Goal: Communication & Community: Answer question/provide support

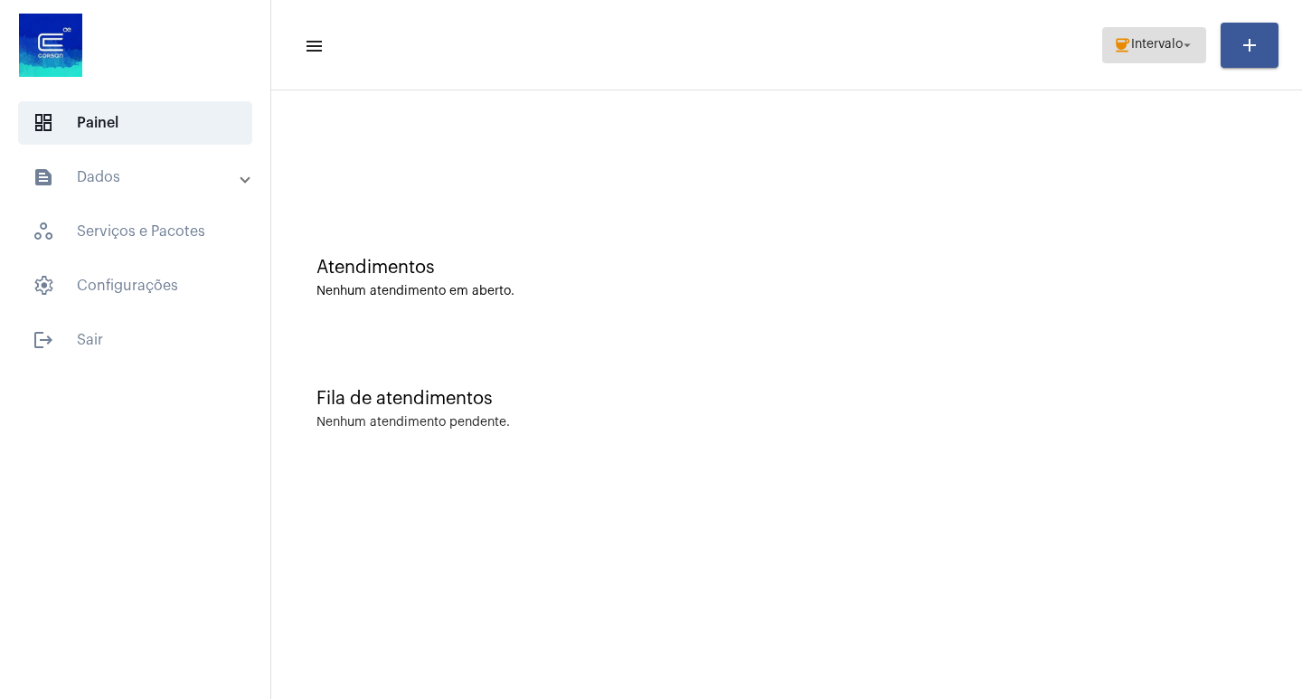
click at [1178, 42] on span "Intervalo" at bounding box center [1157, 45] width 52 height 13
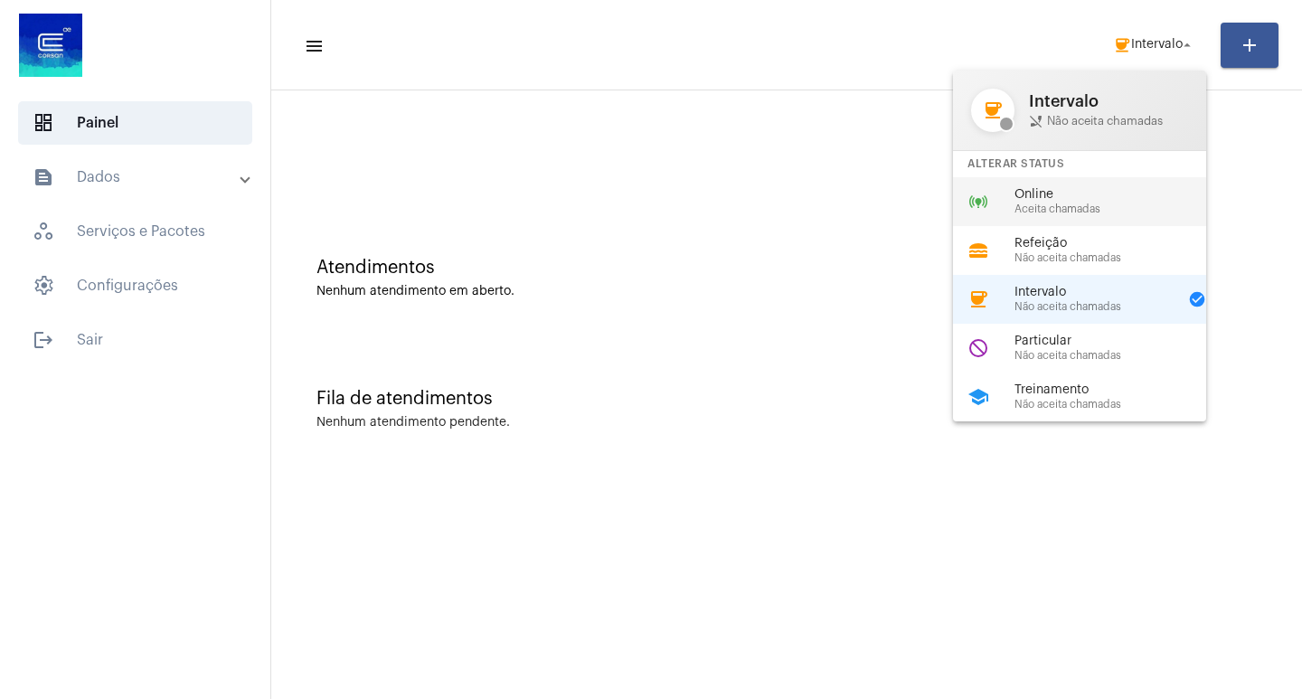
click at [1162, 216] on div "online_prediction Online Aceita chamadas" at bounding box center [1094, 201] width 282 height 49
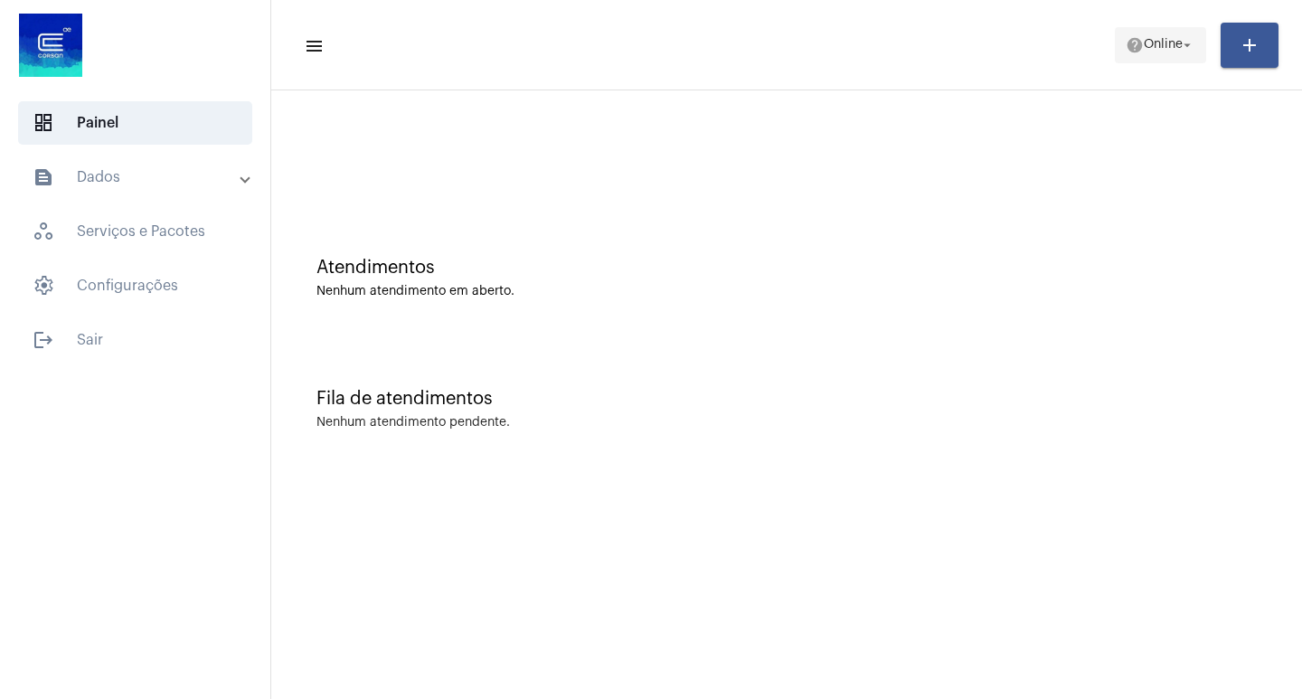
click at [1115, 61] on button "help Online arrow_drop_down" at bounding box center [1160, 45] width 91 height 36
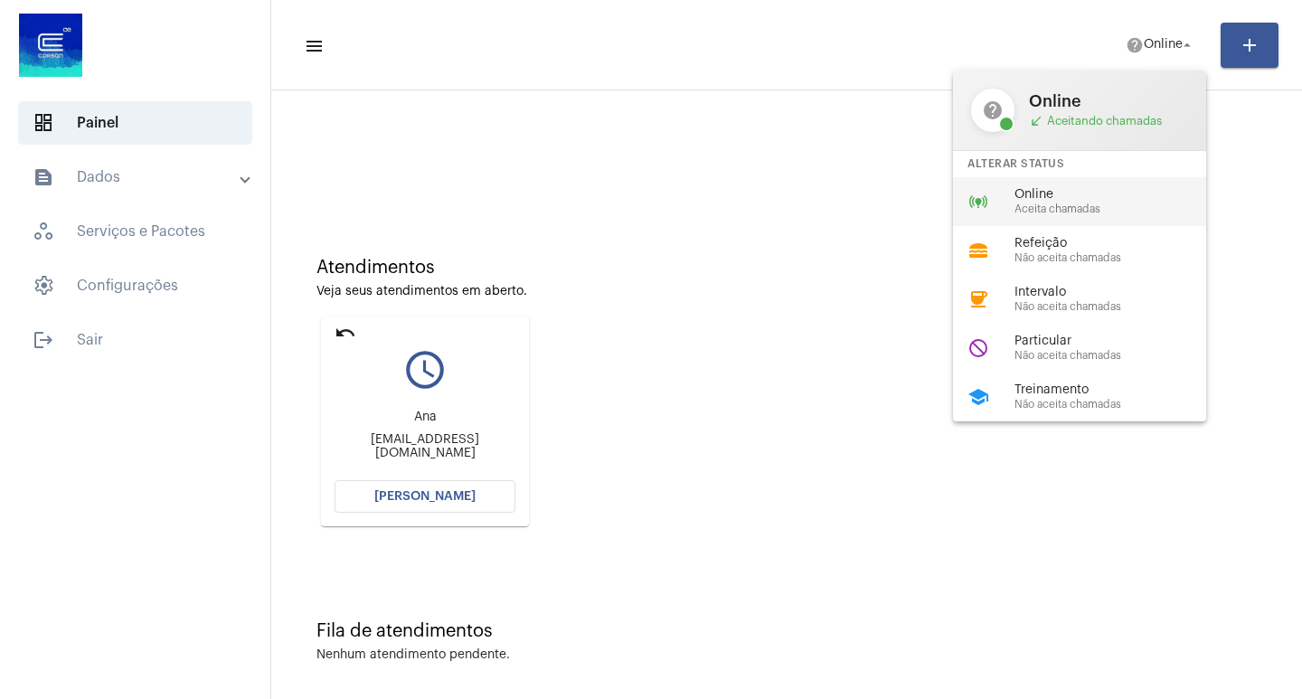
click at [1107, 201] on span "Online" at bounding box center [1118, 195] width 206 height 14
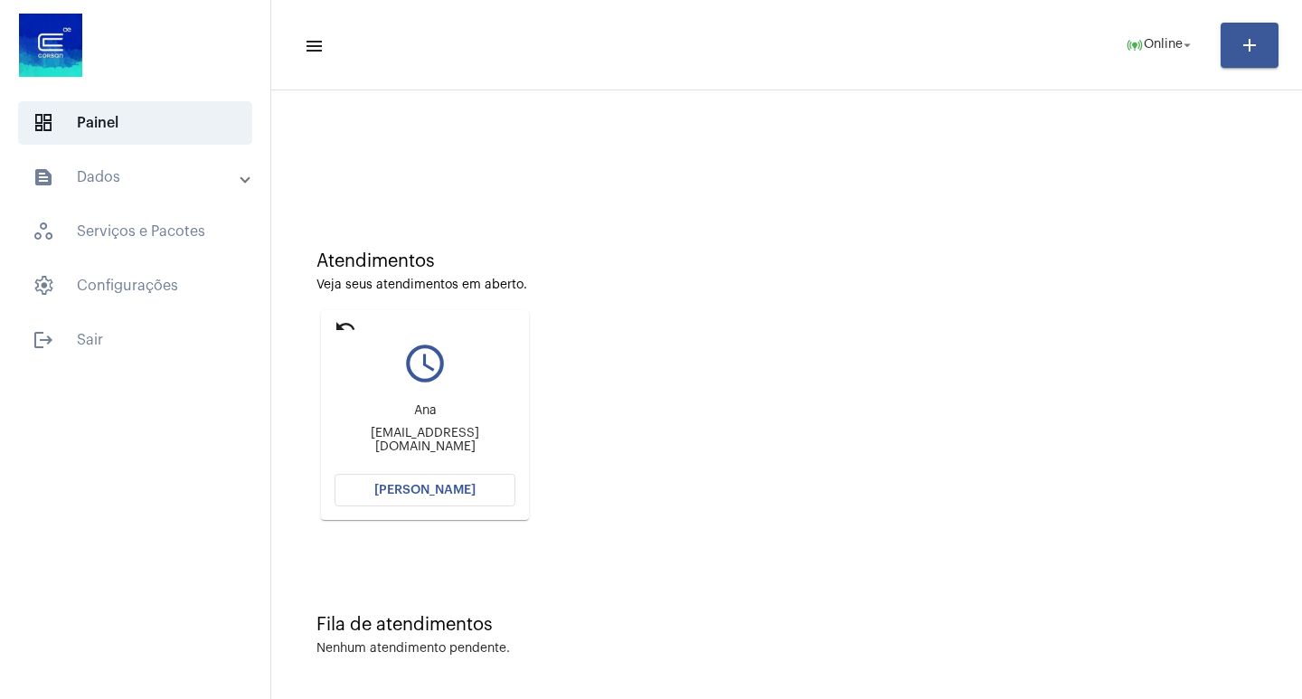
scroll to position [8, 0]
click at [466, 477] on button "[PERSON_NAME]" at bounding box center [425, 488] width 181 height 33
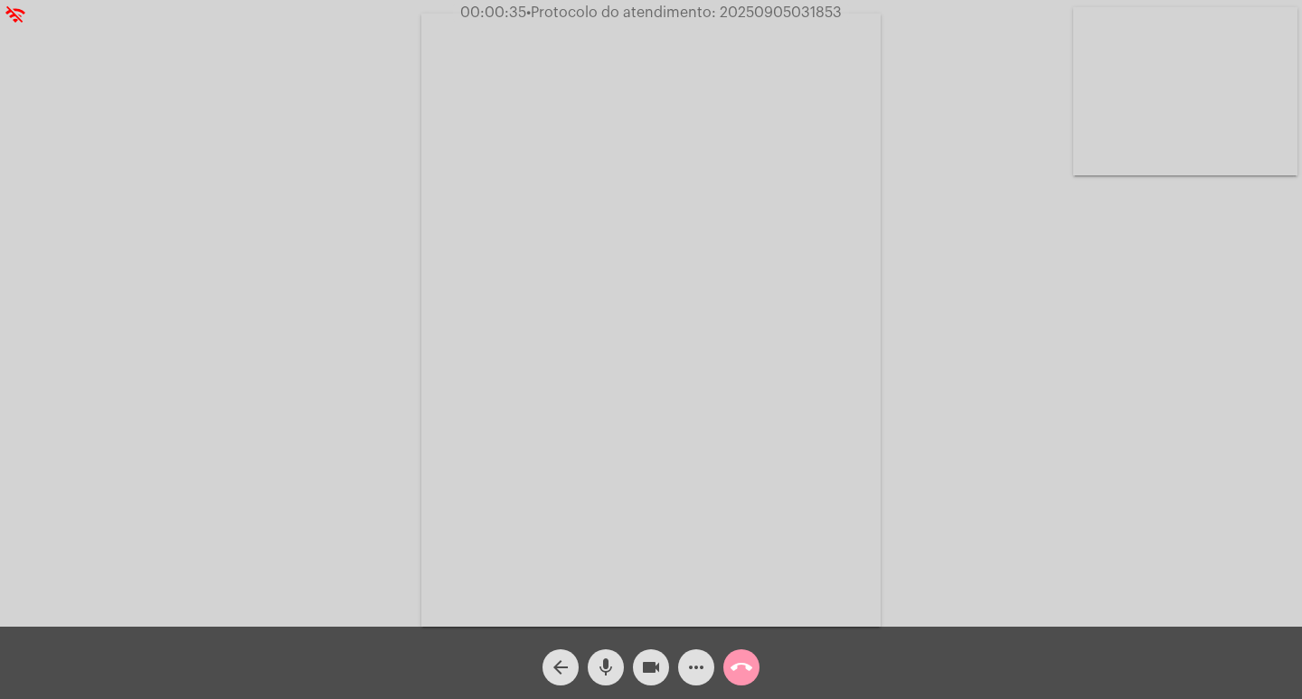
click at [615, 675] on mat-icon "mic" at bounding box center [606, 667] width 22 height 22
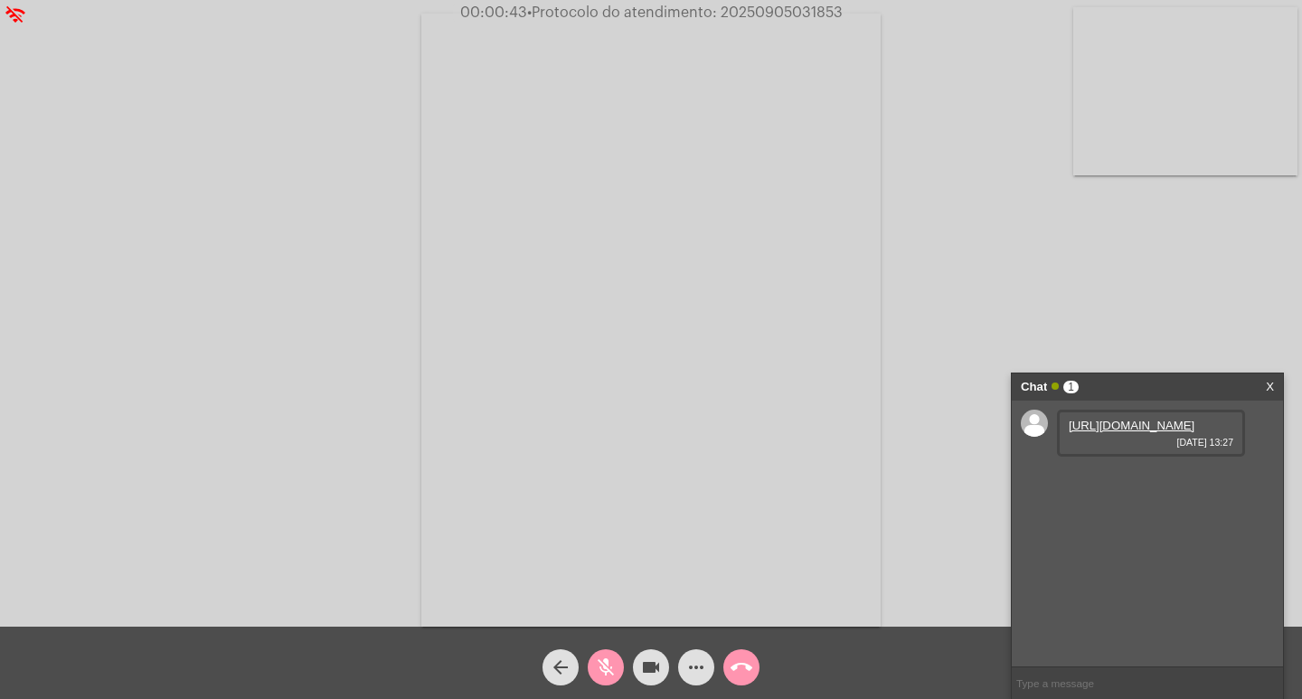
click at [1133, 432] on link "https://neft-transfer-bucket.s3.amazonaws.com/temp-c6c02639-e892-1519-01c5-34f7…" at bounding box center [1132, 426] width 126 height 14
click at [601, 660] on mat-icon "mic_off" at bounding box center [606, 667] width 22 height 22
click at [601, 660] on mat-icon "mic" at bounding box center [606, 667] width 22 height 22
click at [1173, 484] on link "https://neft-transfer-bucket.s3.amazonaws.com/temp-f5f39d56-5e49-998c-4dc7-a123…" at bounding box center [1132, 477] width 126 height 14
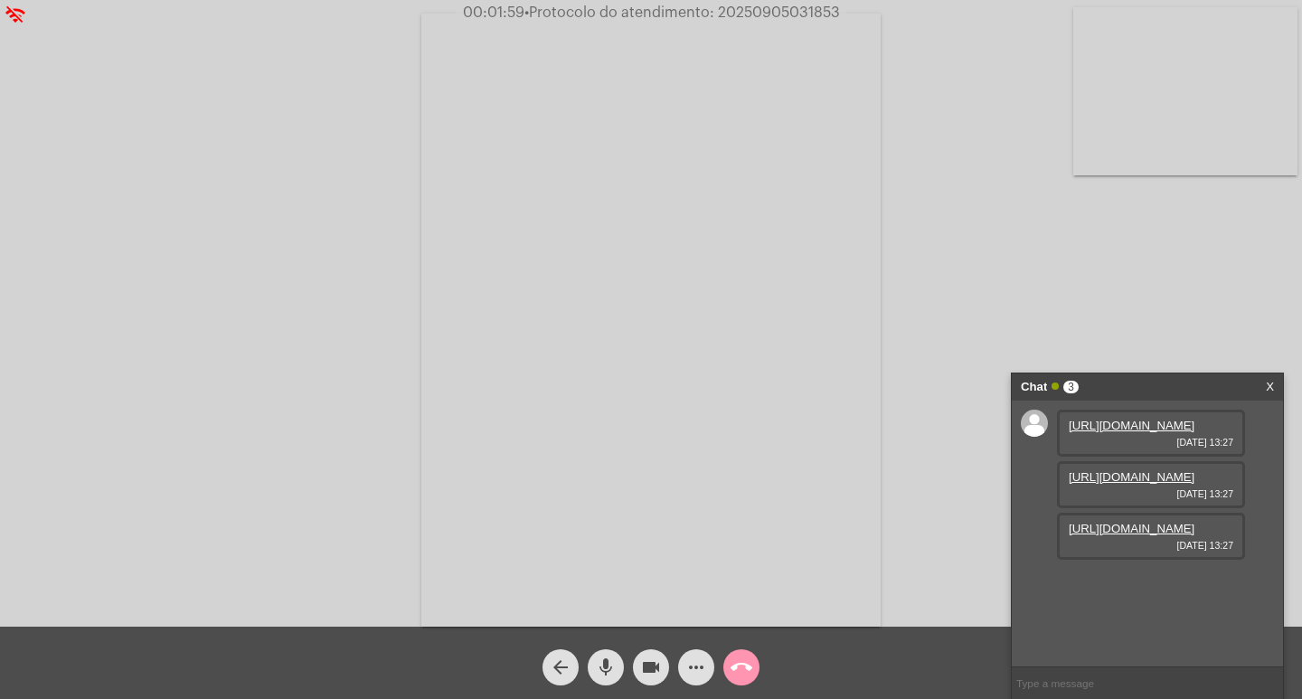
click at [1124, 195] on div "Acessando Câmera e Microfone..." at bounding box center [651, 318] width 1298 height 627
click at [1125, 560] on div "https://neft-transfer-bucket.s3.amazonaws.com/temp-cd91c00d-b576-1220-38e5-0654…" at bounding box center [1151, 536] width 188 height 47
click at [1123, 535] on link "https://neft-transfer-bucket.s3.amazonaws.com/temp-cd91c00d-b576-1220-38e5-0654…" at bounding box center [1132, 529] width 126 height 14
click at [600, 672] on mat-icon "mic" at bounding box center [606, 667] width 22 height 22
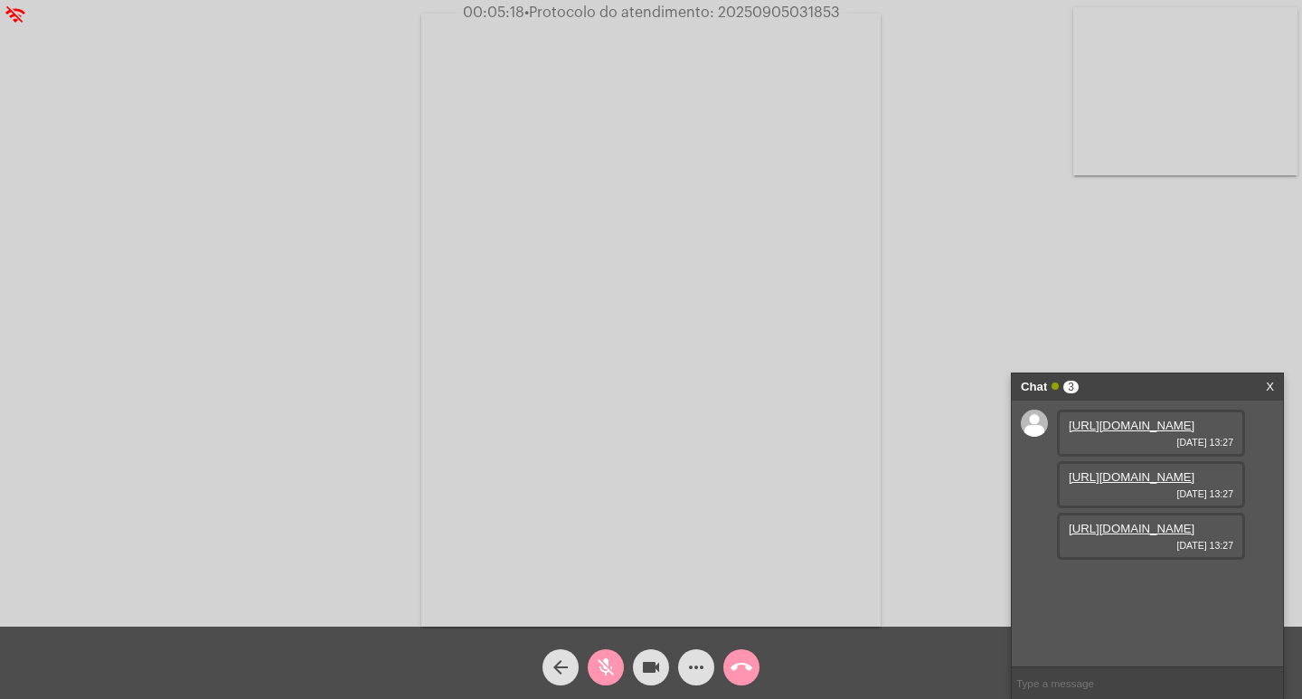
scroll to position [0, 0]
click at [604, 656] on mat-icon "mic_off" at bounding box center [606, 667] width 22 height 22
click at [799, 18] on span "• Protocolo do atendimento: 20250905031853" at bounding box center [682, 12] width 316 height 14
copy span "20250905031853"
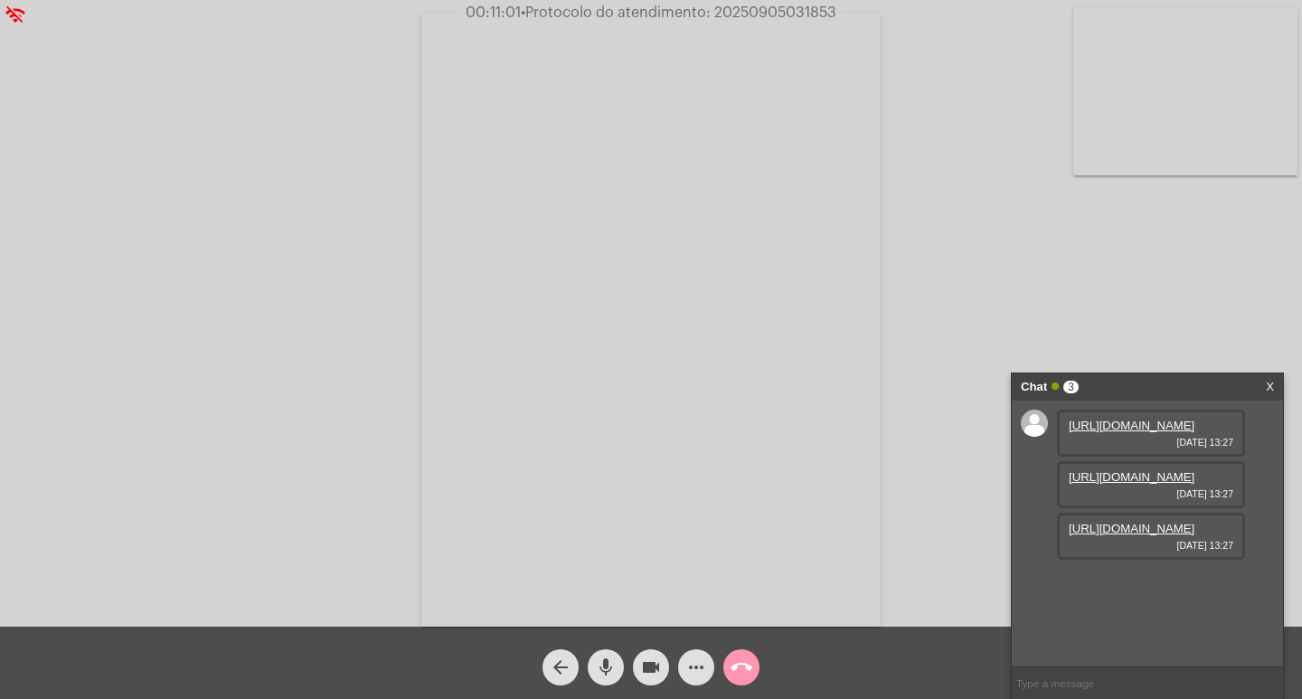
scroll to position [15, 0]
click at [1172, 535] on link "https://neft-transfer-bucket.s3.amazonaws.com/temp-cd91c00d-b576-1220-38e5-0654…" at bounding box center [1132, 529] width 126 height 14
click at [388, 40] on div "Acessando Câmera e Microfone..." at bounding box center [651, 318] width 1298 height 627
click at [640, 652] on span "videocam" at bounding box center [651, 667] width 22 height 36
click at [1087, 535] on link "https://neft-transfer-bucket.s3.amazonaws.com/temp-cd91c00d-b576-1220-38e5-0654…" at bounding box center [1132, 529] width 126 height 14
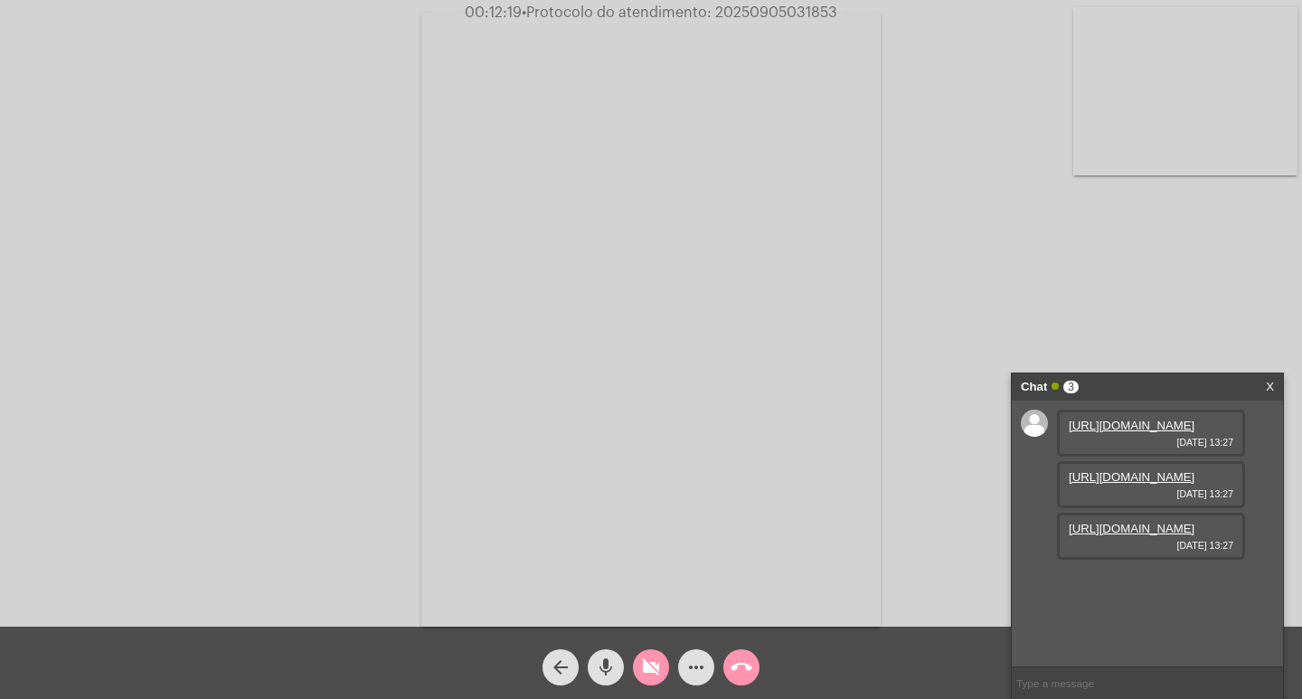
click at [736, 64] on video at bounding box center [650, 320] width 459 height 613
click at [647, 672] on mat-icon "videocam_off" at bounding box center [651, 667] width 22 height 22
click at [469, 483] on video at bounding box center [302, 318] width 459 height 613
click at [1161, 587] on link "https://neft-transfer-bucket.s3.amazonaws.com/temp-a24d814c-cb87-7ae5-9faf-5cc2…" at bounding box center [1132, 580] width 126 height 14
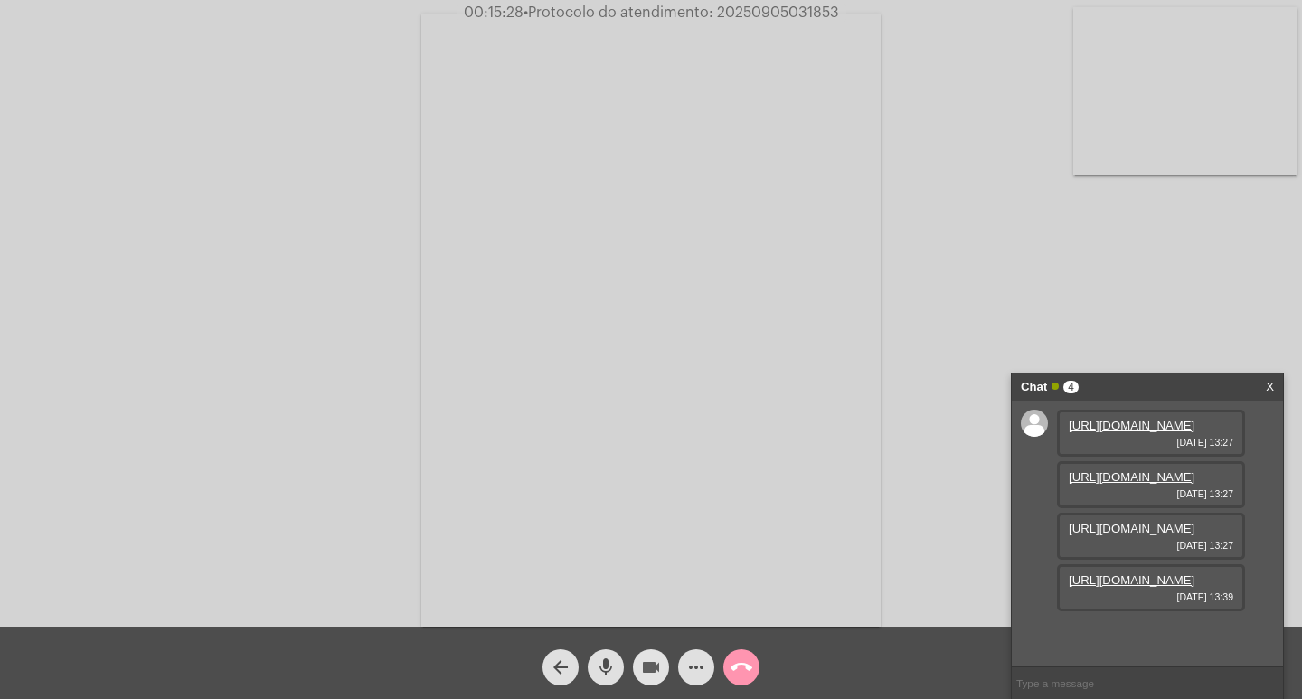
click at [650, 675] on mat-icon "videocam" at bounding box center [651, 667] width 22 height 22
click at [607, 667] on mat-icon "mic" at bounding box center [606, 667] width 22 height 22
click at [604, 666] on mat-icon "mic_off" at bounding box center [606, 667] width 22 height 22
click at [1146, 625] on link "https://neft-transfer-bucket.s3.amazonaws.com/temp-c84c367e-a18d-d365-7366-5c0d…" at bounding box center [1132, 632] width 126 height 14
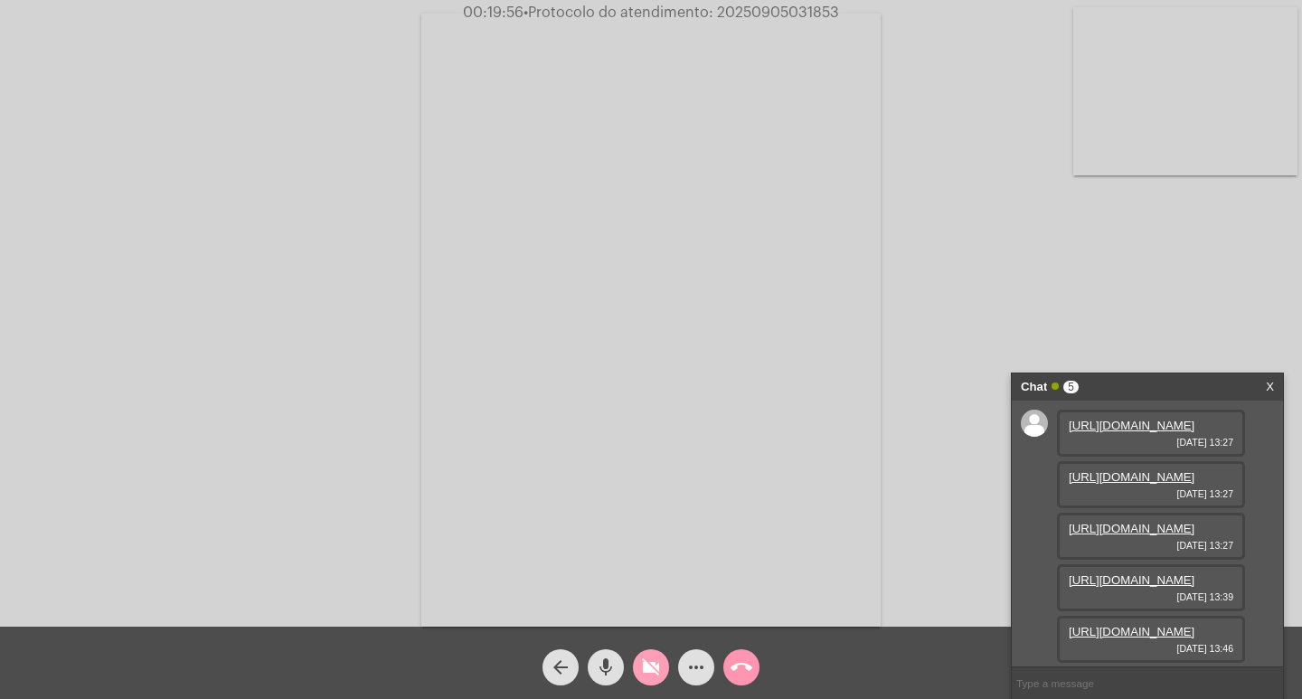
click at [653, 661] on mat-icon "videocam_off" at bounding box center [651, 667] width 22 height 22
click at [1136, 573] on link "https://neft-transfer-bucket.s3.amazonaws.com/temp-a24d814c-cb87-7ae5-9faf-5cc2…" at bounding box center [1132, 580] width 126 height 14
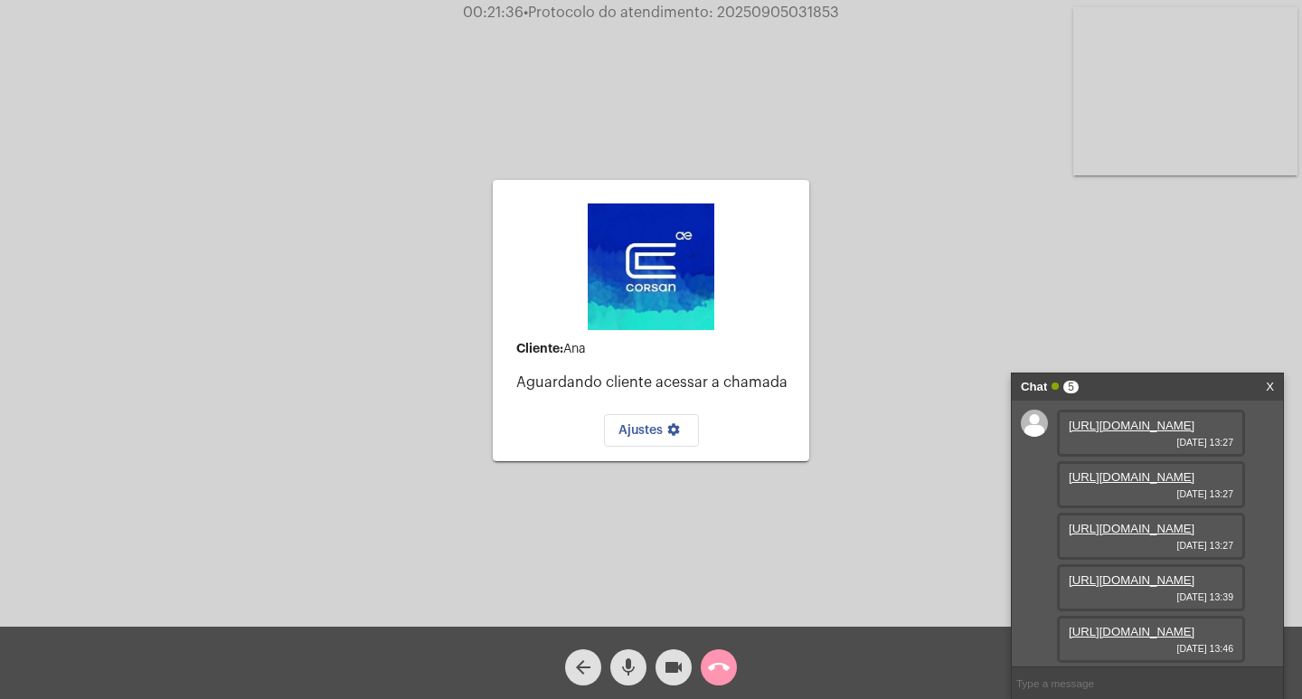
scroll to position [0, 0]
click at [1119, 432] on link "https://neft-transfer-bucket.s3.amazonaws.com/temp-c6c02639-e892-1519-01c5-34f7…" at bounding box center [1132, 426] width 126 height 14
click at [1159, 484] on link "https://neft-transfer-bucket.s3.amazonaws.com/temp-f5f39d56-5e49-998c-4dc7-a123…" at bounding box center [1132, 477] width 126 height 14
click at [1123, 513] on div "https://neft-transfer-bucket.s3.amazonaws.com/temp-cd91c00d-b576-1220-38e5-0654…" at bounding box center [1151, 536] width 188 height 47
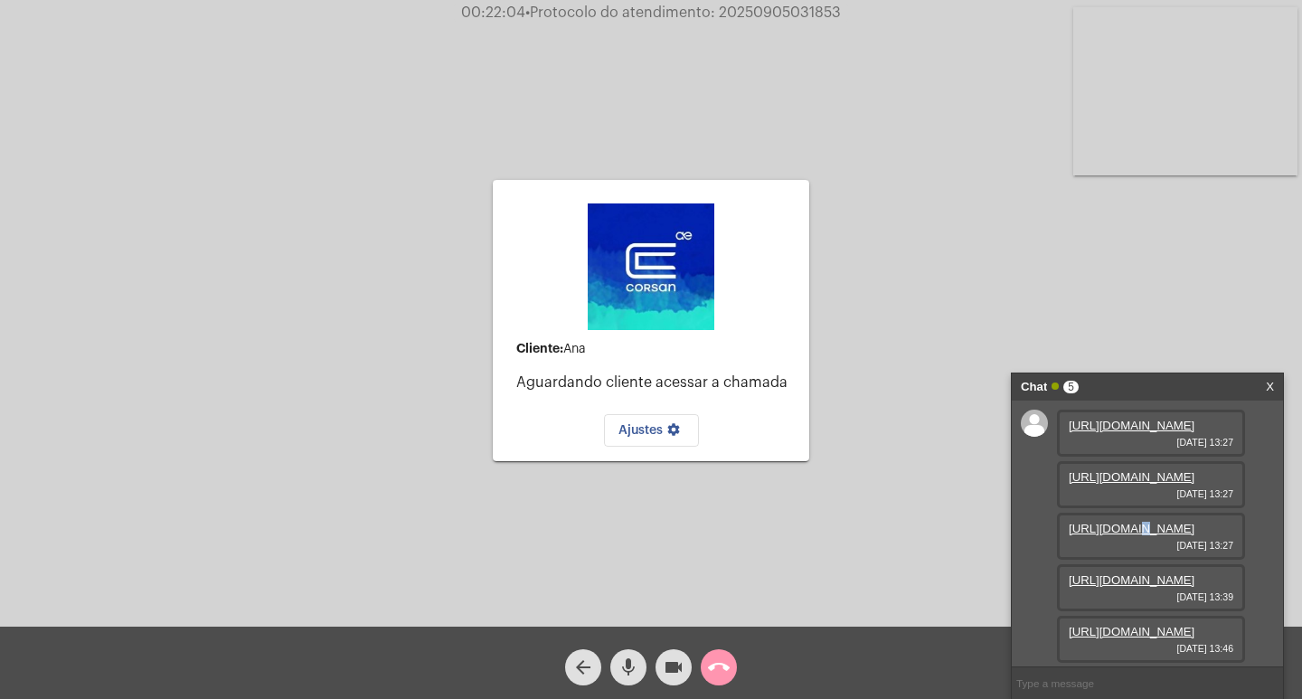
click at [1123, 532] on link "https://neft-transfer-bucket.s3.amazonaws.com/temp-cd91c00d-b576-1220-38e5-0654…" at bounding box center [1132, 529] width 126 height 14
click at [892, 309] on div "Cliente: Ana Aguardando cliente acessar a chamada Ajustes settings Acessando Câ…" at bounding box center [651, 318] width 1298 height 627
click at [776, 12] on span "• Protocolo do atendimento: 20250905031853" at bounding box center [682, 12] width 316 height 14
copy span "20250905031853"
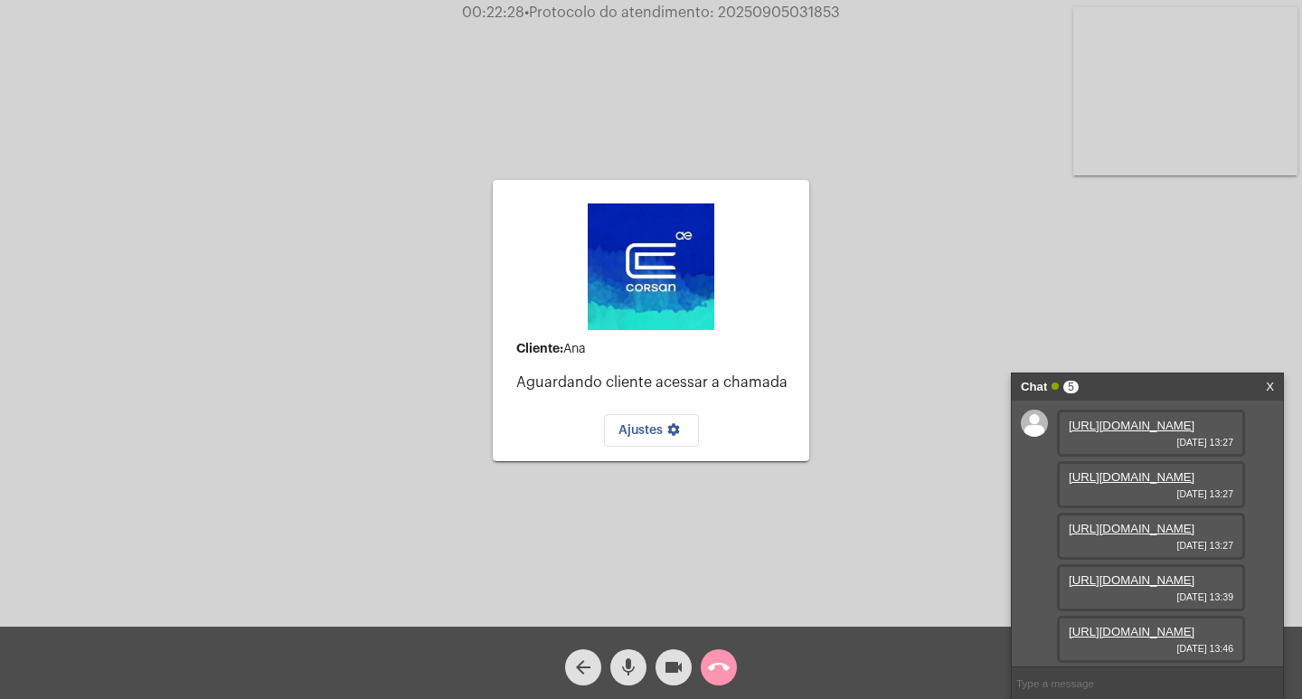
click at [723, 86] on div "Cliente: Ana Aguardando cliente acessar a chamada Ajustes settings" at bounding box center [651, 320] width 316 height 622
click at [747, 19] on span "• Protocolo do atendimento: 20250905031853" at bounding box center [682, 12] width 316 height 14
click at [1278, 383] on div "Chat 5 X" at bounding box center [1147, 386] width 271 height 27
click at [1276, 382] on div "Chat 5 X" at bounding box center [1147, 386] width 271 height 27
click at [1267, 380] on link "X" at bounding box center [1270, 386] width 8 height 27
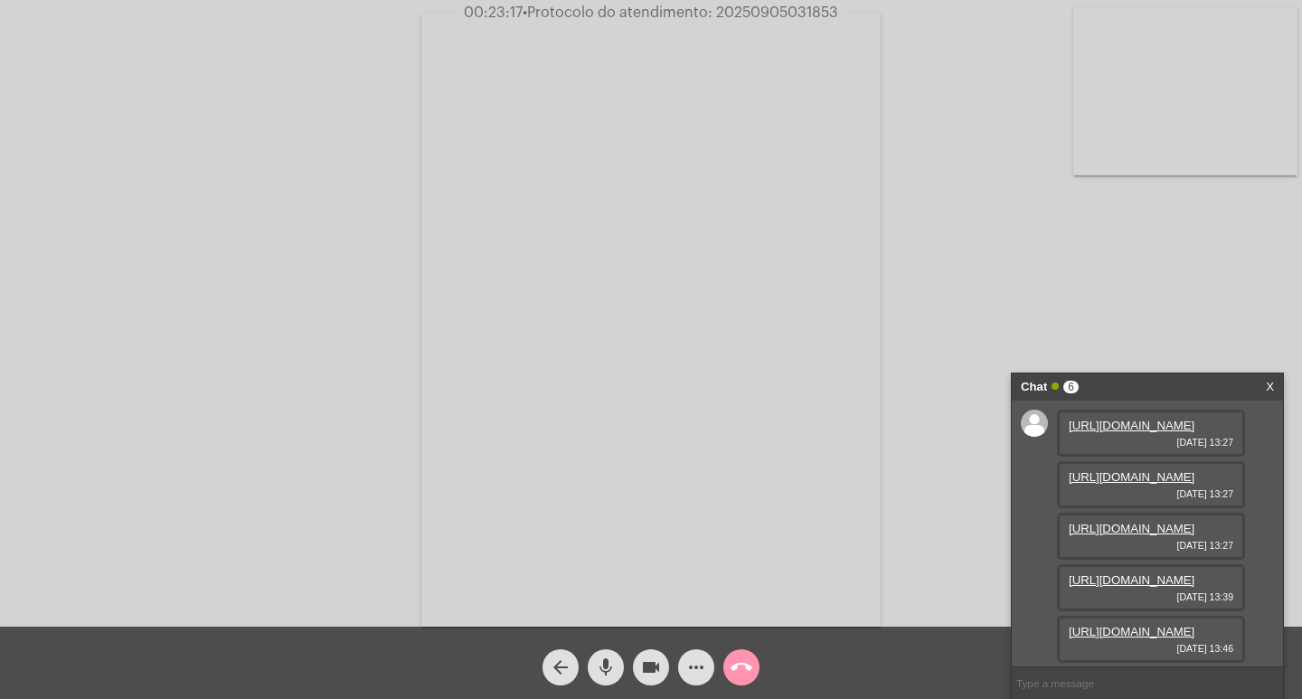
scroll to position [292, 0]
click at [952, 449] on div "Acessando Câmera e Microfone..." at bounding box center [651, 318] width 1298 height 627
click at [1165, 628] on link "https://neft-transfer-bucket.s3.amazonaws.com/temp-9b74e0de-7b52-b698-9580-f9e2…" at bounding box center [1132, 635] width 126 height 14
click at [1087, 628] on link "https://neft-transfer-bucket.s3.amazonaws.com/temp-ede5fca7-56df-fc04-46e4-fc33…" at bounding box center [1132, 635] width 126 height 14
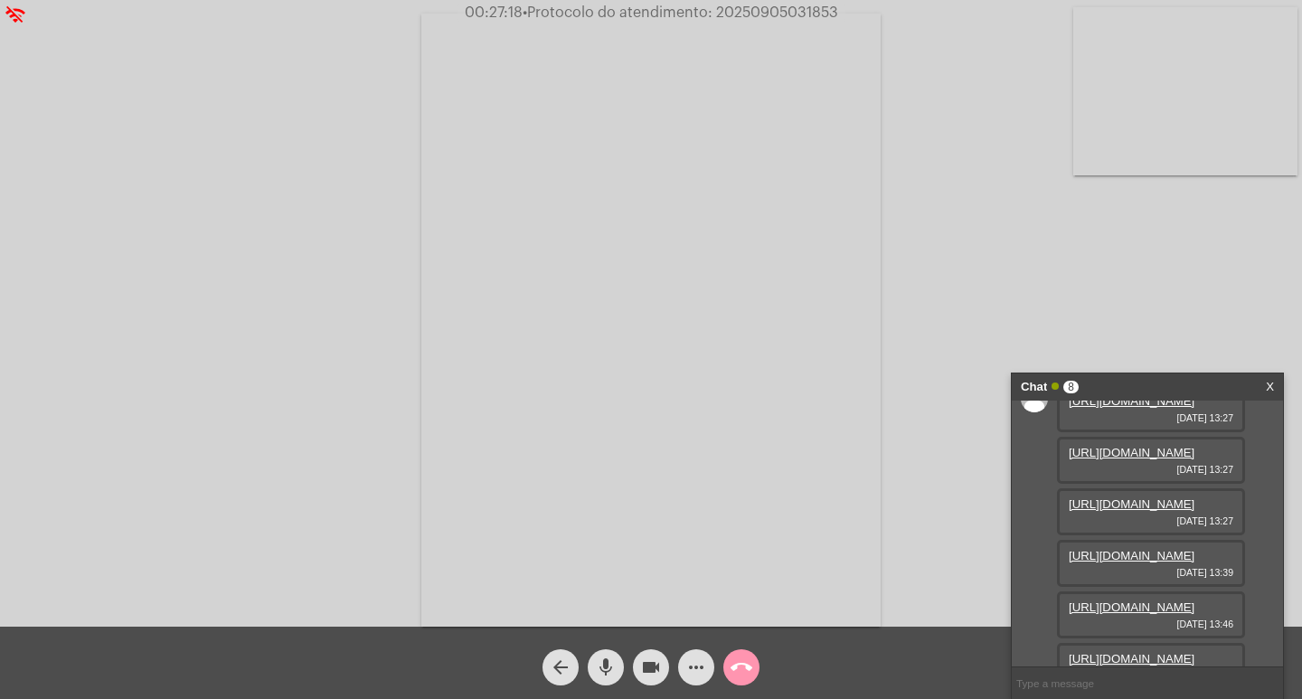
scroll to position [0, 0]
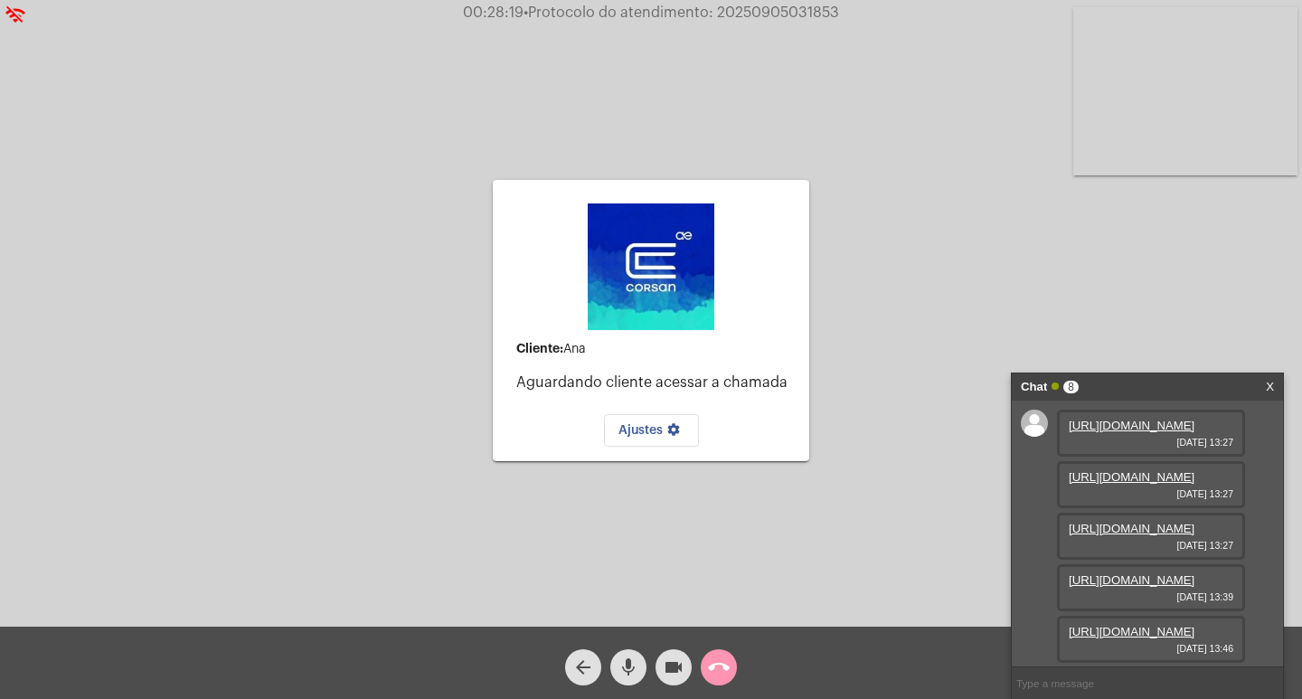
click at [666, 666] on mat-icon "videocam" at bounding box center [674, 667] width 22 height 22
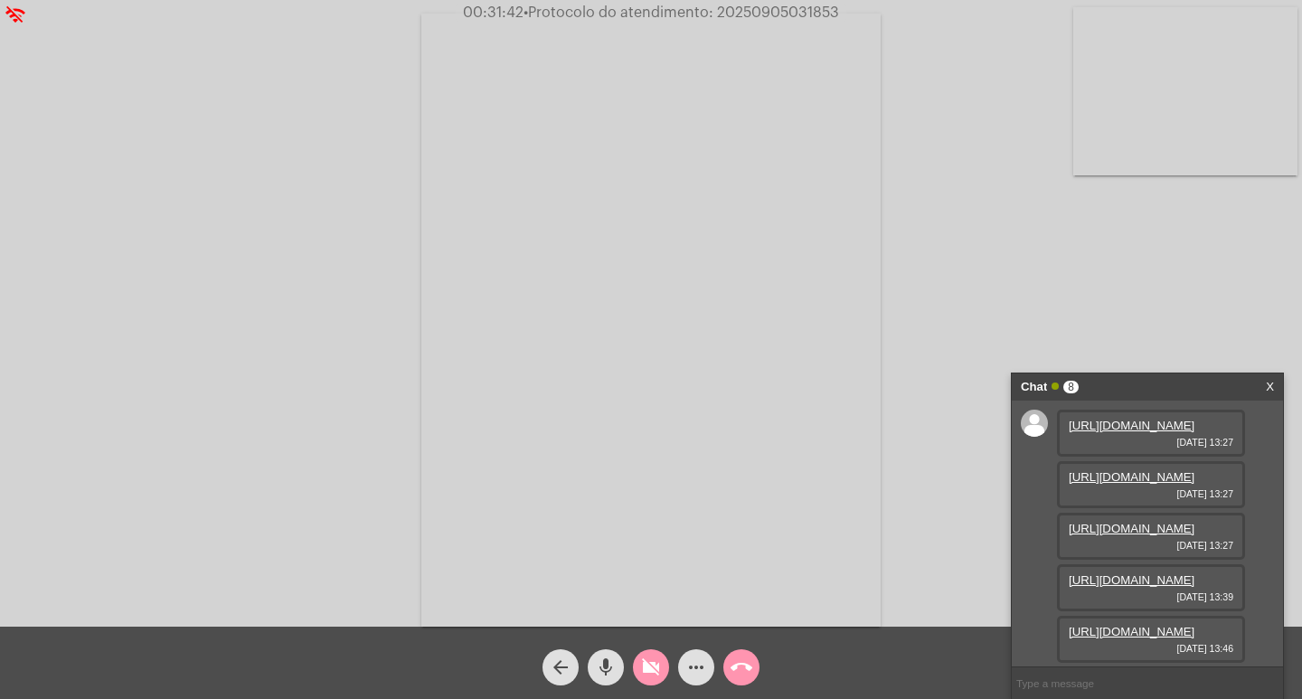
click at [646, 681] on span "videocam_off" at bounding box center [651, 667] width 22 height 36
click at [714, 660] on div "more_horiz" at bounding box center [696, 662] width 45 height 45
click at [705, 660] on mat-icon "more_horiz" at bounding box center [696, 667] width 22 height 22
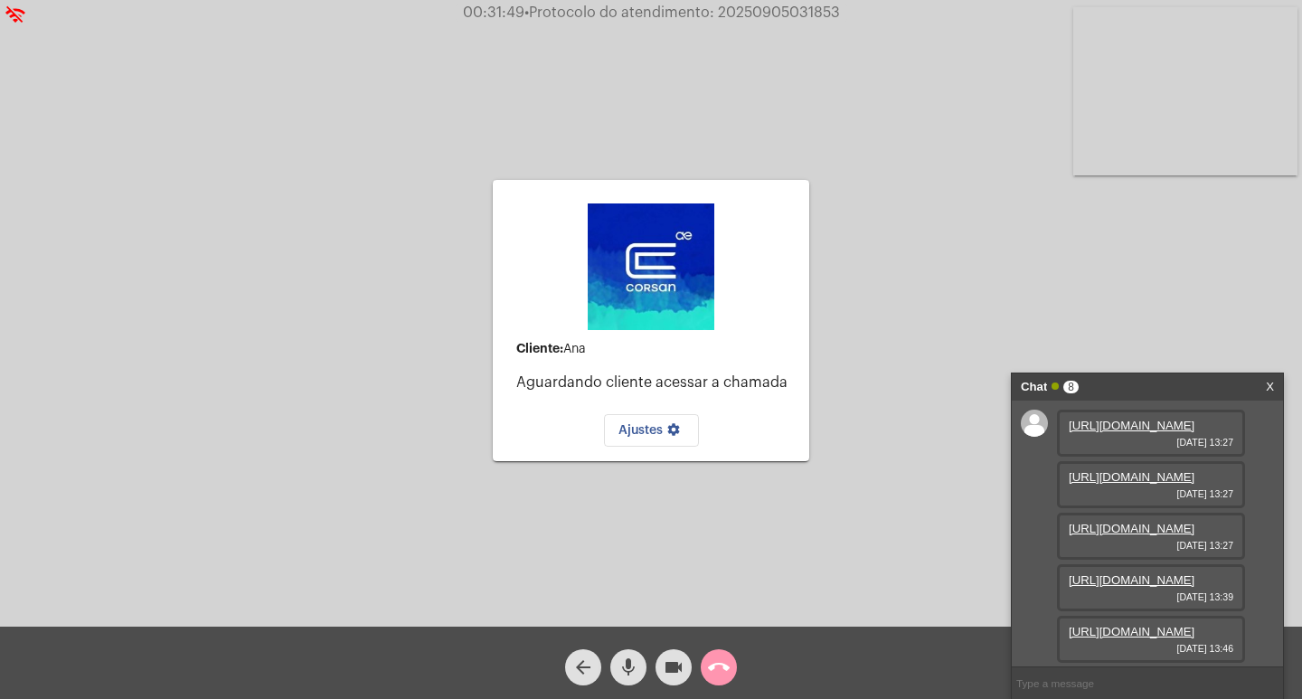
click at [670, 666] on mat-icon "videocam" at bounding box center [674, 667] width 22 height 22
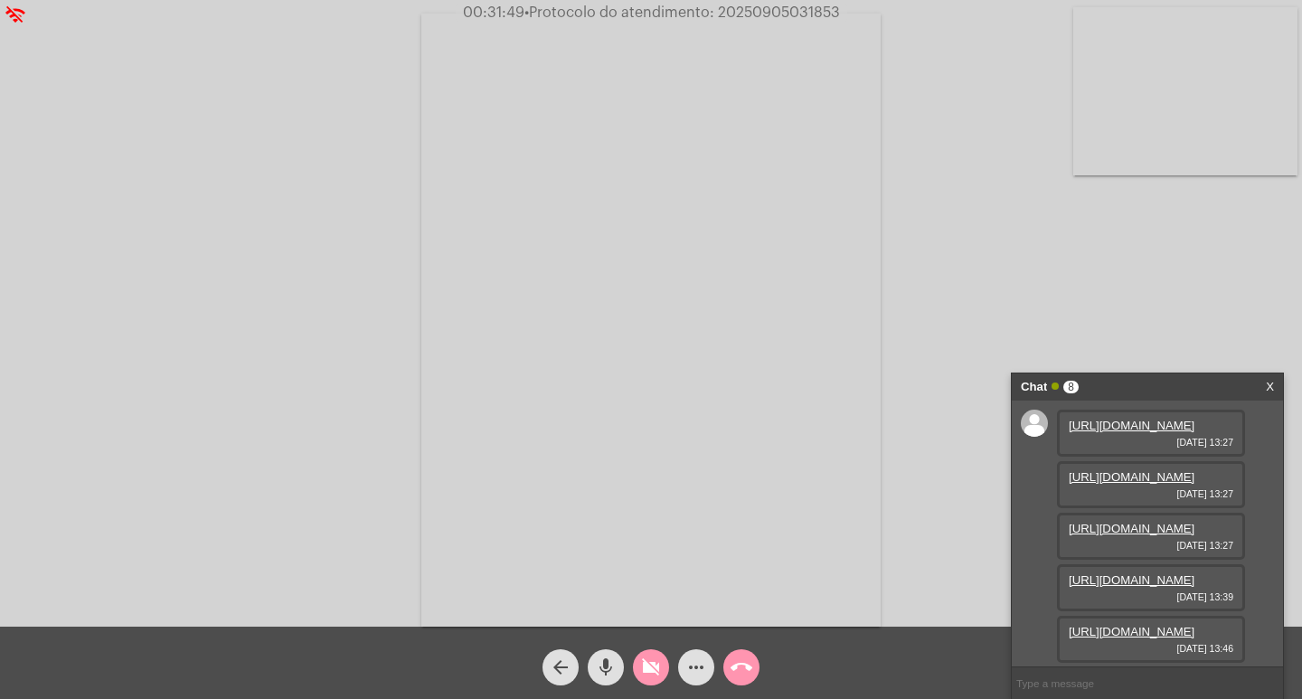
click at [670, 666] on div "videocam_off" at bounding box center [650, 662] width 45 height 45
click at [689, 670] on mat-icon "more_horiz" at bounding box center [696, 667] width 22 height 22
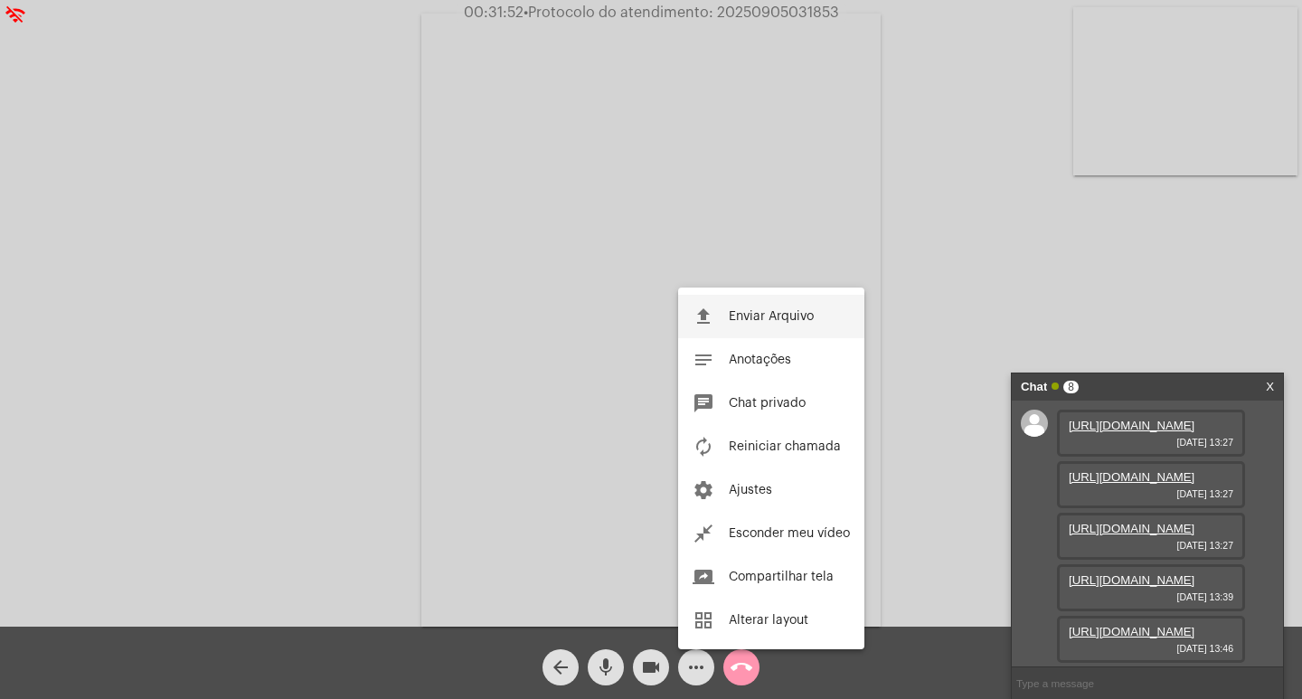
click at [720, 321] on button "file_upload Enviar Arquivo" at bounding box center [771, 316] width 186 height 43
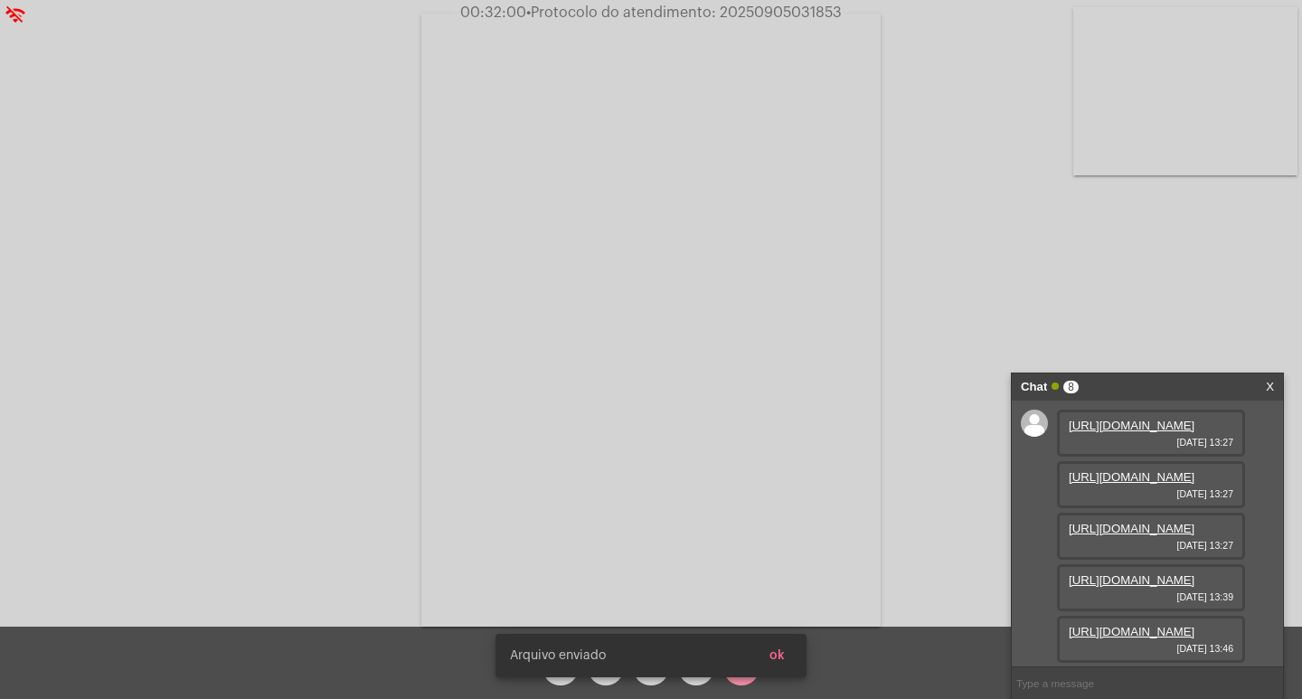
scroll to position [569, 0]
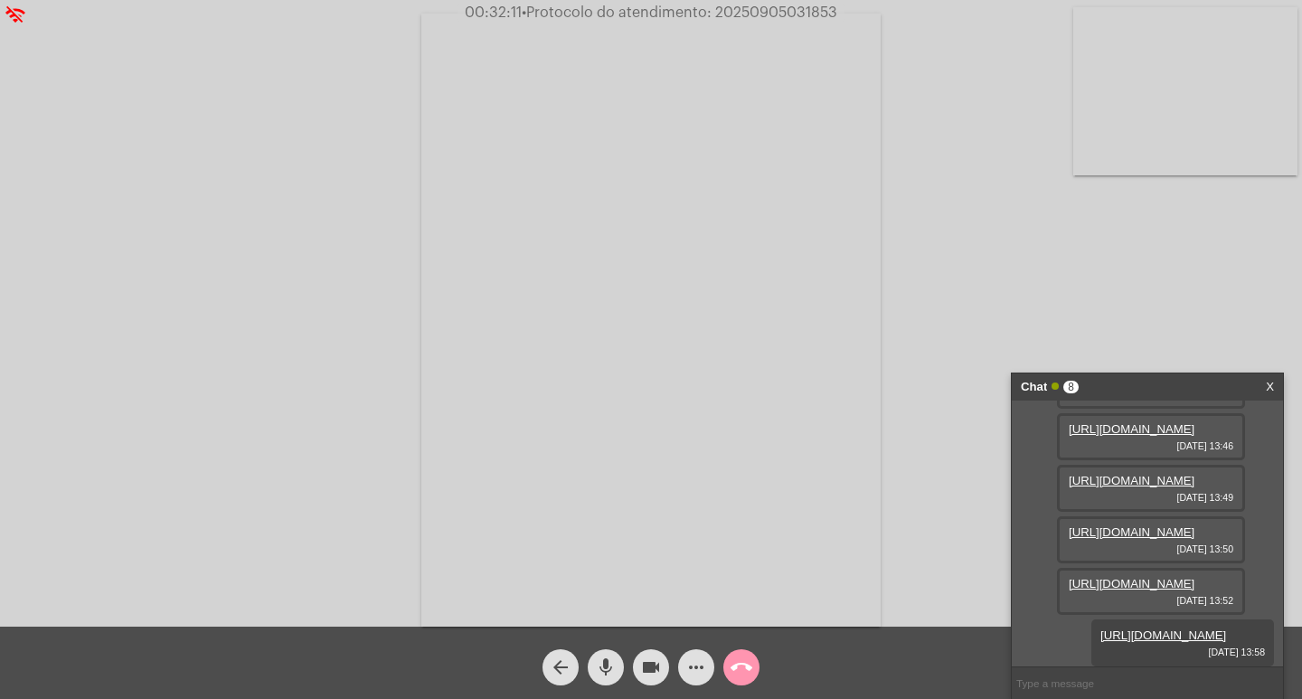
click at [824, 3] on div "Acessando Câmera e Microfone..." at bounding box center [651, 313] width 1302 height 627
click at [827, 12] on span "• Protocolo do atendimento: 20250905031853" at bounding box center [682, 12] width 316 height 14
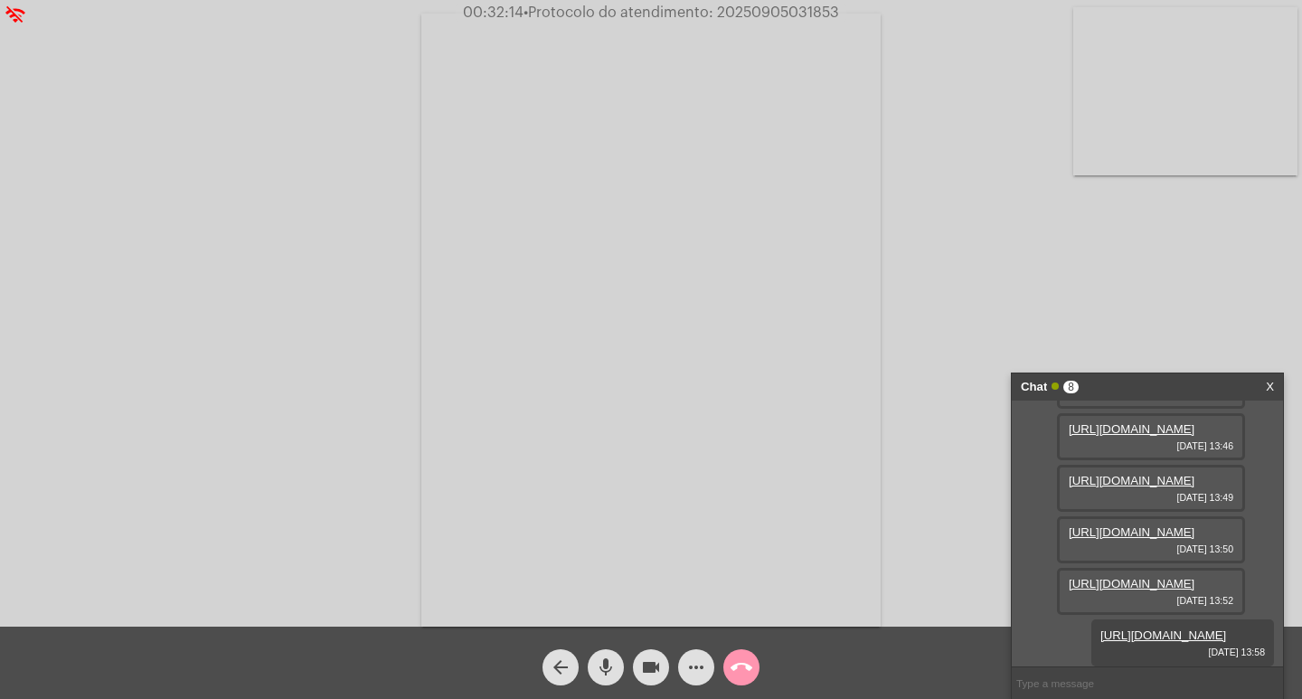
copy span "20250905031853"
click at [1087, 684] on input "text" at bounding box center [1147, 683] width 271 height 32
paste input "20250905031853"
click at [1145, 687] on input "20250905031853" at bounding box center [1147, 683] width 271 height 32
type input "2"
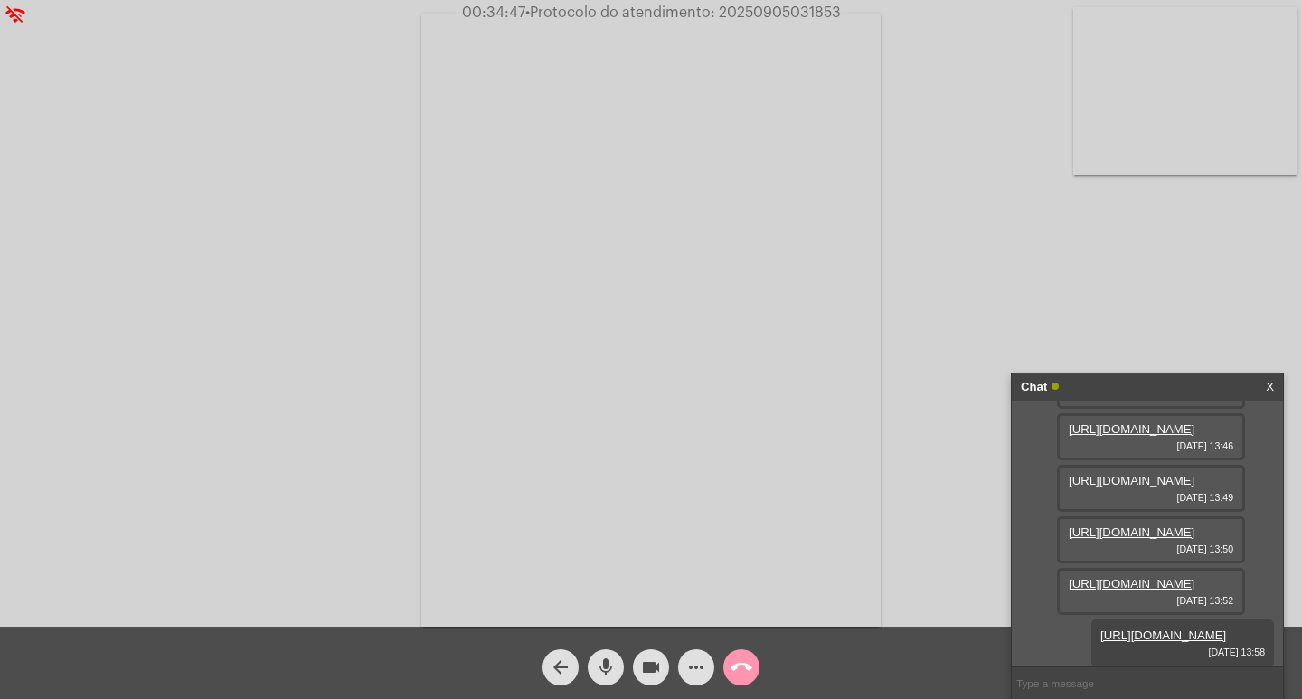
click at [696, 665] on mat-icon "more_horiz" at bounding box center [696, 667] width 22 height 22
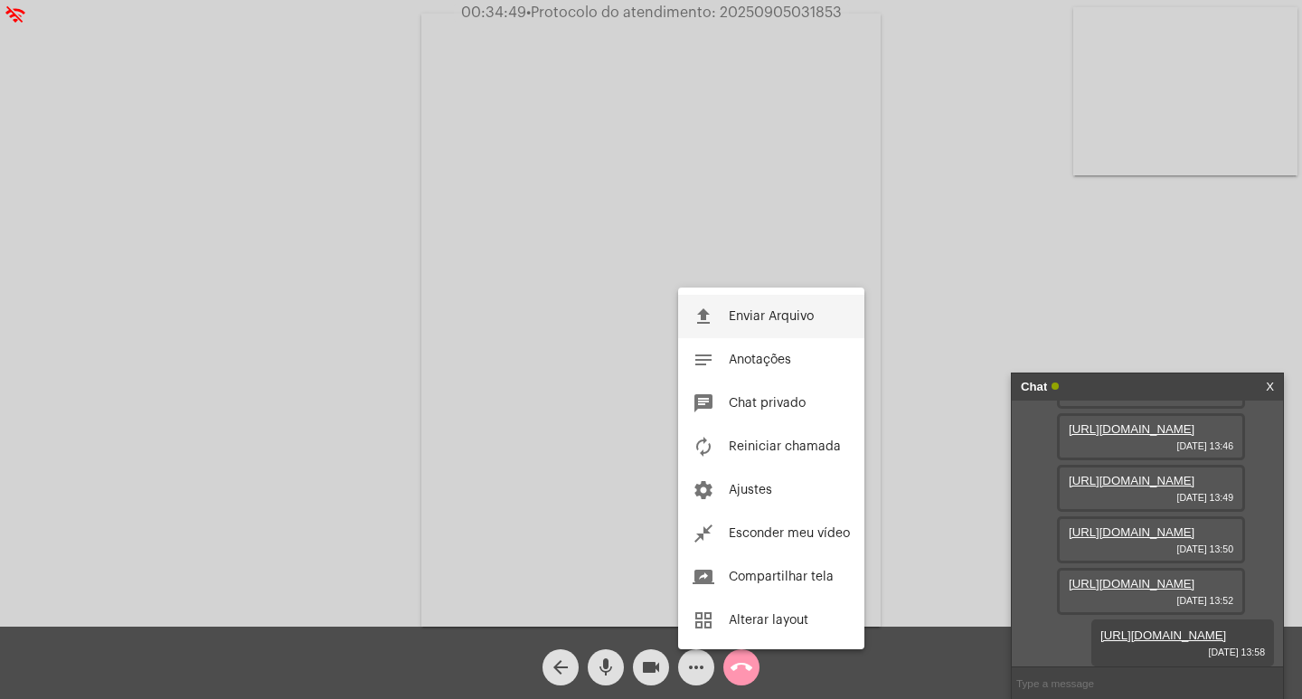
click at [759, 313] on span "Enviar Arquivo" at bounding box center [771, 316] width 85 height 13
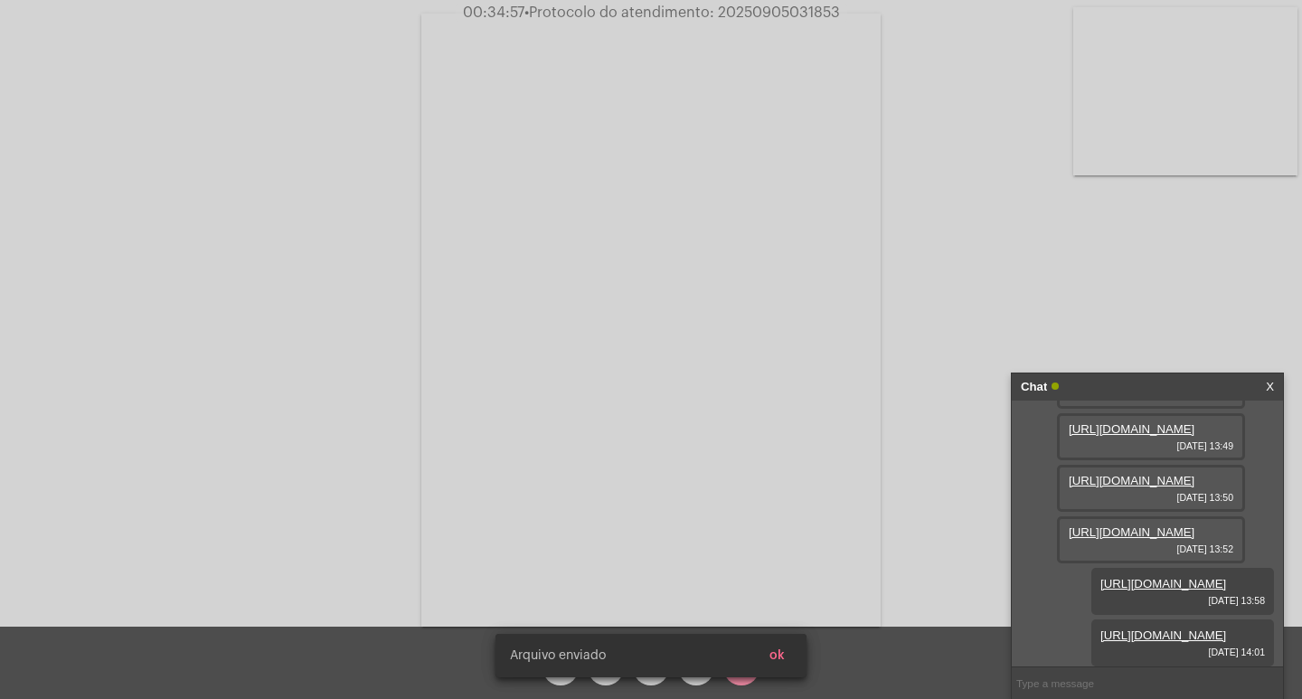
scroll to position [661, 0]
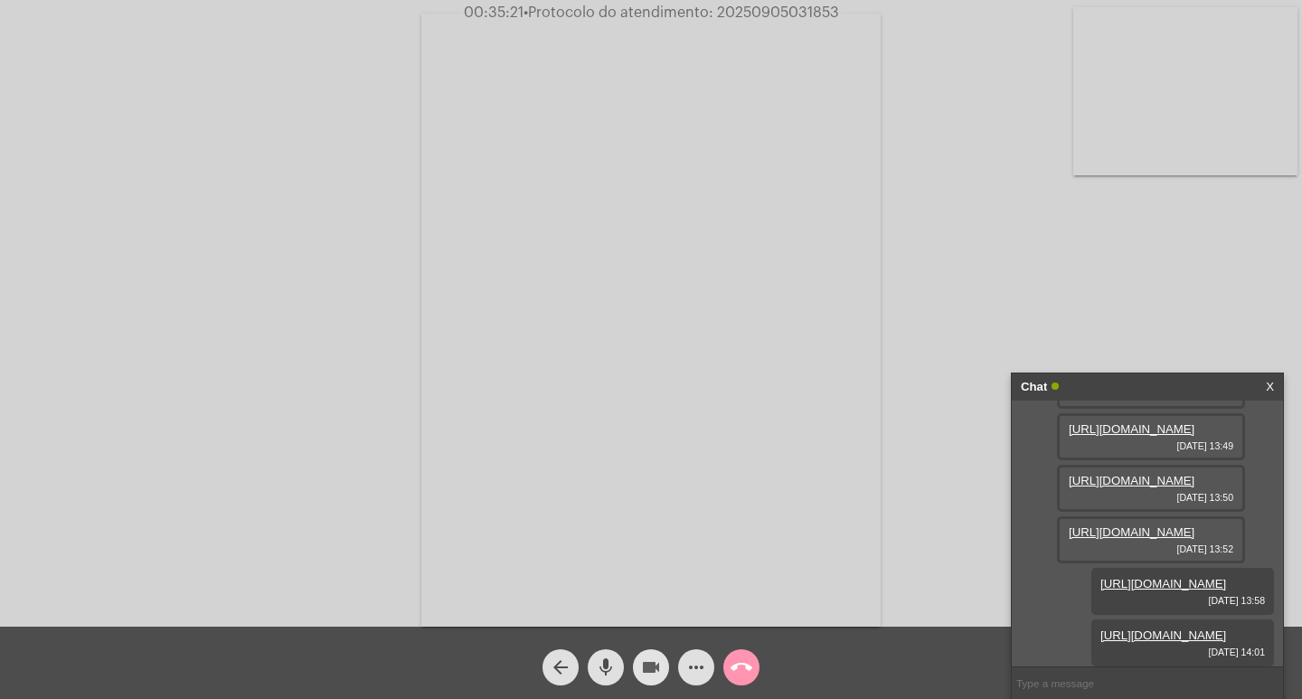
click at [645, 674] on mat-icon "videocam" at bounding box center [651, 667] width 22 height 22
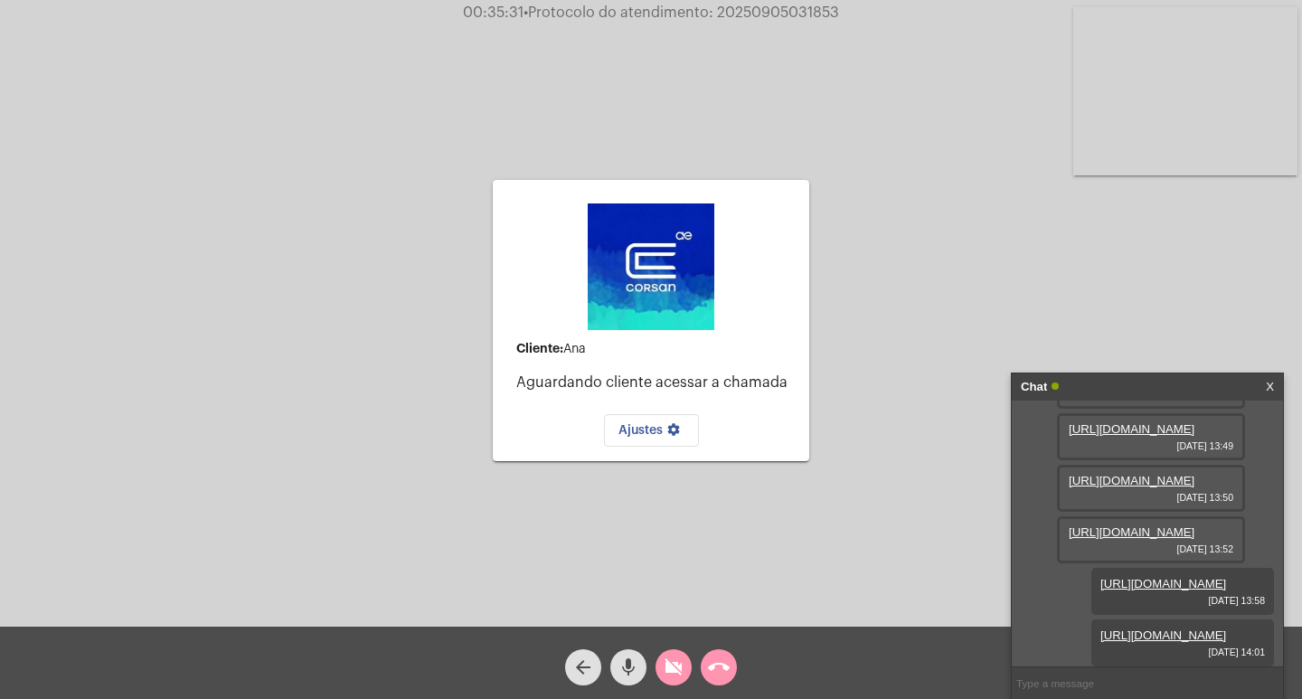
click at [654, 667] on div "videocam_off" at bounding box center [673, 662] width 45 height 45
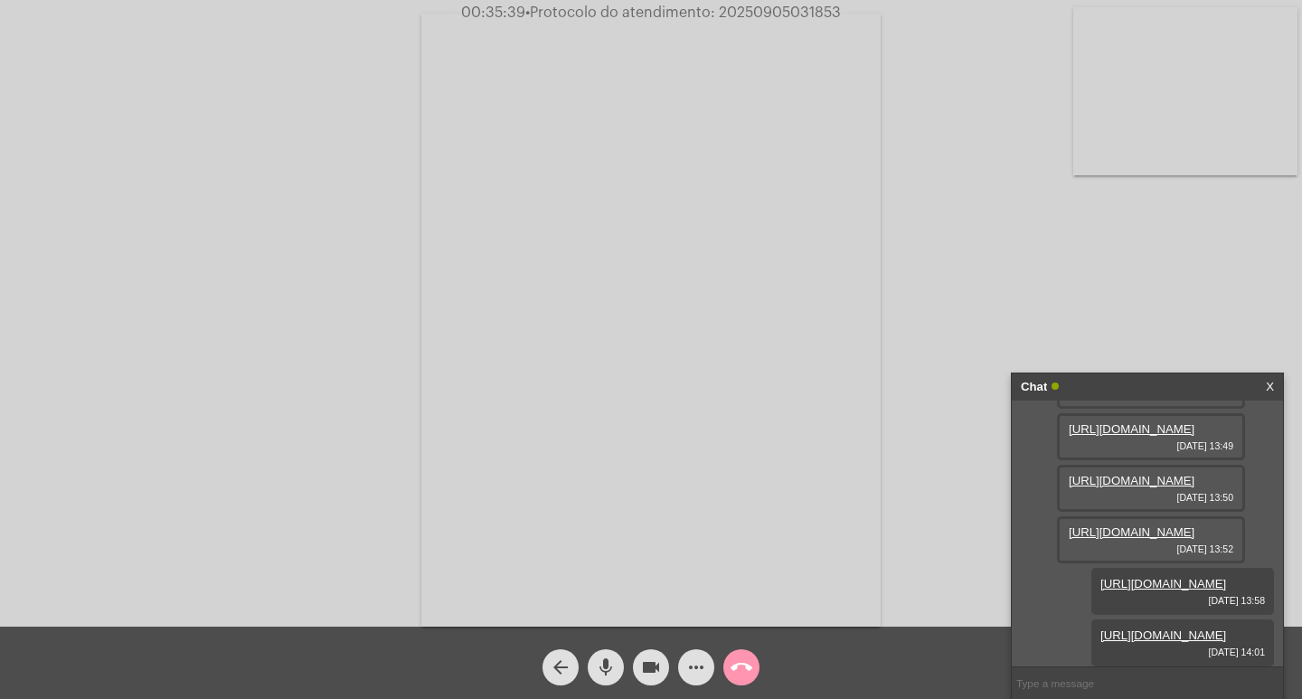
click at [798, 17] on span "• Protocolo do atendimento: 20250905031853" at bounding box center [683, 12] width 316 height 14
copy span "20250905031853"
click at [1103, 674] on input "text" at bounding box center [1147, 683] width 271 height 32
paste input "20250905031853"
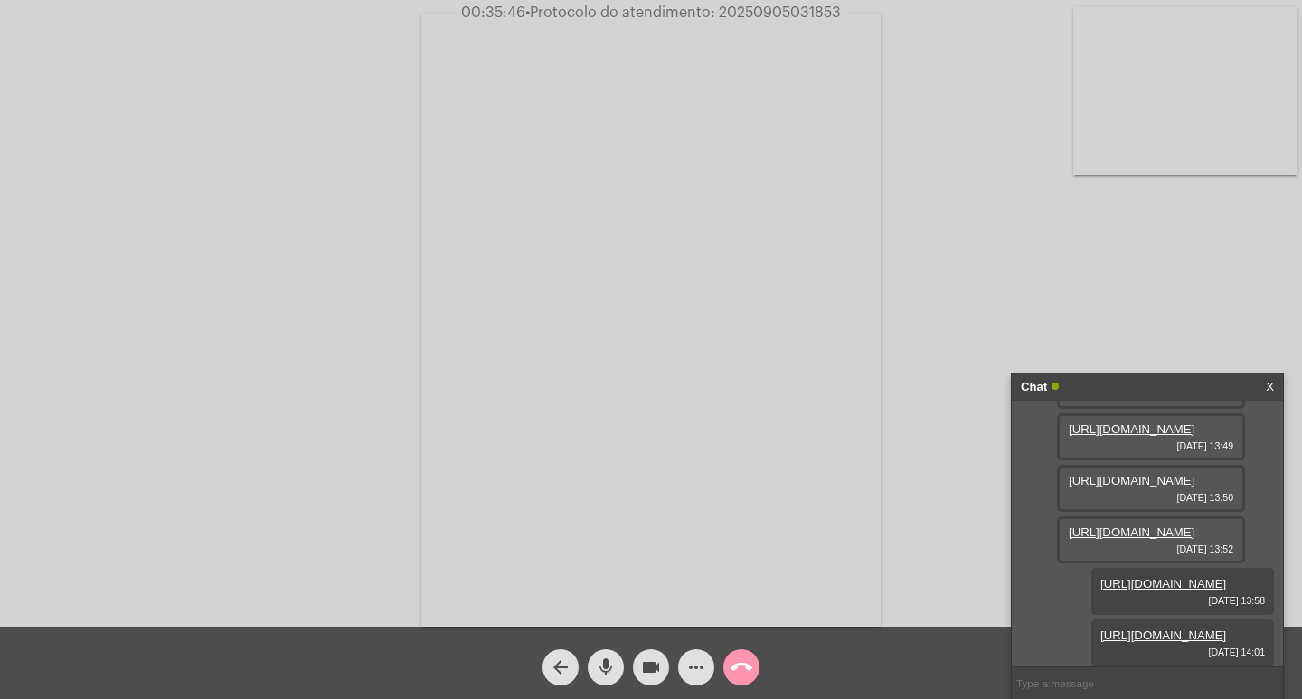
type input "20250905031853"
click at [1271, 377] on link "X" at bounding box center [1270, 386] width 8 height 27
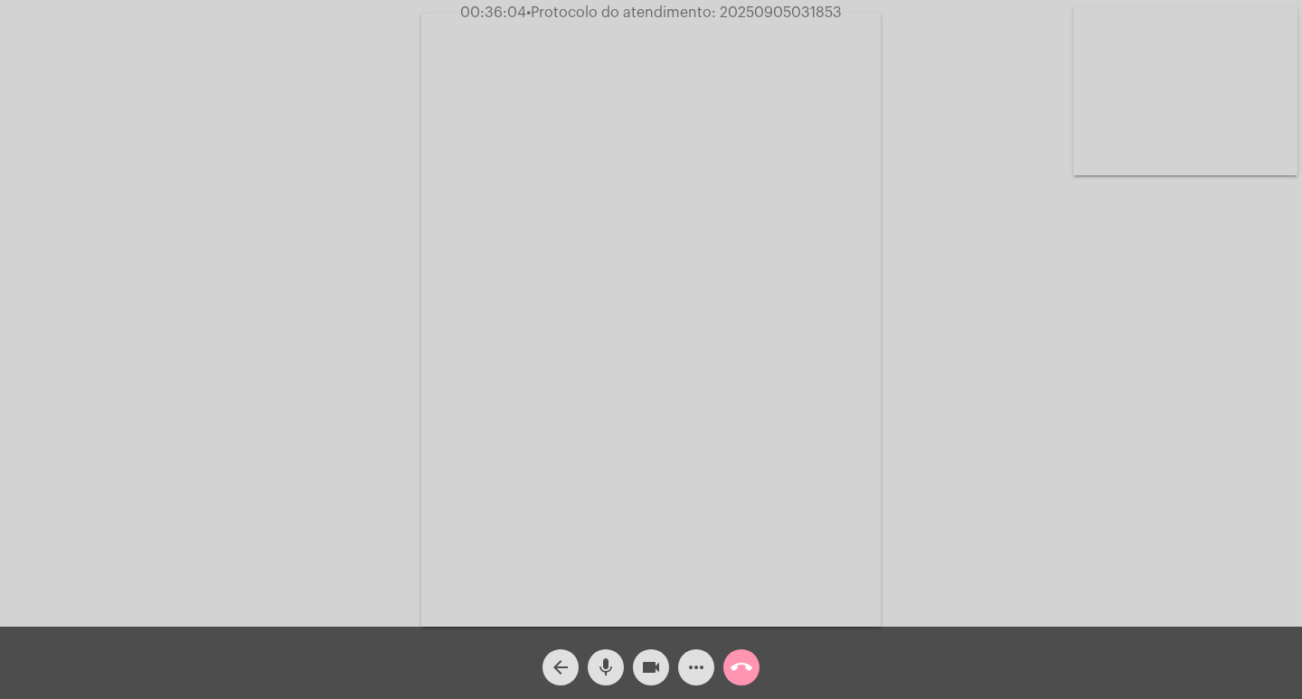
click at [641, 653] on span "videocam" at bounding box center [651, 667] width 22 height 36
click at [609, 655] on span "mic" at bounding box center [606, 667] width 22 height 36
click at [738, 675] on mat-icon "call_end" at bounding box center [742, 667] width 22 height 22
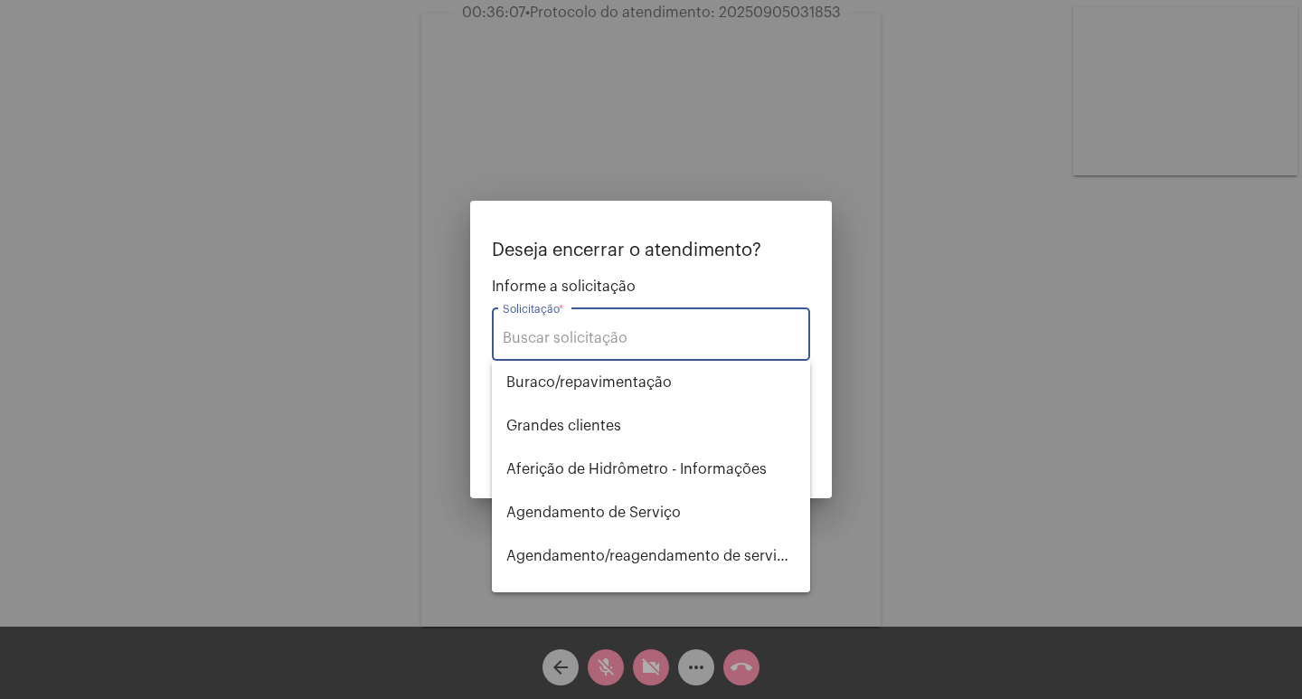
click at [659, 334] on input "Solicitação *" at bounding box center [651, 338] width 297 height 16
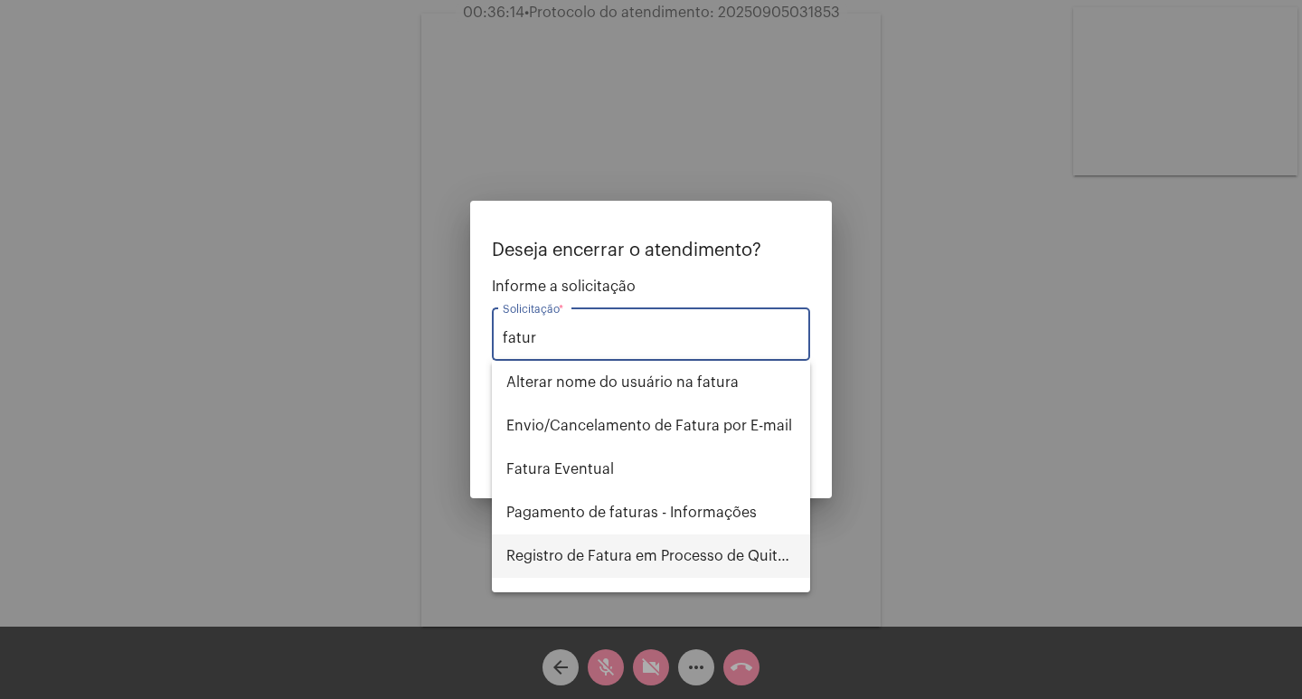
click at [676, 547] on span "Registro de Fatura em Processo de Quitação" at bounding box center [650, 555] width 289 height 43
type input "Registro de Fatura em Processo de Quitação"
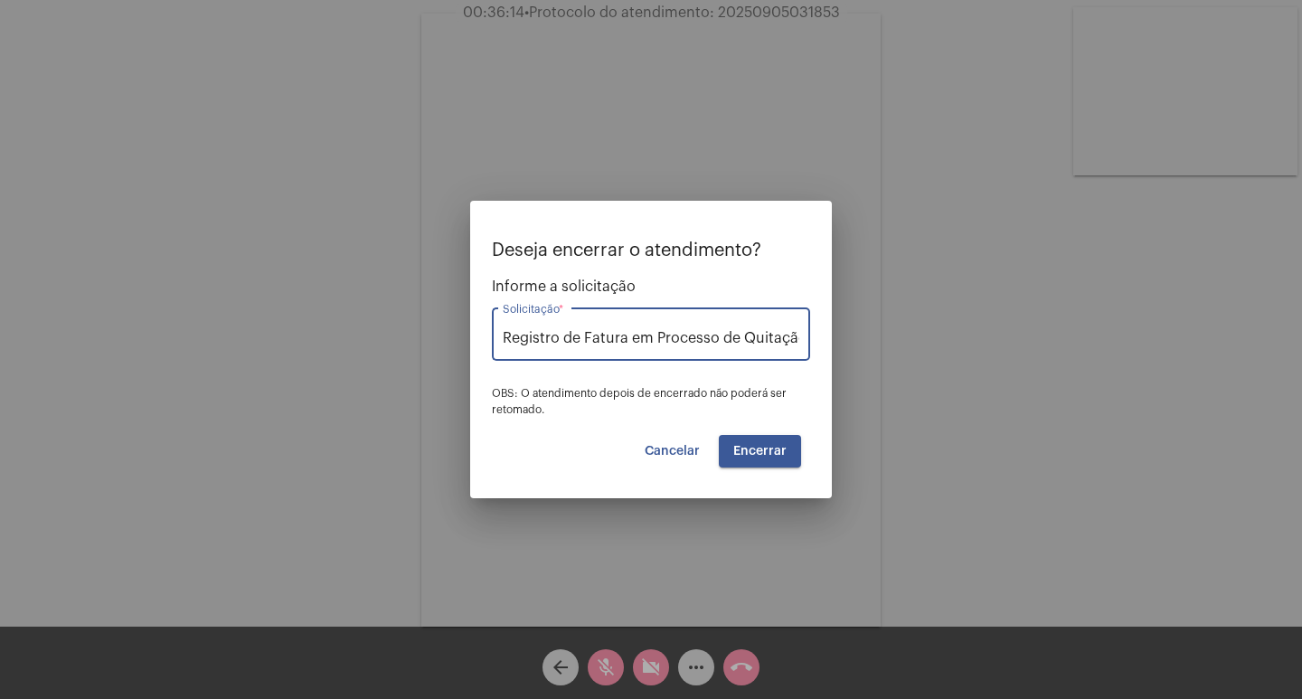
scroll to position [0, 4]
drag, startPoint x: 770, startPoint y: 440, endPoint x: 758, endPoint y: 437, distance: 13.2
click at [769, 440] on button "Encerrar" at bounding box center [760, 451] width 82 height 33
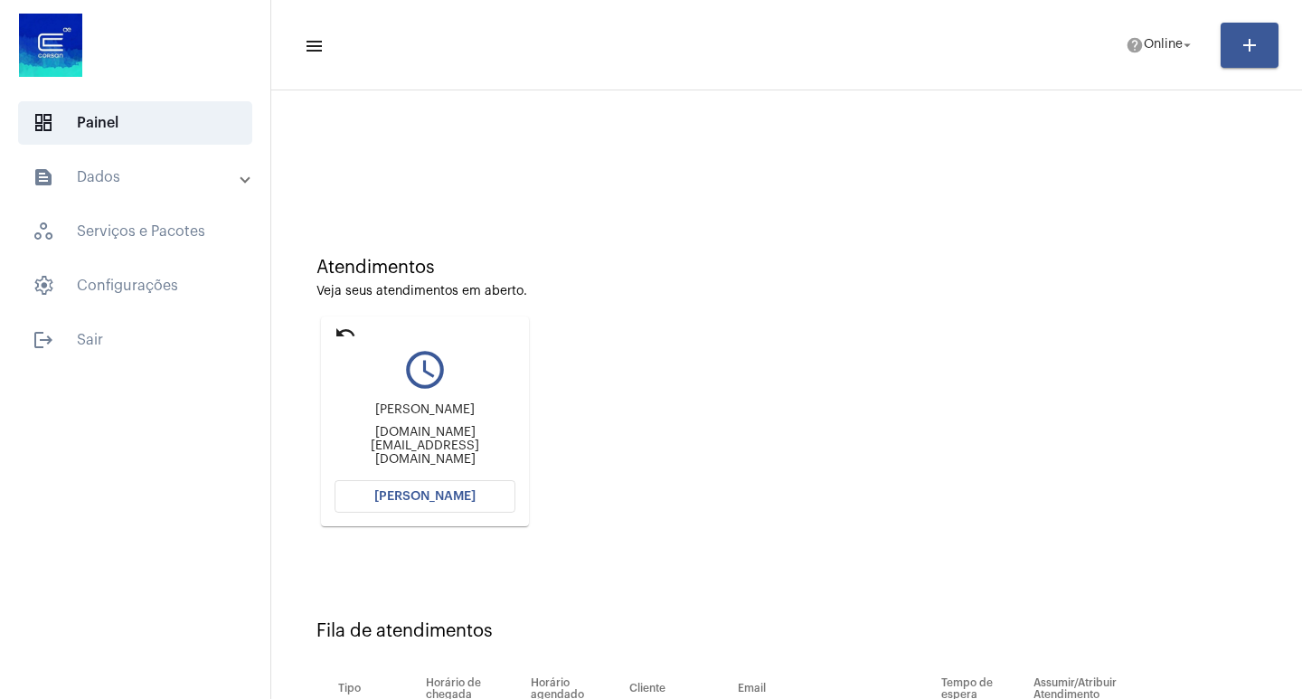
click at [288, 222] on div "Atendimentos Veja seus atendimentos em aberto. undo query_builder Gian Lucas Sc…" at bounding box center [786, 384] width 1013 height 363
click at [431, 508] on button "Abrir Chamada" at bounding box center [425, 496] width 181 height 33
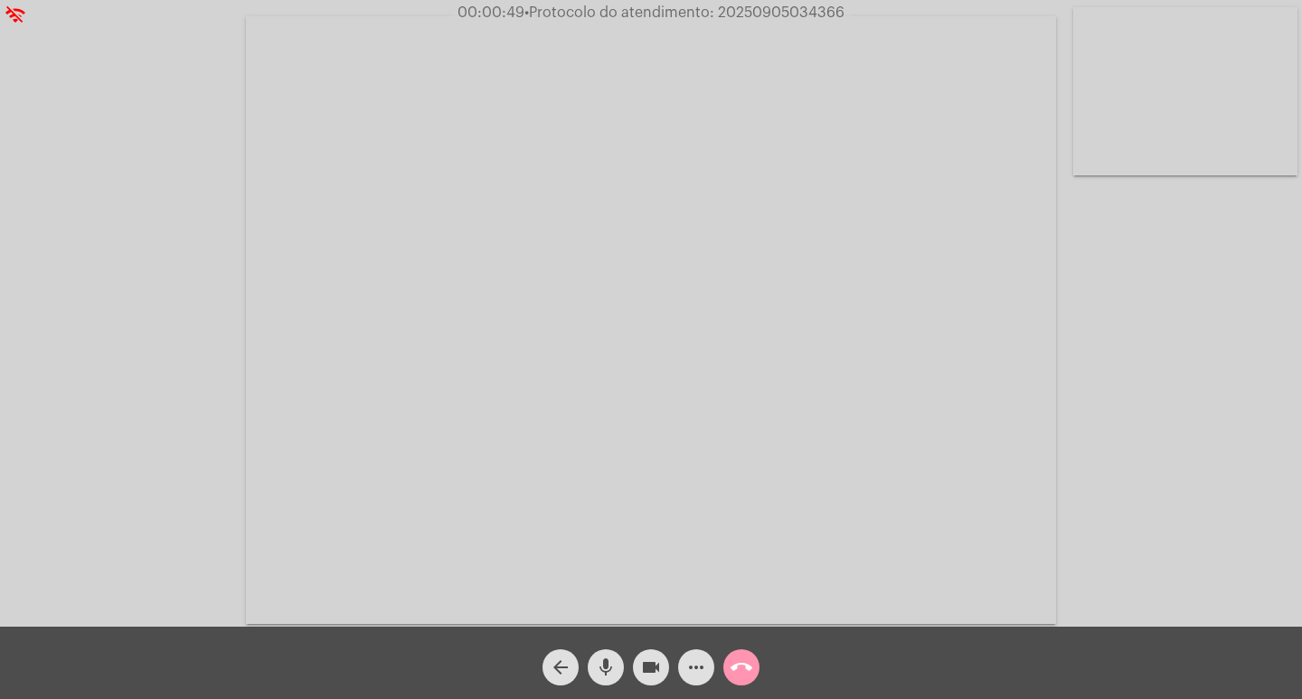
click at [655, 662] on mat-icon "videocam" at bounding box center [651, 667] width 22 height 22
click at [646, 656] on mat-icon "videocam_off" at bounding box center [651, 667] width 22 height 22
click at [832, 9] on span "• Protocolo do atendimento: 20250905034366" at bounding box center [684, 12] width 320 height 14
copy span "20250905034366"
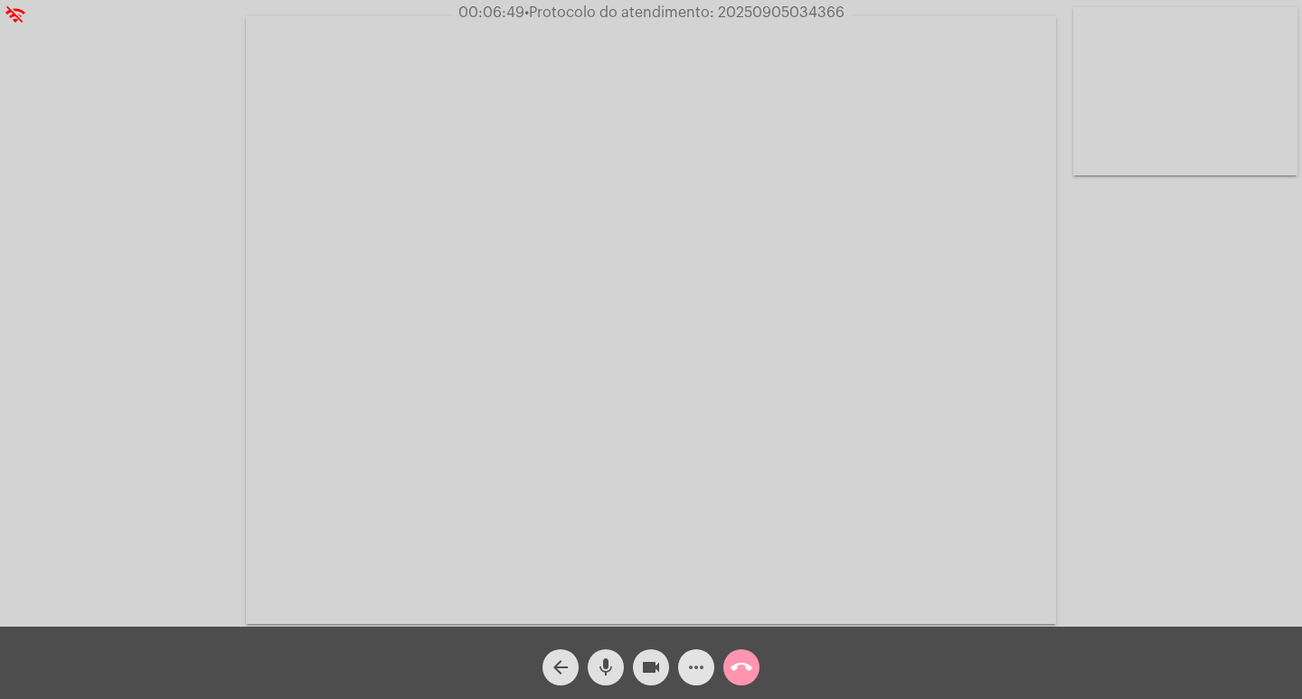
click at [681, 673] on button "more_horiz" at bounding box center [696, 667] width 36 height 36
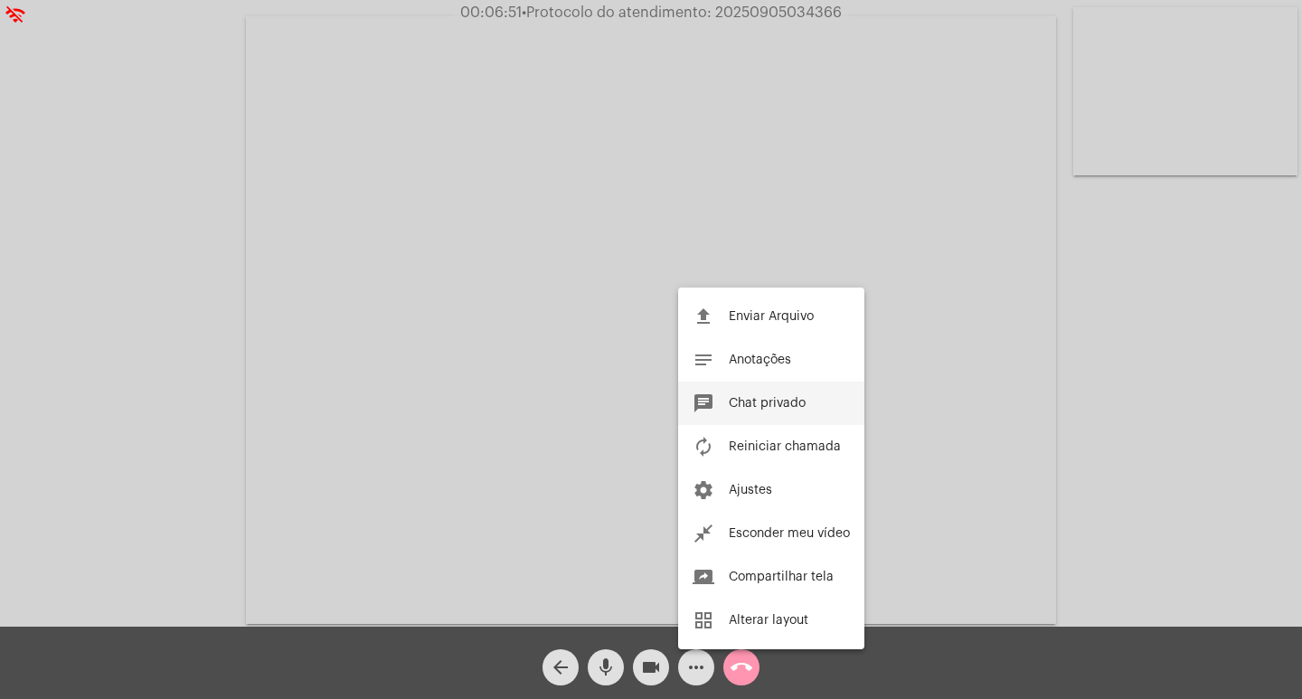
click at [783, 407] on span "Chat privado" at bounding box center [767, 403] width 77 height 13
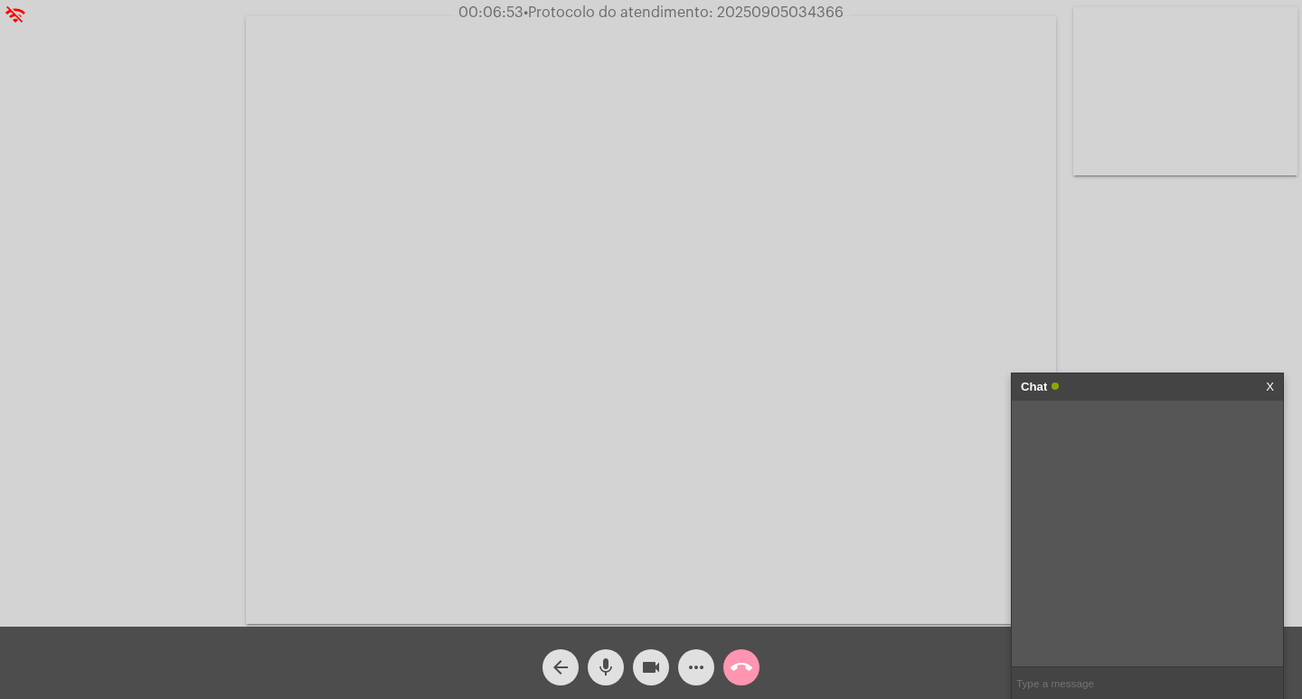
click at [1152, 680] on input "text" at bounding box center [1147, 683] width 271 height 32
paste input "20250905034366"
type input "20250905034366"
click at [743, 669] on mat-icon "call_end" at bounding box center [742, 667] width 22 height 22
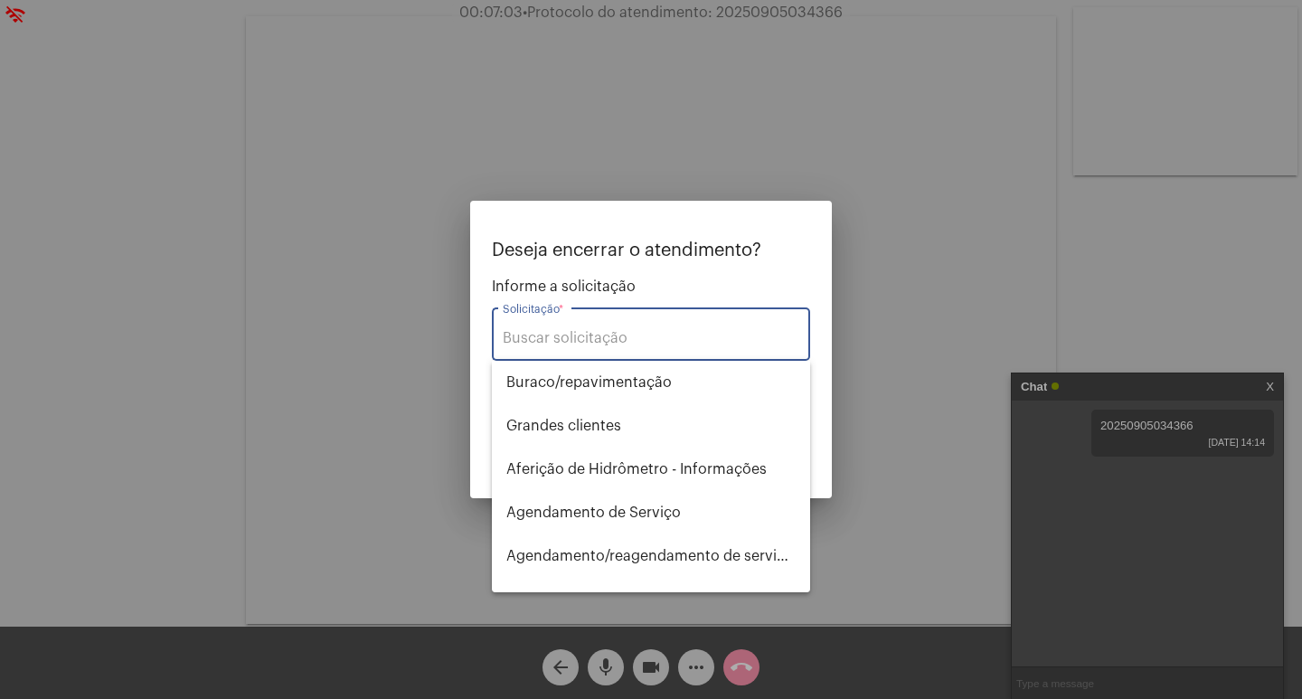
click at [574, 334] on input "Solicitação *" at bounding box center [651, 338] width 297 height 16
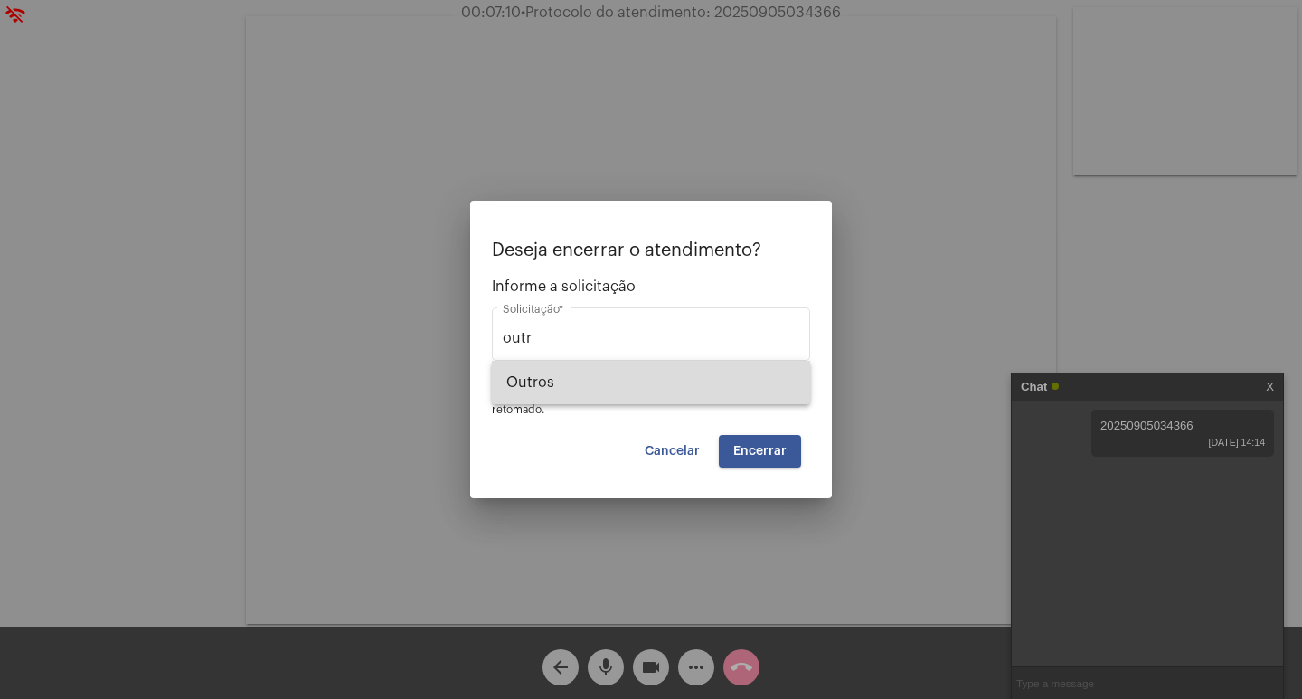
drag, startPoint x: 544, startPoint y: 379, endPoint x: 568, endPoint y: 376, distance: 23.7
click at [544, 380] on span "Outros" at bounding box center [650, 382] width 289 height 43
type input "Outros"
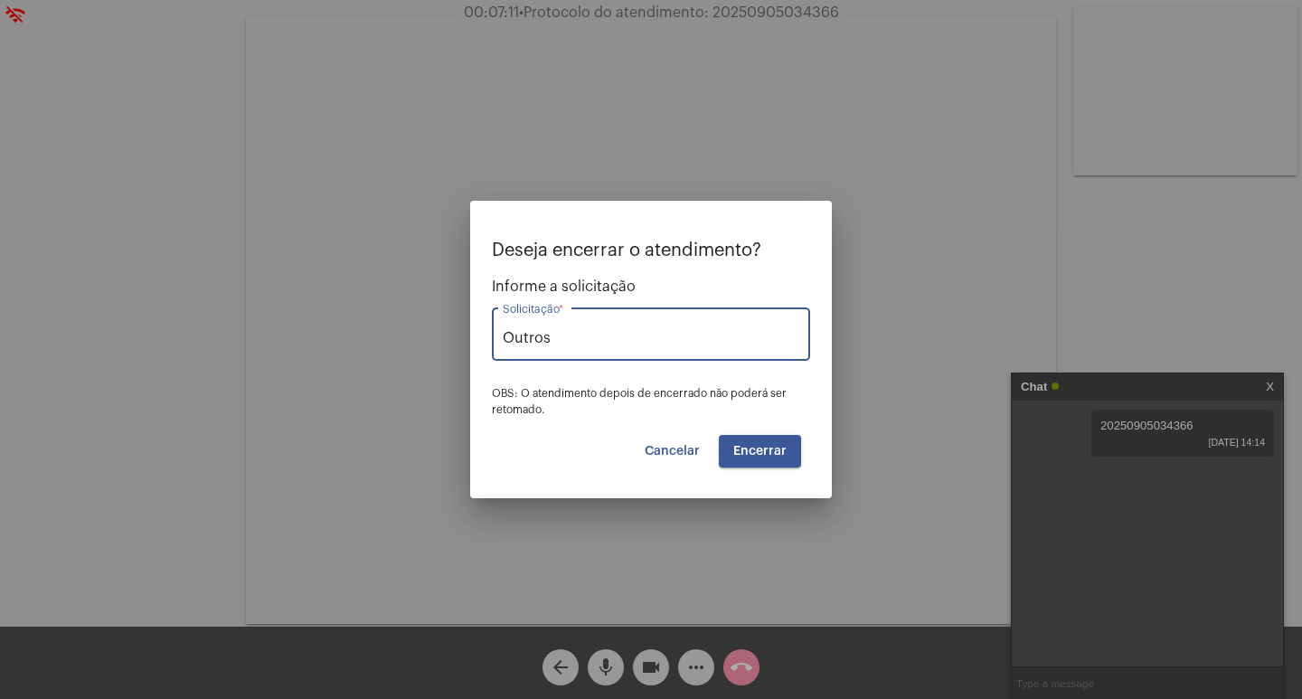
click at [736, 452] on span "Encerrar" at bounding box center [759, 451] width 53 height 13
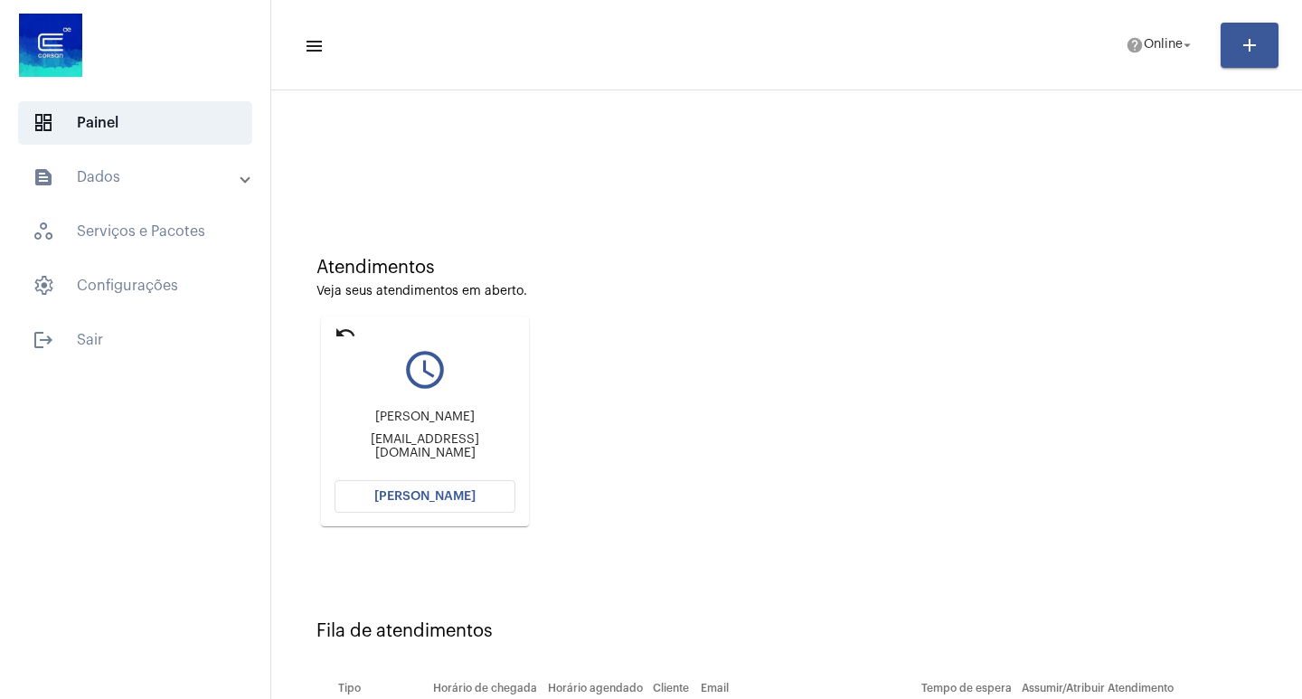
click at [445, 497] on span "Abrir Chamada" at bounding box center [424, 496] width 101 height 13
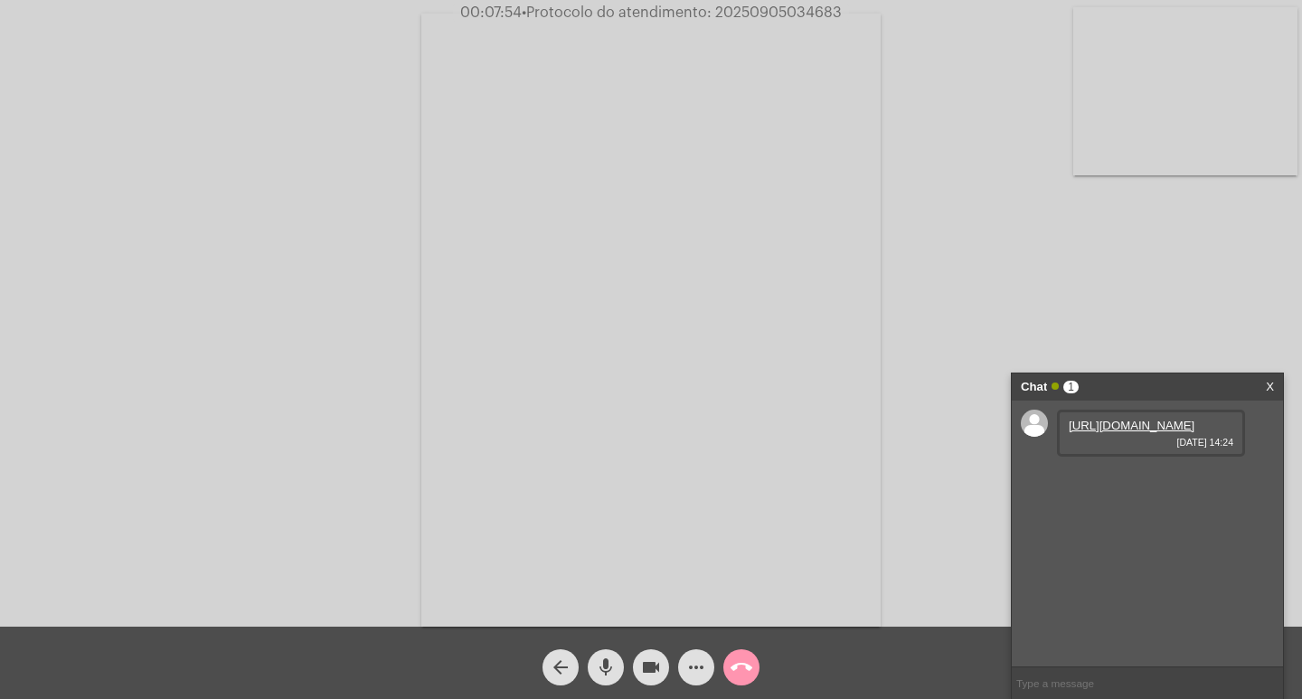
click at [1157, 432] on link "https://neft-transfer-bucket.s3.amazonaws.com/temp-623c4c98-6313-a218-b9d6-9c15…" at bounding box center [1132, 426] width 126 height 14
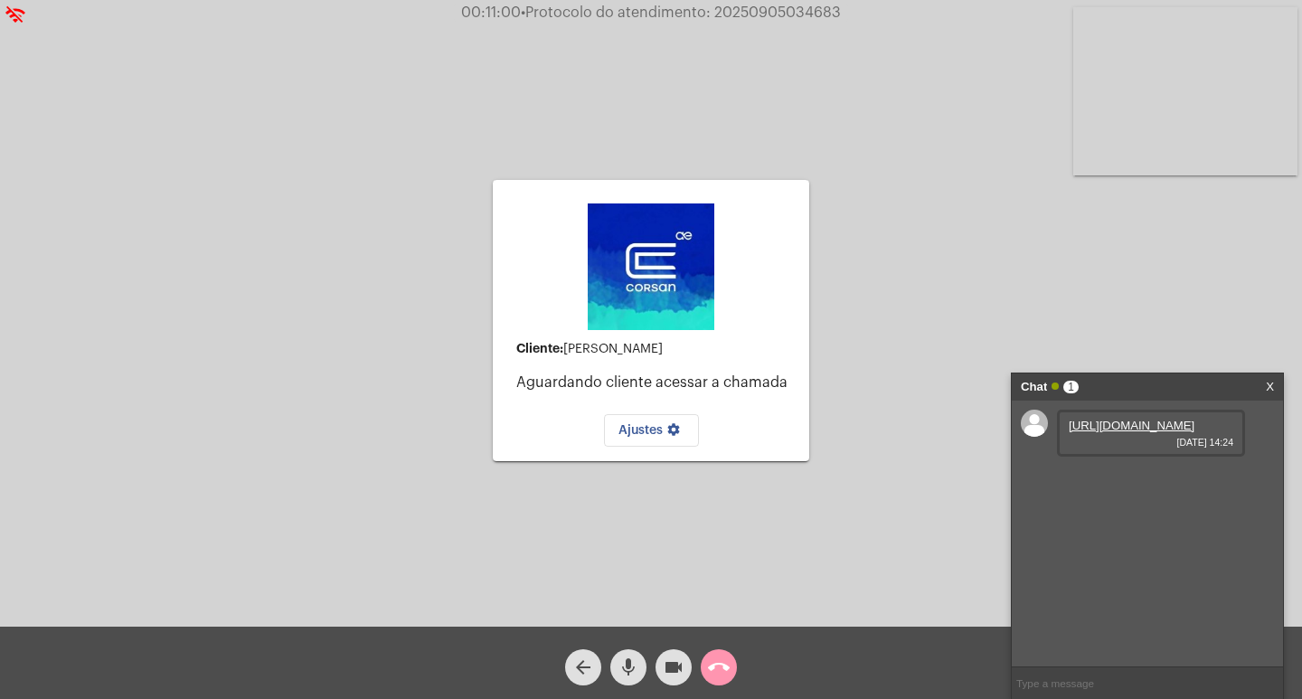
click at [770, 18] on span "• Protocolo do atendimento: 20250905034683" at bounding box center [681, 12] width 320 height 14
copy span "20250905034683"
click at [1165, 684] on input "text" at bounding box center [1147, 683] width 271 height 32
paste input "20250905034683"
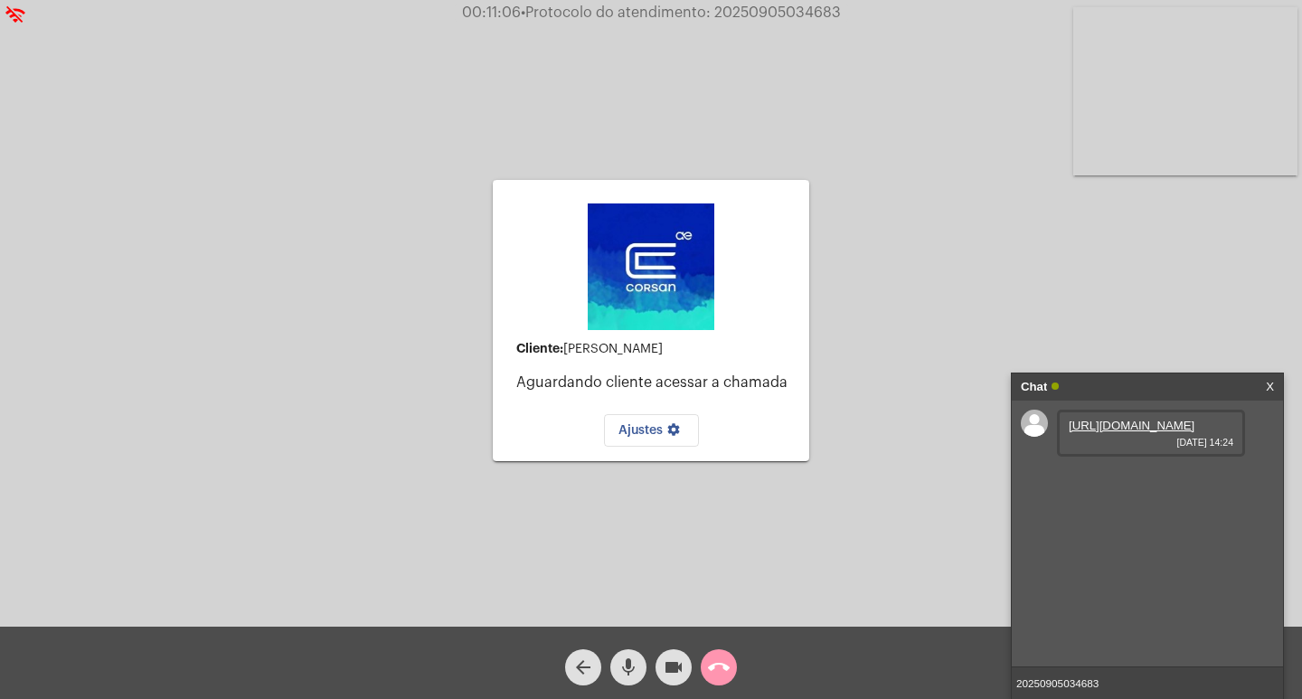
type input "20250905034683"
drag, startPoint x: 738, startPoint y: 104, endPoint x: 398, endPoint y: 441, distance: 478.9
click at [333, 418] on div "Cliente: Angela Teixeira Novoa Aguardando cliente acessar a chamada Ajustes set…" at bounding box center [651, 318] width 1298 height 627
click at [659, 132] on div "Cliente: Angela Teixeira Novoa Aguardando cliente acessar a chamada Ajustes set…" at bounding box center [651, 320] width 316 height 622
click at [643, 438] on button "Ajustes settings" at bounding box center [651, 430] width 95 height 33
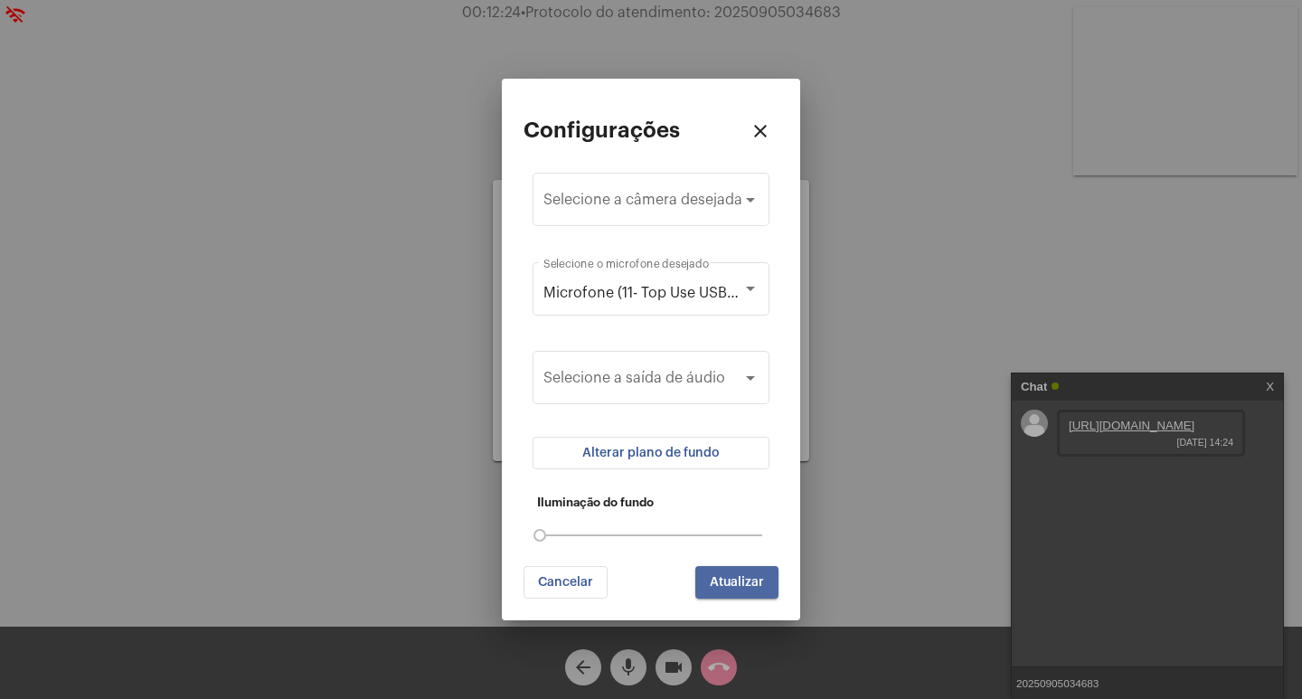
click at [754, 586] on span "Atualizar" at bounding box center [737, 582] width 54 height 13
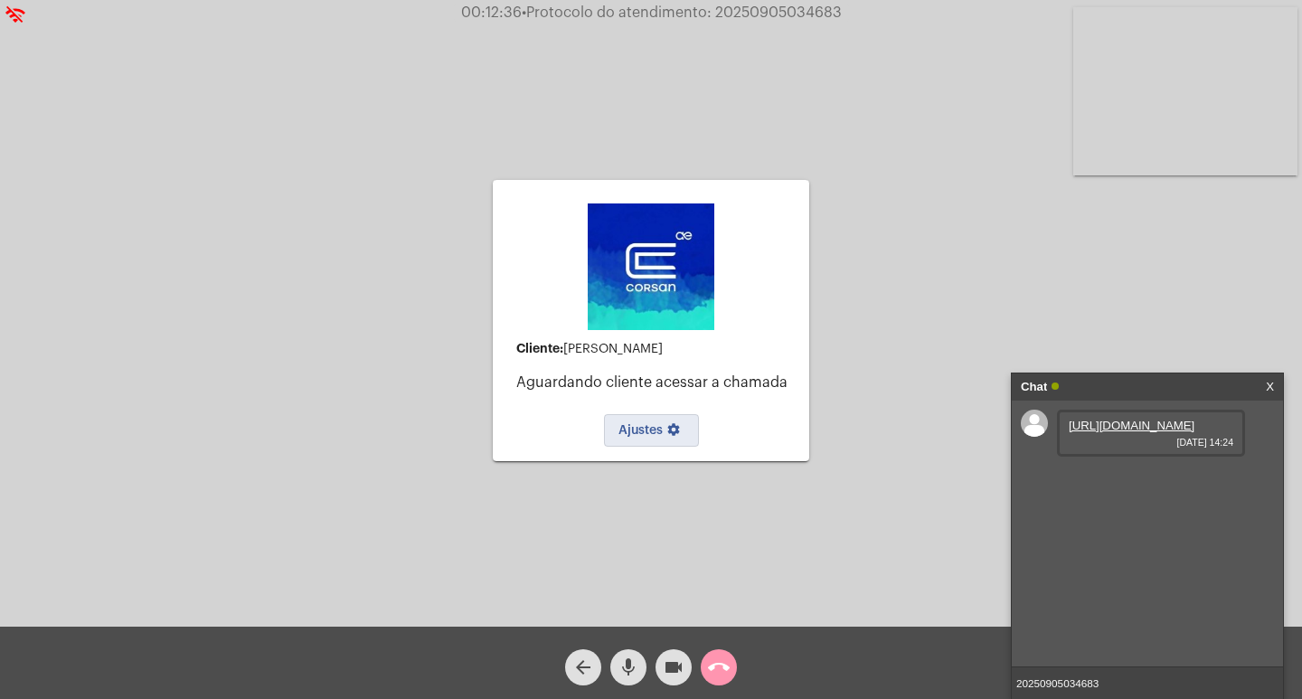
click at [727, 662] on mat-icon "call_end" at bounding box center [719, 667] width 22 height 22
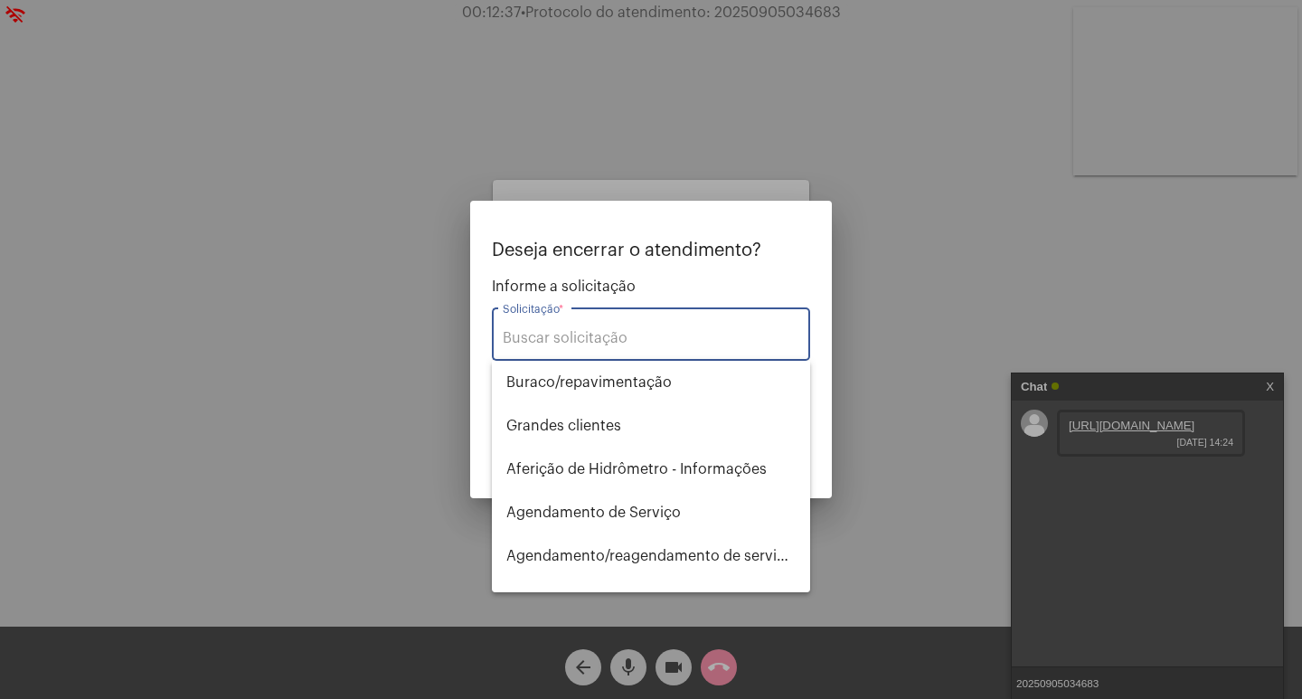
click at [637, 327] on div "Solicitação *" at bounding box center [651, 332] width 297 height 57
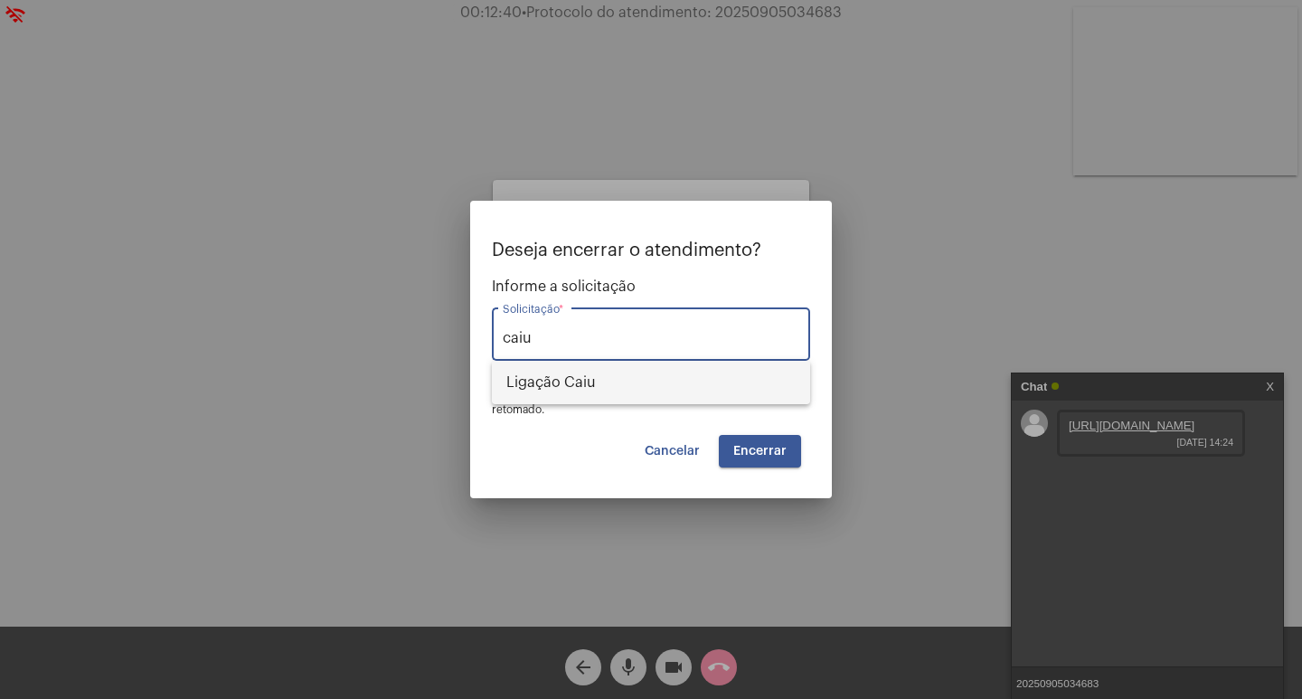
click at [672, 375] on span "Ligação Caiu" at bounding box center [650, 382] width 289 height 43
type input "Ligação Caiu"
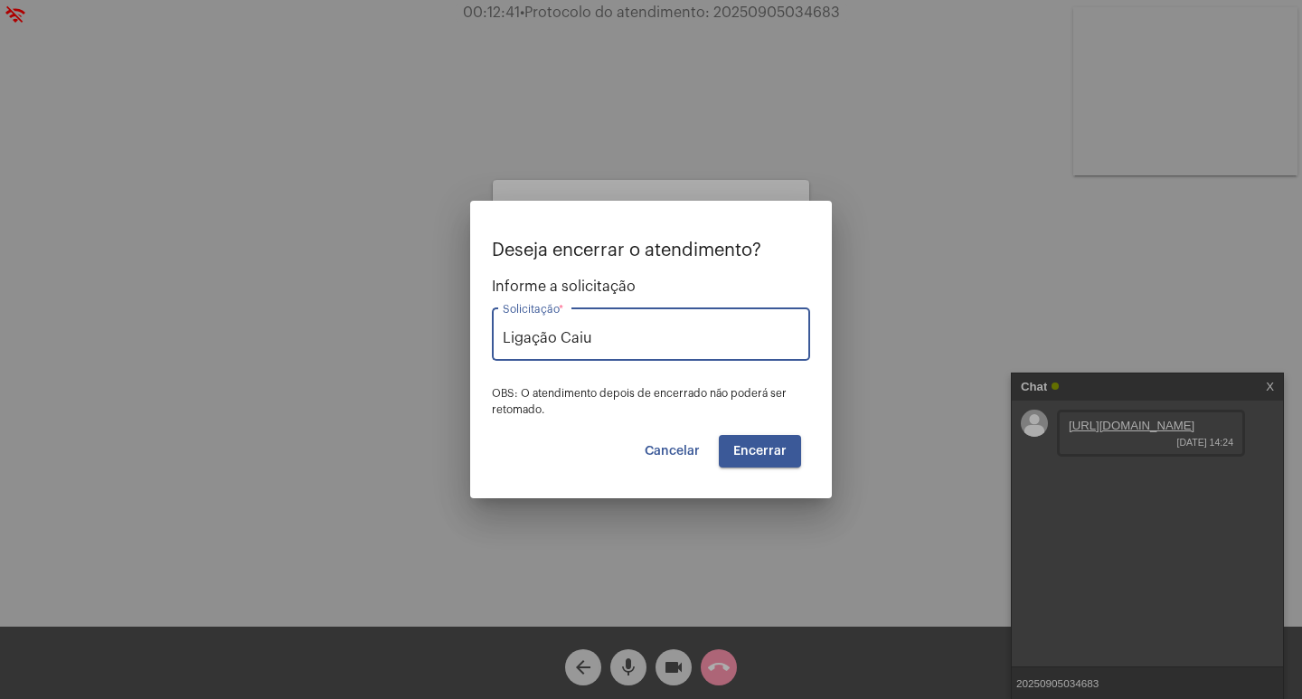
click at [784, 442] on button "Encerrar" at bounding box center [760, 451] width 82 height 33
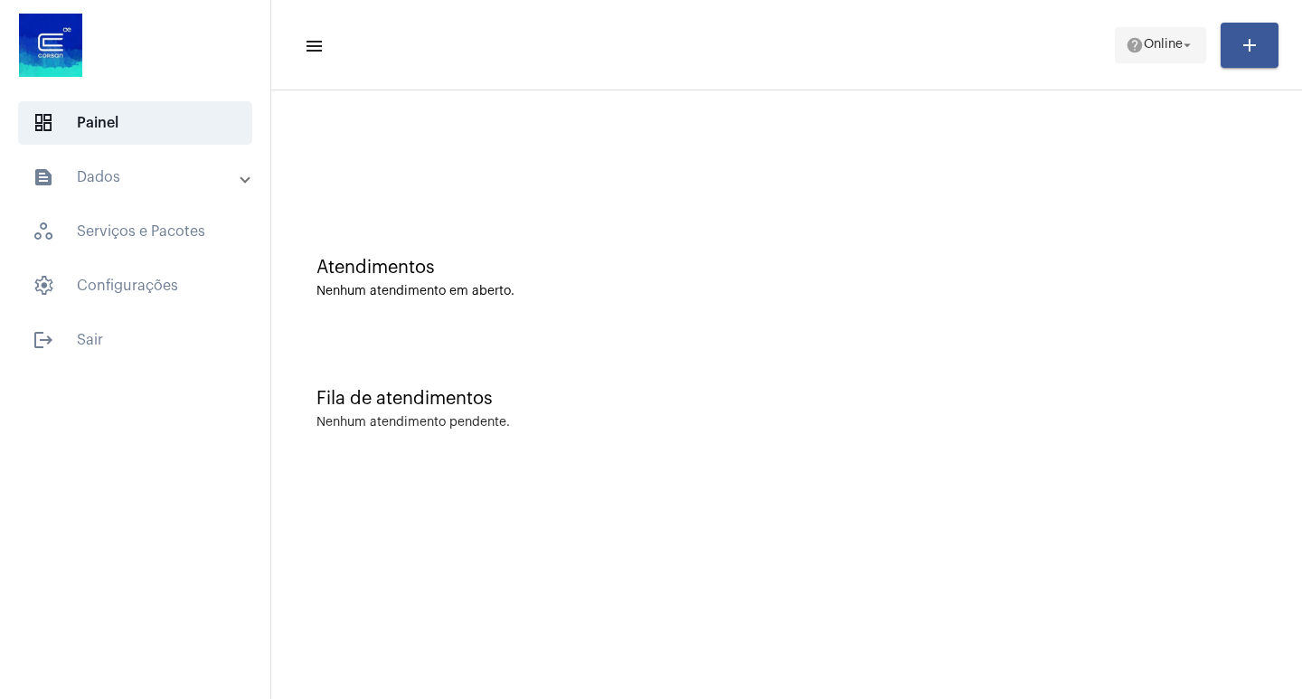
click at [1158, 61] on span "help Online arrow_drop_down" at bounding box center [1161, 44] width 70 height 33
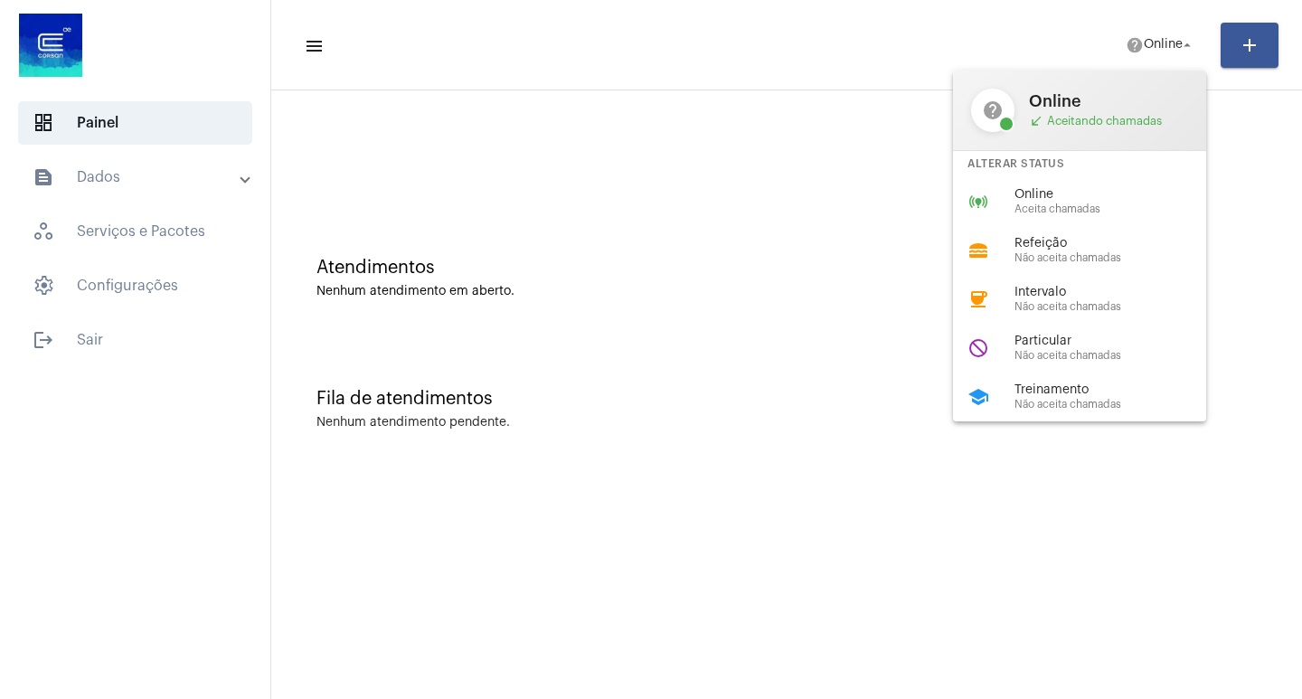
click at [1161, 186] on div "online_prediction Online Aceita chamadas" at bounding box center [1094, 201] width 282 height 49
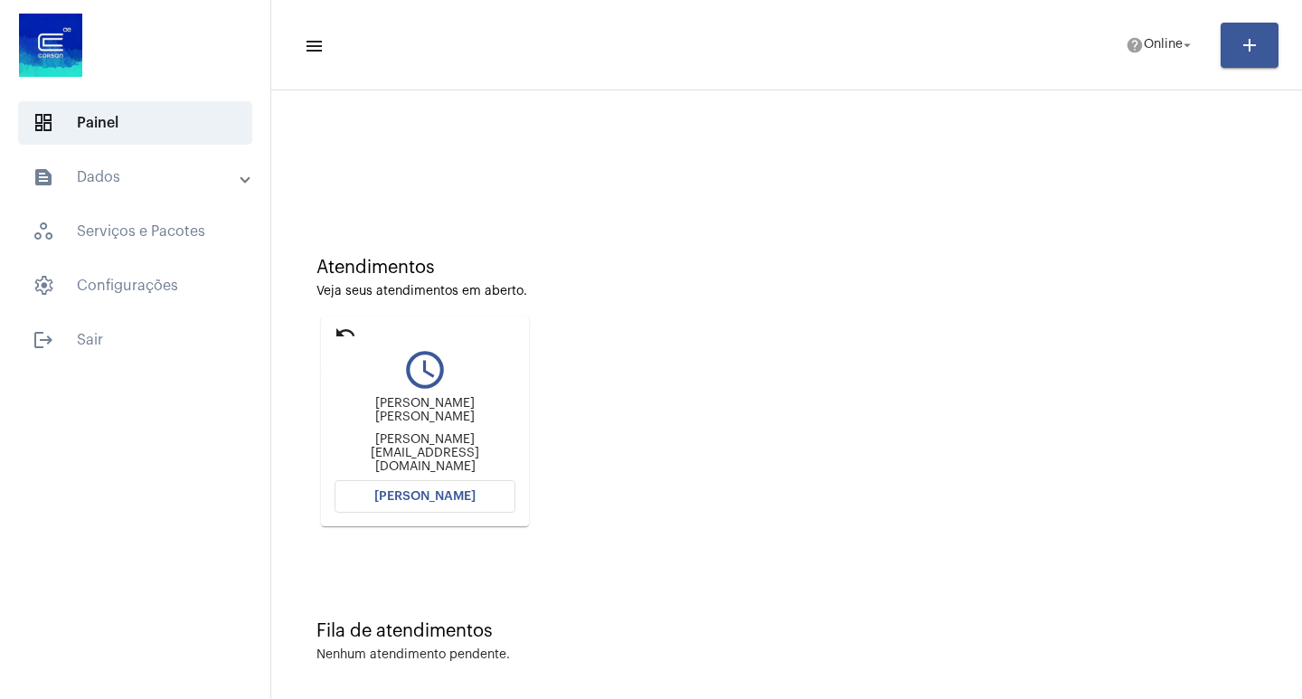
click at [353, 335] on mat-icon "undo" at bounding box center [346, 333] width 22 height 22
click at [354, 328] on mat-icon "undo" at bounding box center [346, 333] width 22 height 22
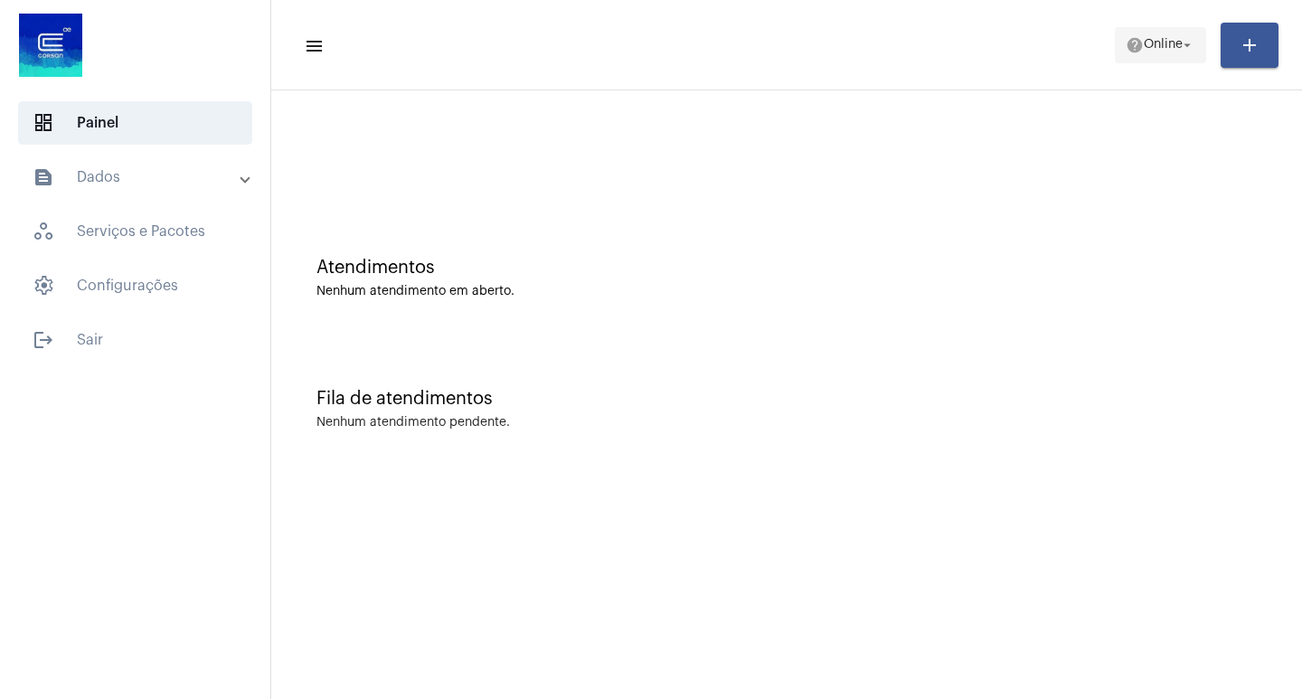
drag, startPoint x: 1175, startPoint y: 65, endPoint x: 1151, endPoint y: 61, distance: 24.7
click at [1168, 65] on mat-toolbar-row "menu help Online arrow_drop_down add" at bounding box center [786, 45] width 1031 height 58
click at [1148, 61] on span "help Online arrow_drop_down" at bounding box center [1161, 44] width 70 height 33
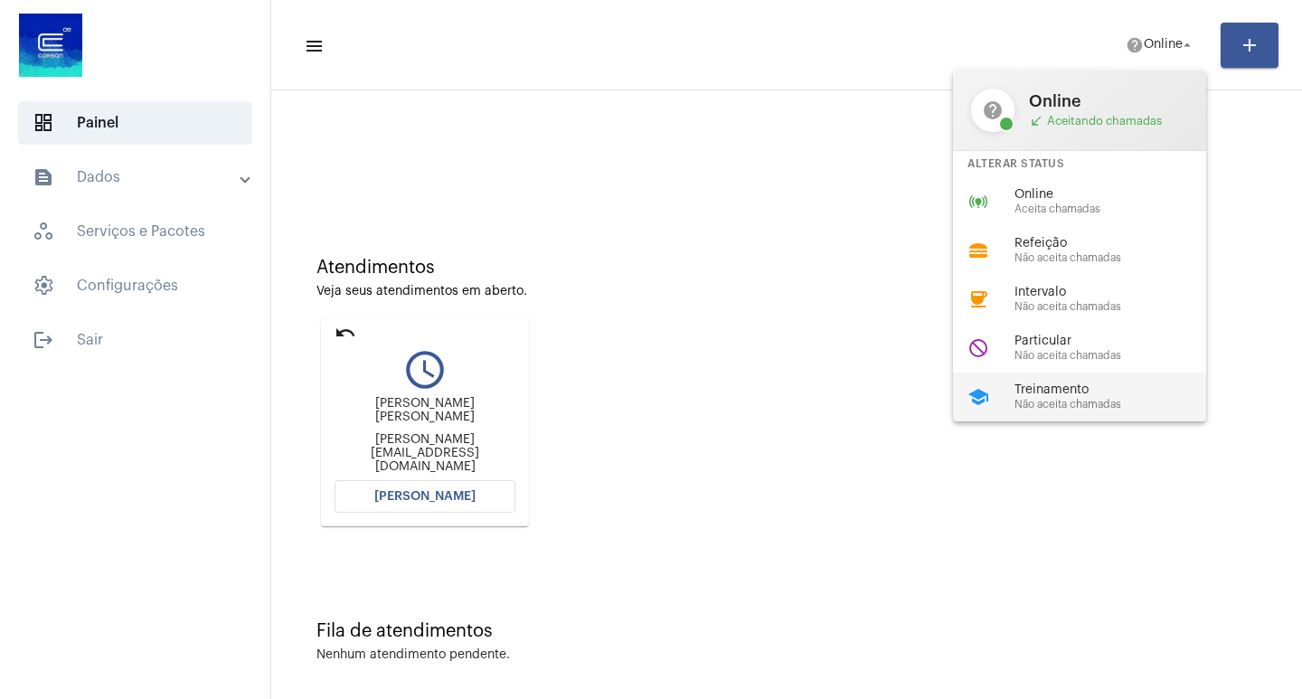
click at [1095, 404] on span "Não aceita chamadas" at bounding box center [1118, 405] width 206 height 12
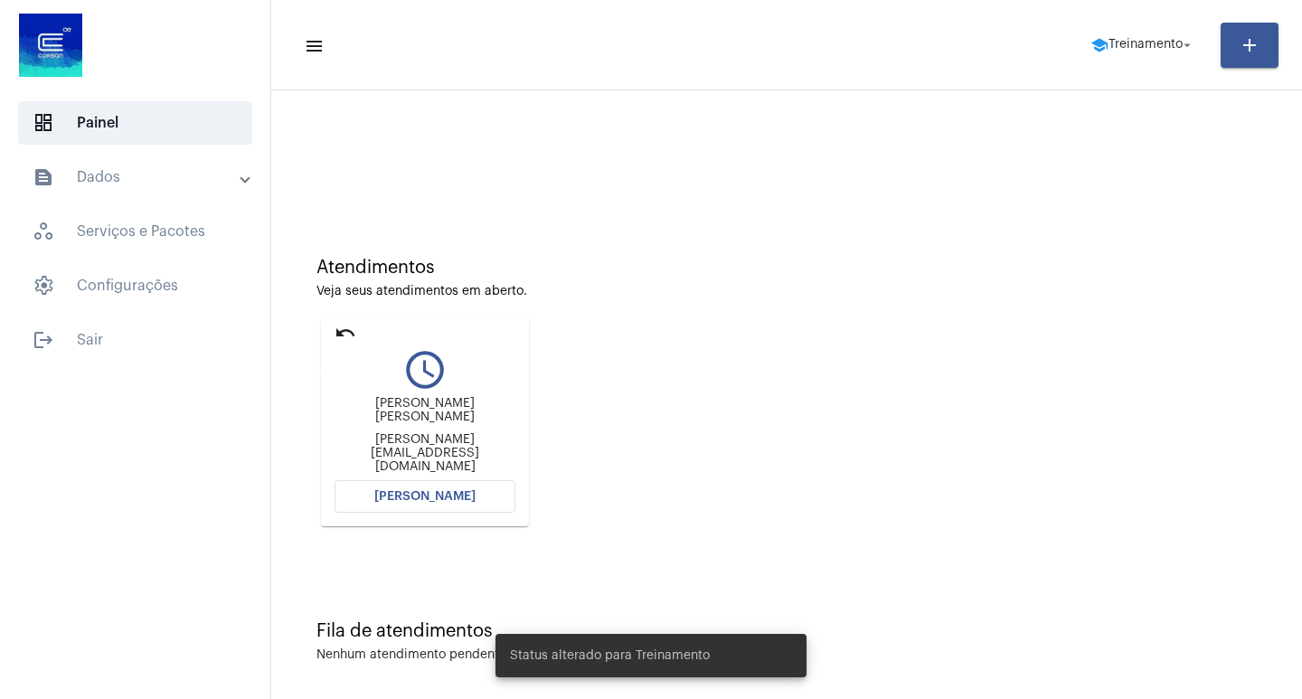
click at [354, 325] on mat-icon "undo" at bounding box center [346, 333] width 22 height 22
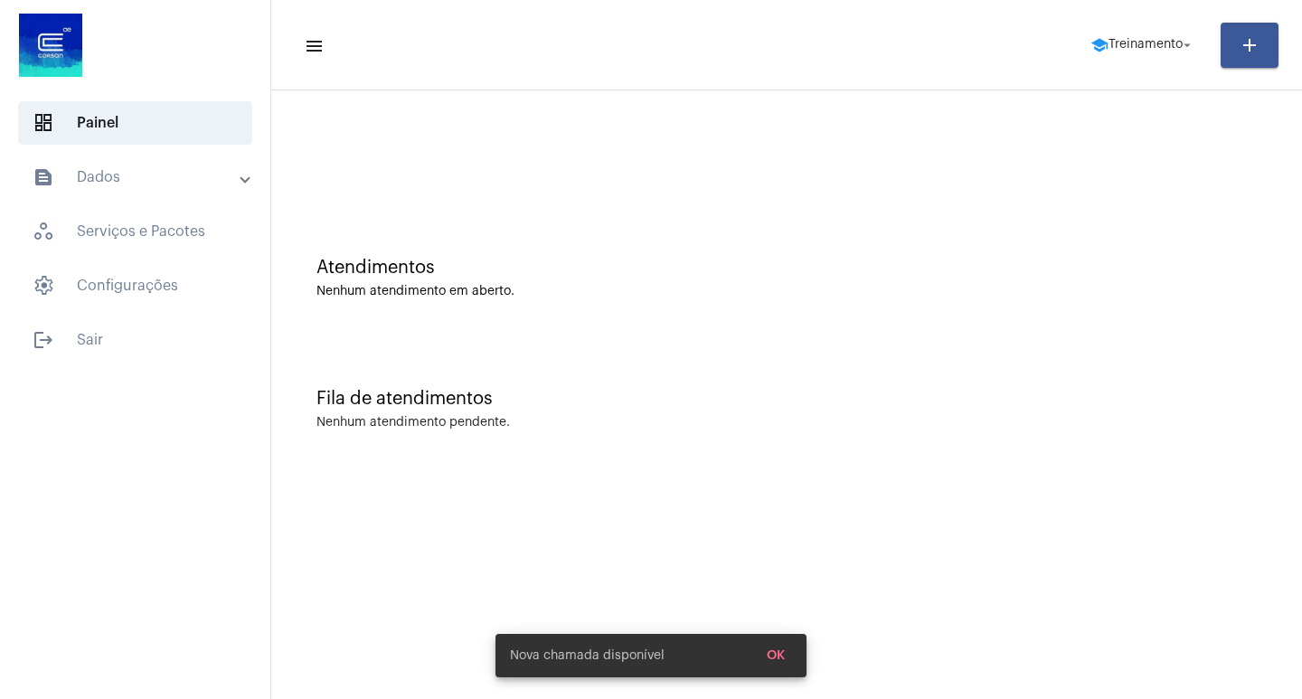
click at [343, 329] on div "Atendimentos Nenhum atendimento em aberto." at bounding box center [786, 268] width 1013 height 131
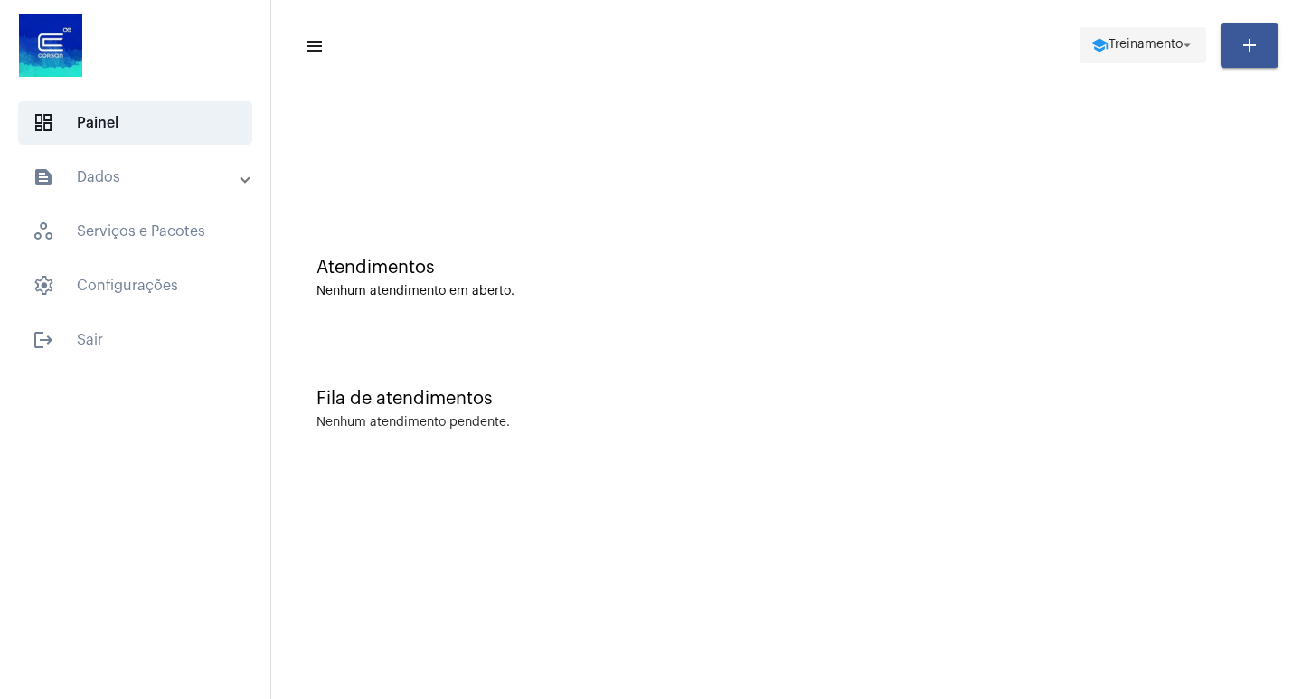
click at [1177, 32] on span "school Treinamento arrow_drop_down" at bounding box center [1142, 44] width 105 height 33
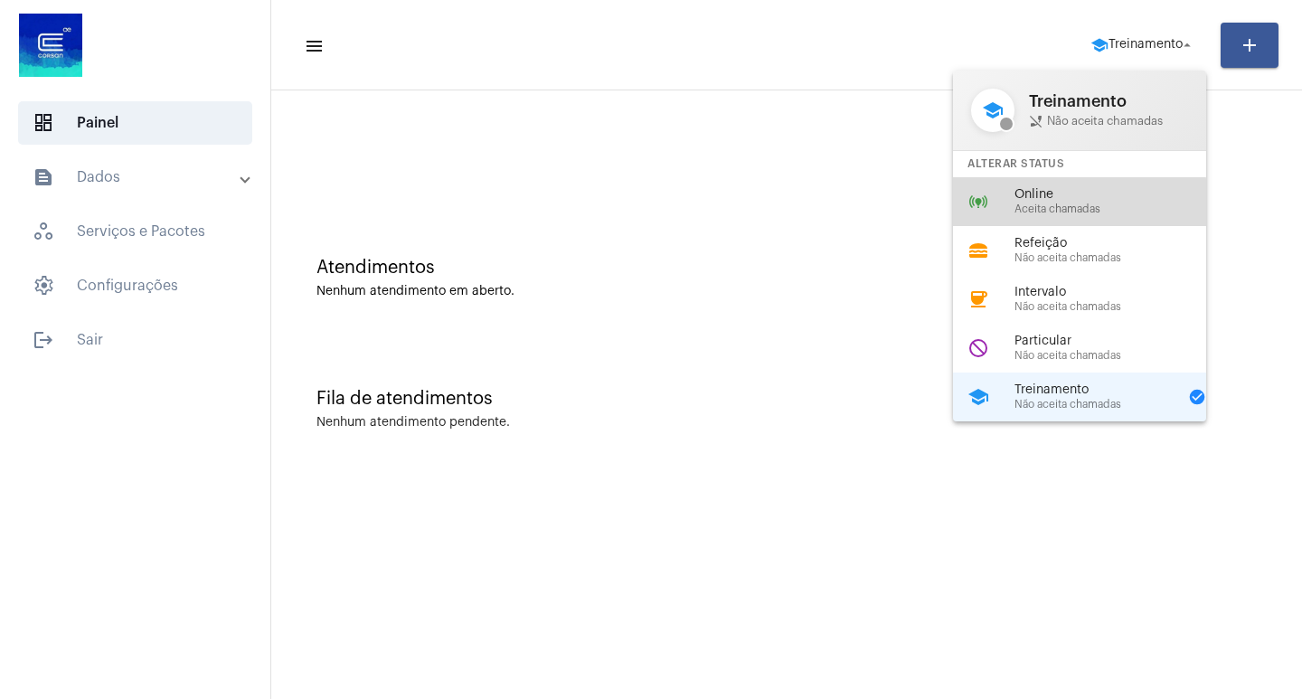
click at [1030, 204] on span "Aceita chamadas" at bounding box center [1118, 209] width 206 height 12
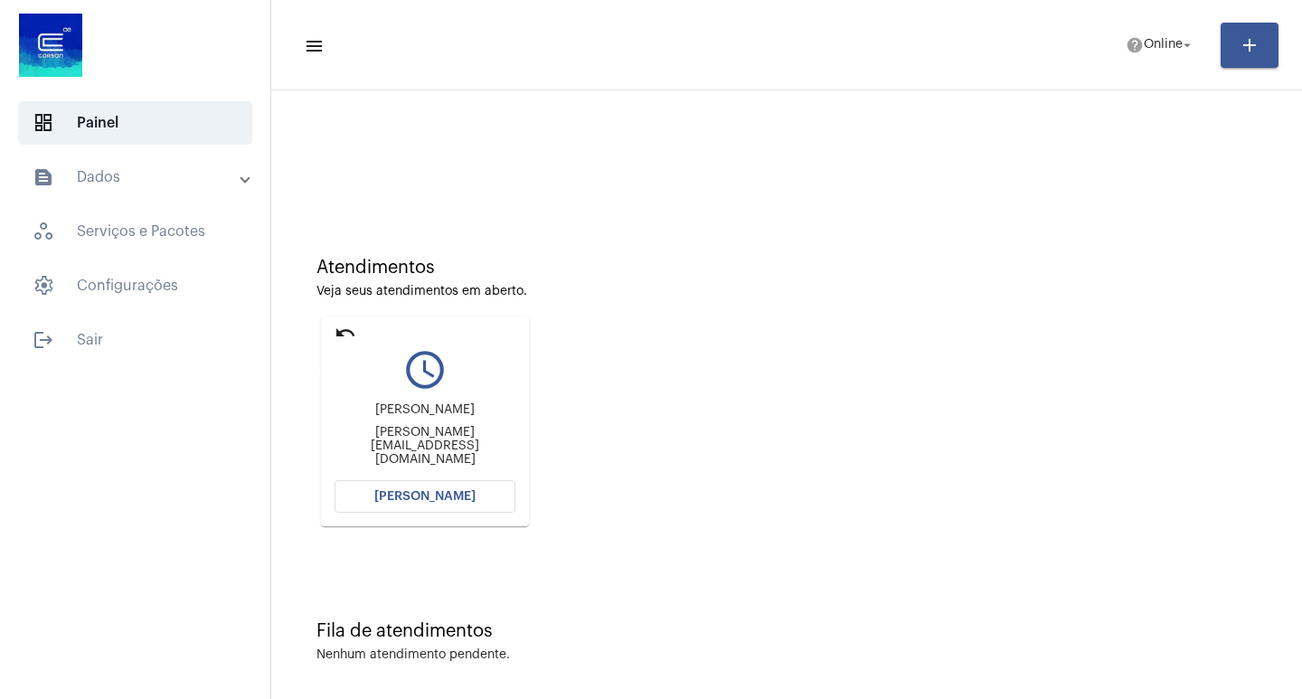
click at [346, 333] on mat-icon "undo" at bounding box center [346, 333] width 22 height 22
click at [411, 486] on button "Abrir Chamada" at bounding box center [425, 496] width 181 height 33
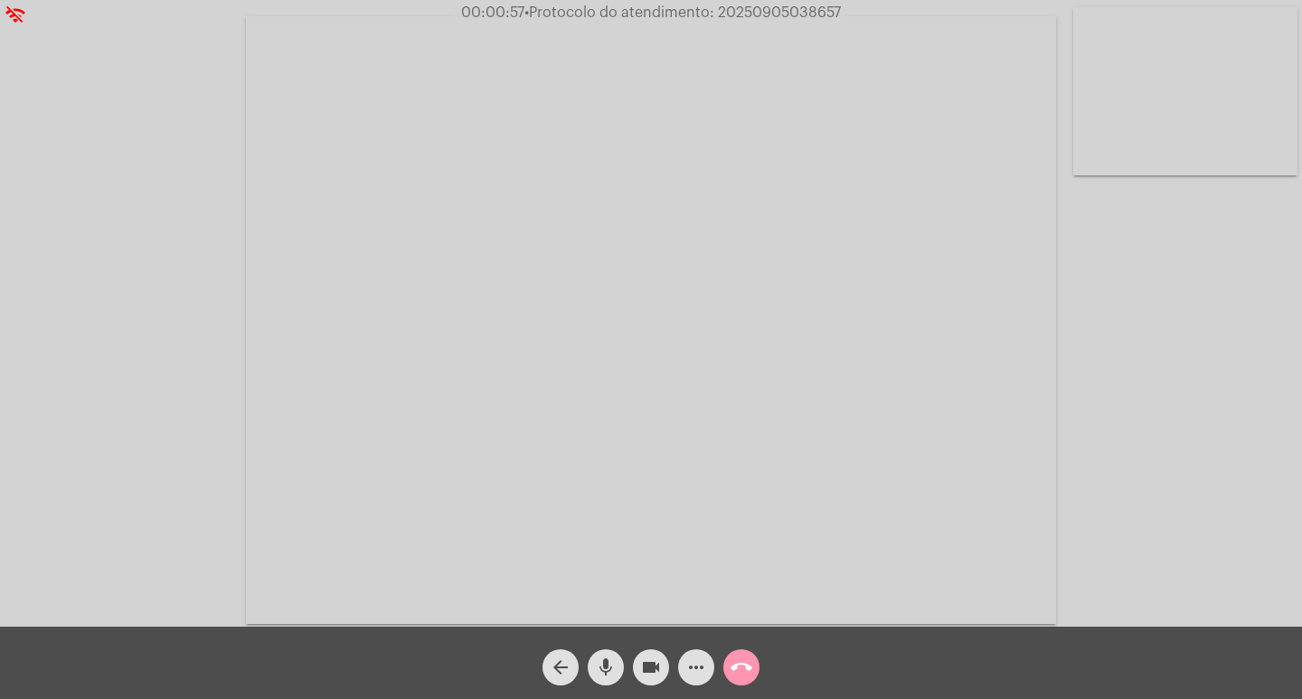
click at [764, 10] on span "• Protocolo do atendimento: 20250905038657" at bounding box center [682, 12] width 316 height 14
copy span "20250905038657"
click at [691, 663] on mat-icon "more_horiz" at bounding box center [696, 667] width 22 height 22
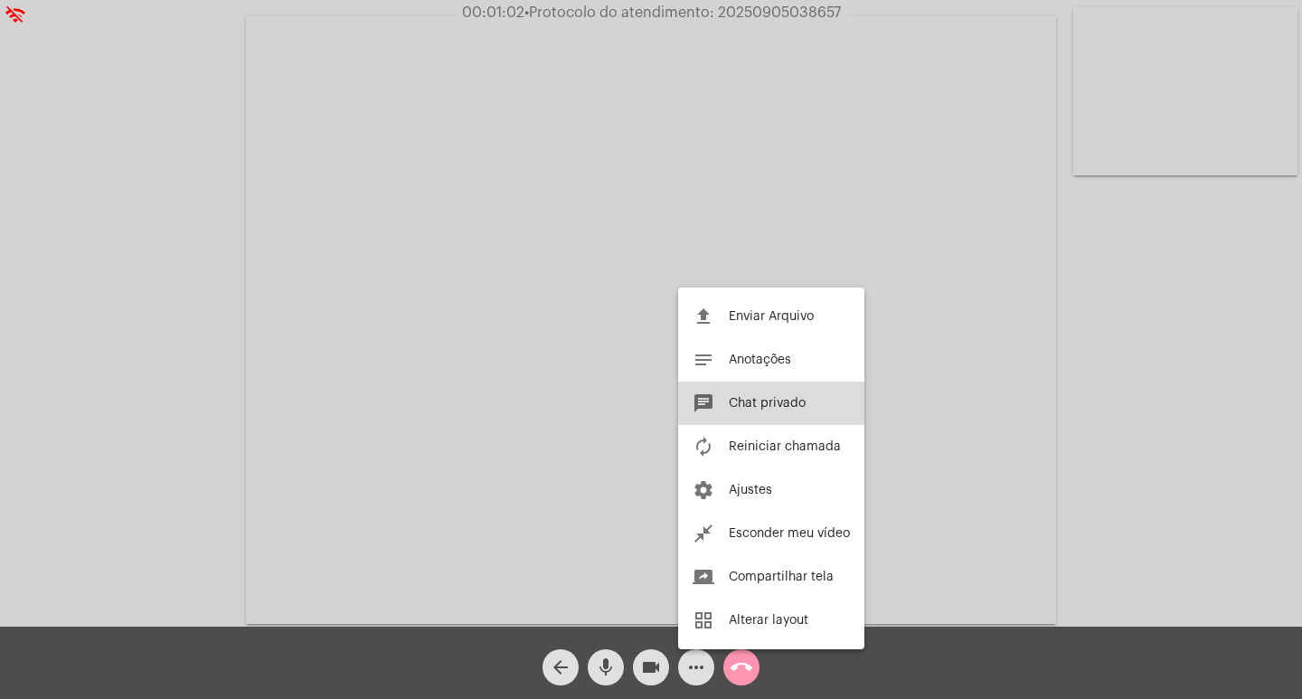
click at [777, 416] on button "chat Chat privado" at bounding box center [771, 403] width 186 height 43
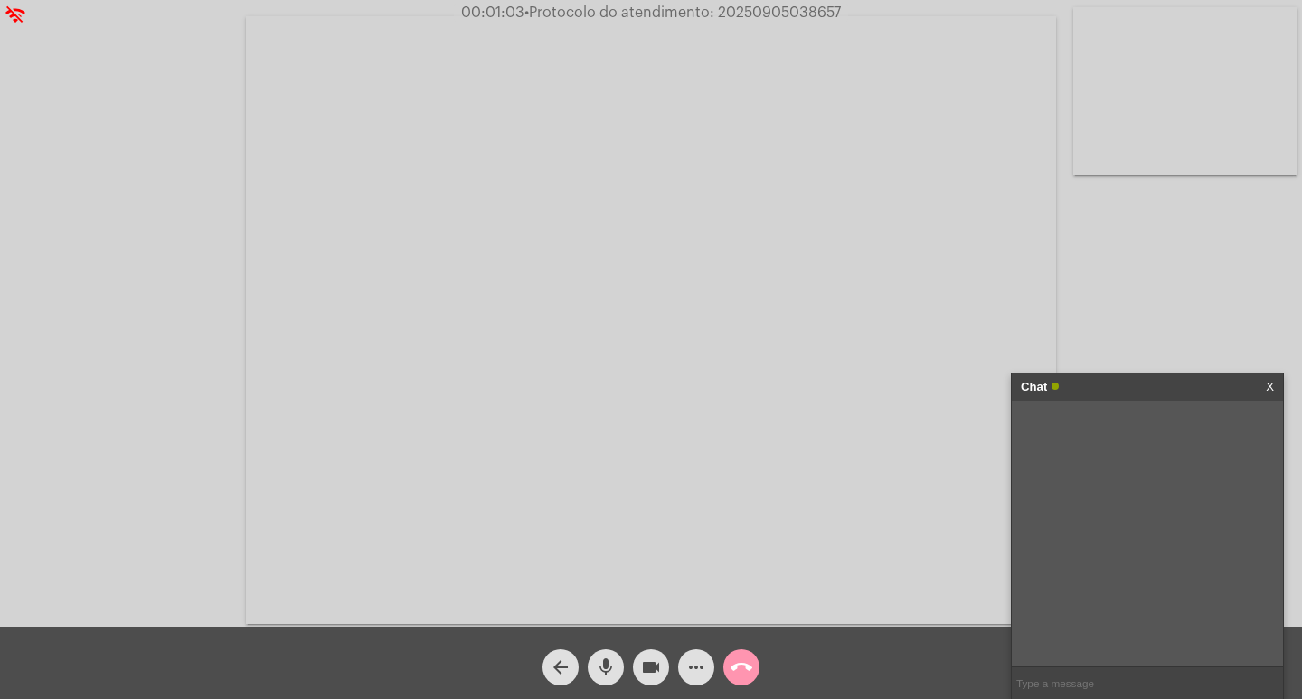
click at [1071, 684] on input "text" at bounding box center [1147, 683] width 271 height 32
drag, startPoint x: 1063, startPoint y: 683, endPoint x: 1053, endPoint y: 680, distance: 10.3
paste input "20250905038657"
type input "20250905038657"
click at [727, 663] on button "call_end" at bounding box center [741, 667] width 36 height 36
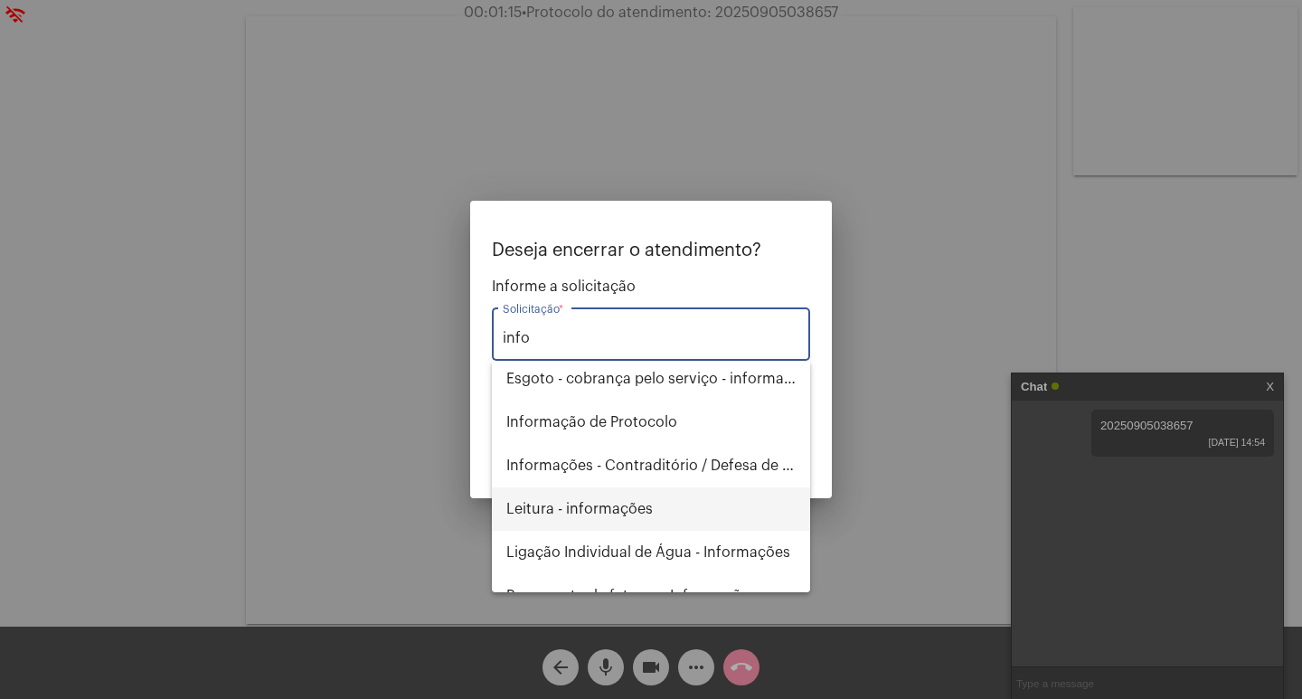
scroll to position [159, 0]
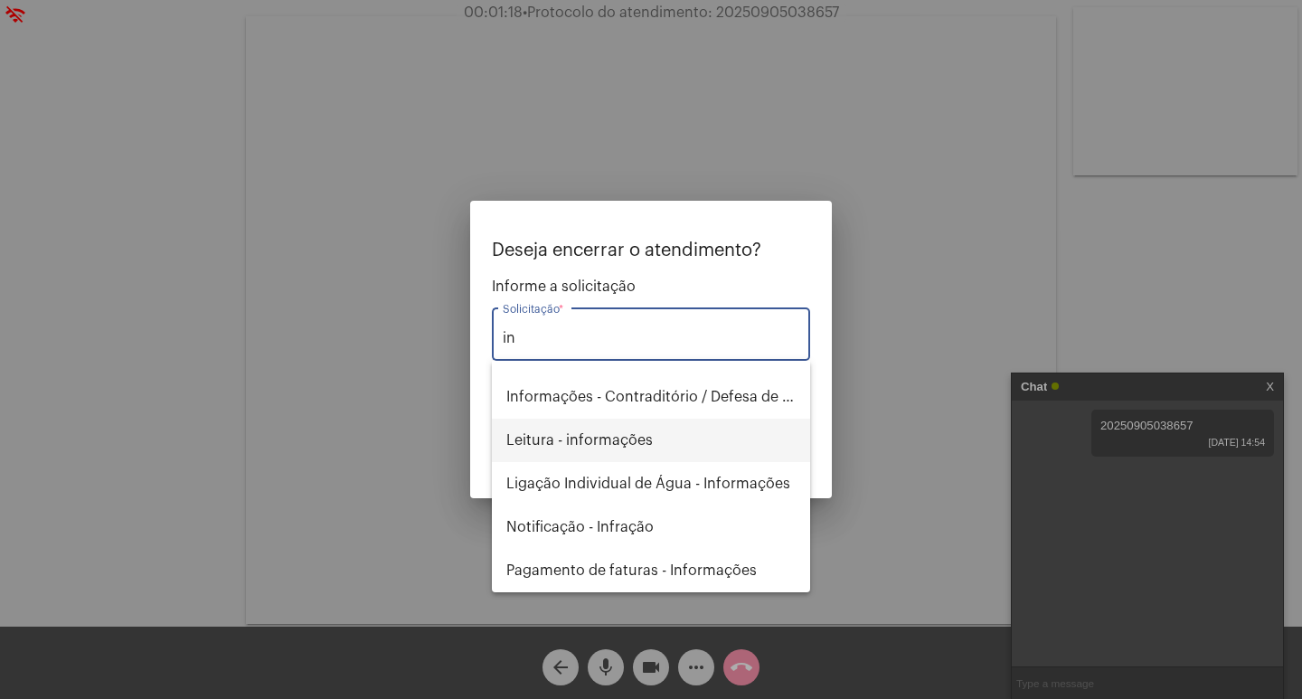
type input "i"
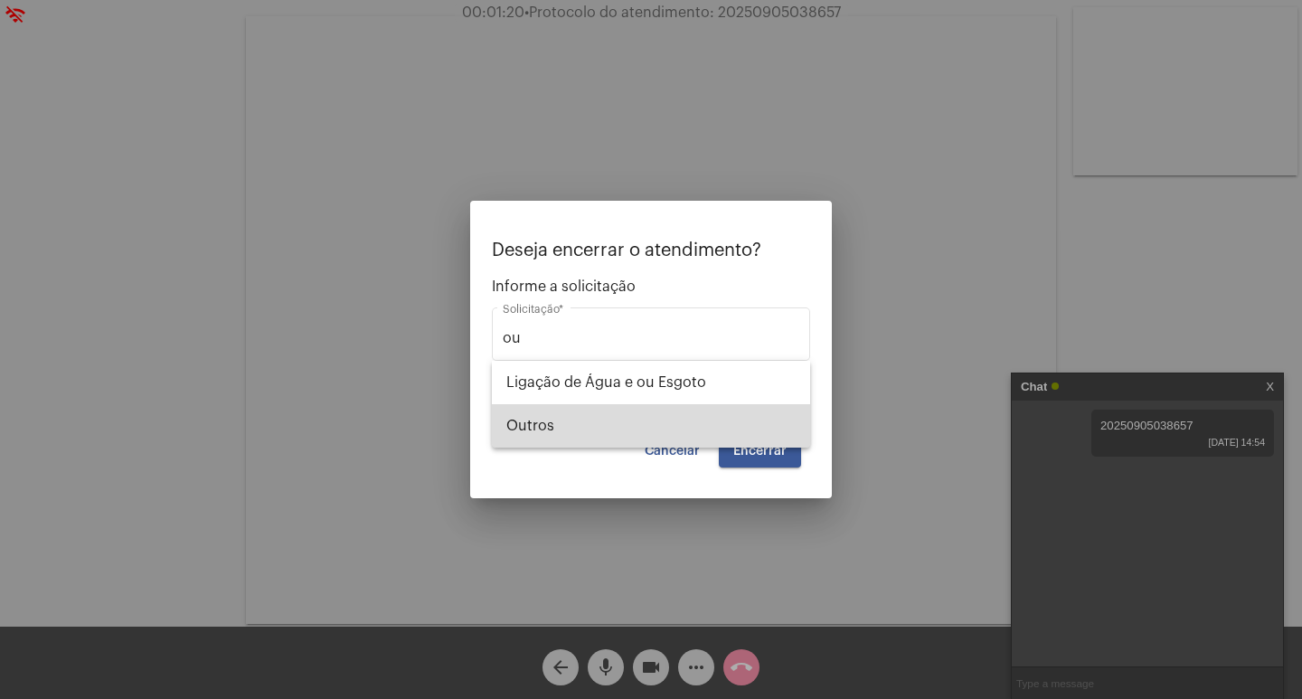
click at [619, 405] on span "Outros" at bounding box center [650, 425] width 289 height 43
type input "Outros"
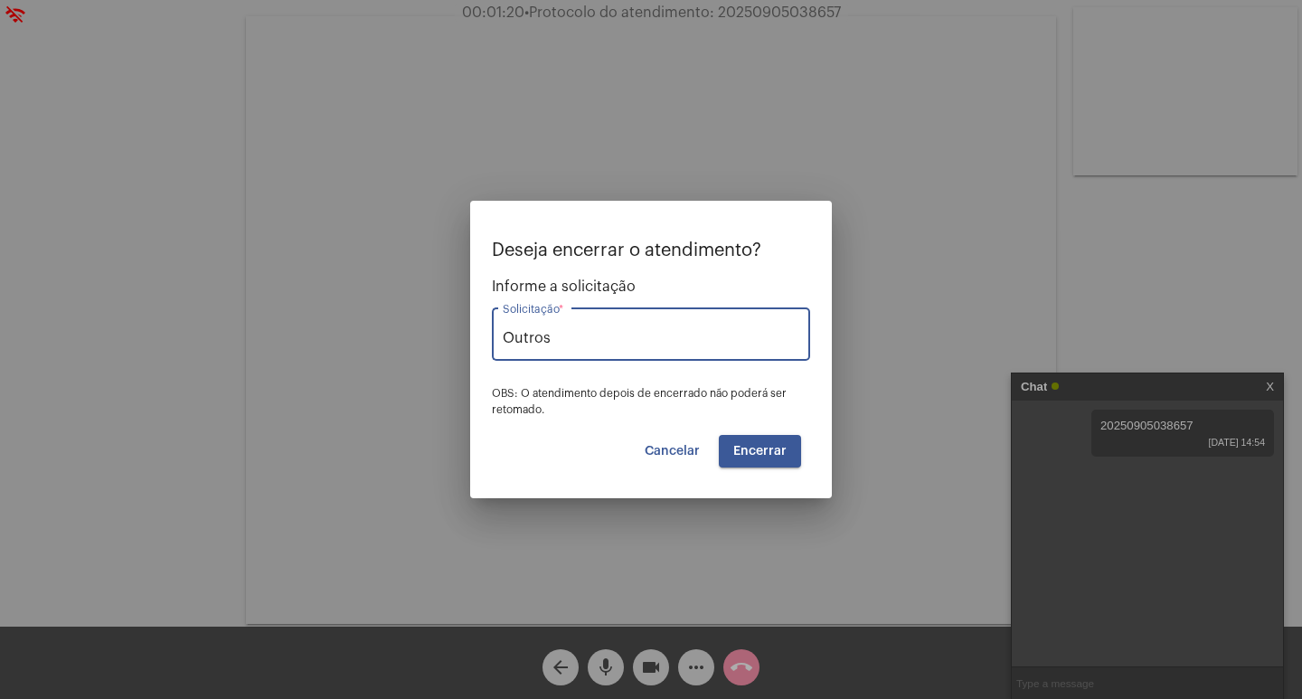
click at [745, 450] on span "Encerrar" at bounding box center [759, 451] width 53 height 13
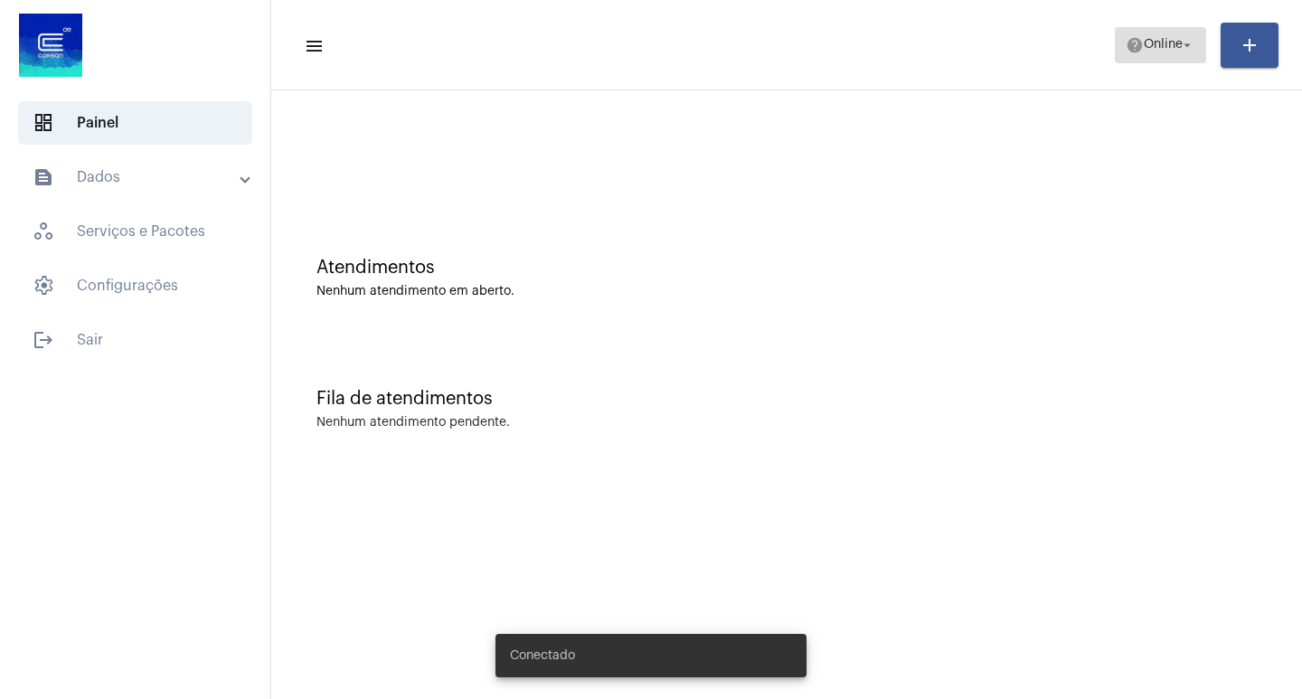
click at [1145, 61] on span "help Online arrow_drop_down" at bounding box center [1161, 44] width 70 height 33
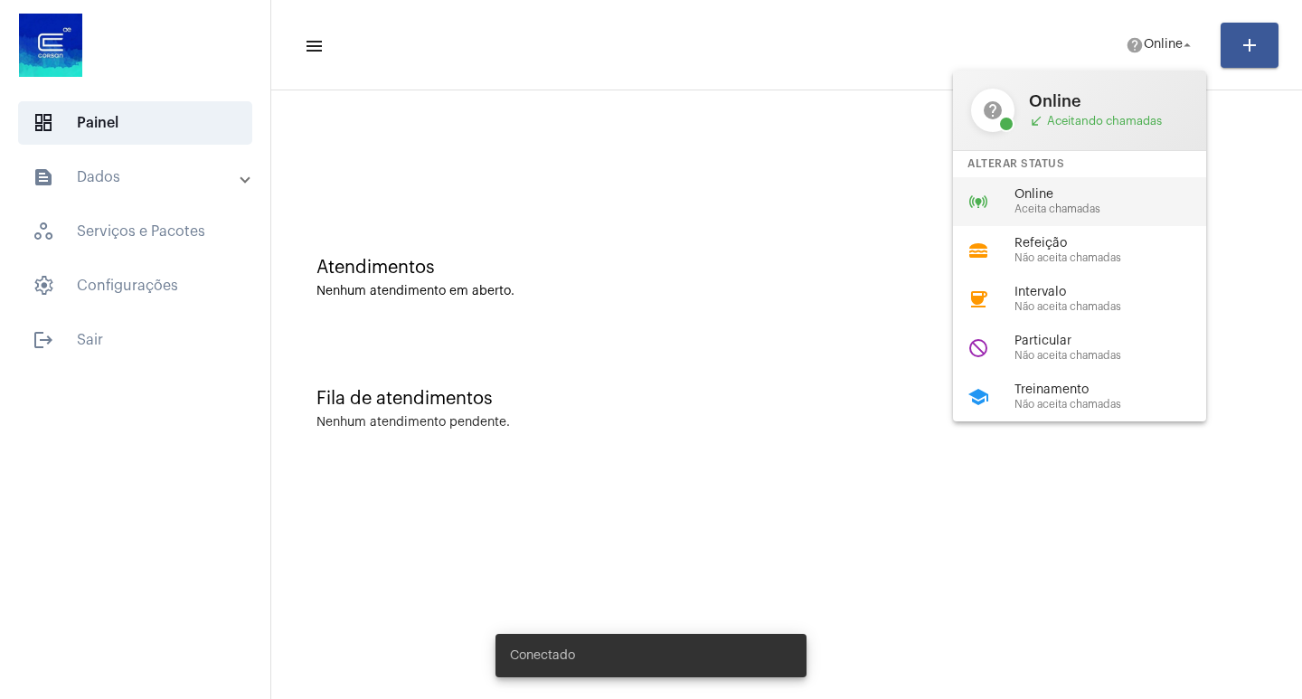
click at [1122, 191] on span "Online" at bounding box center [1118, 195] width 206 height 14
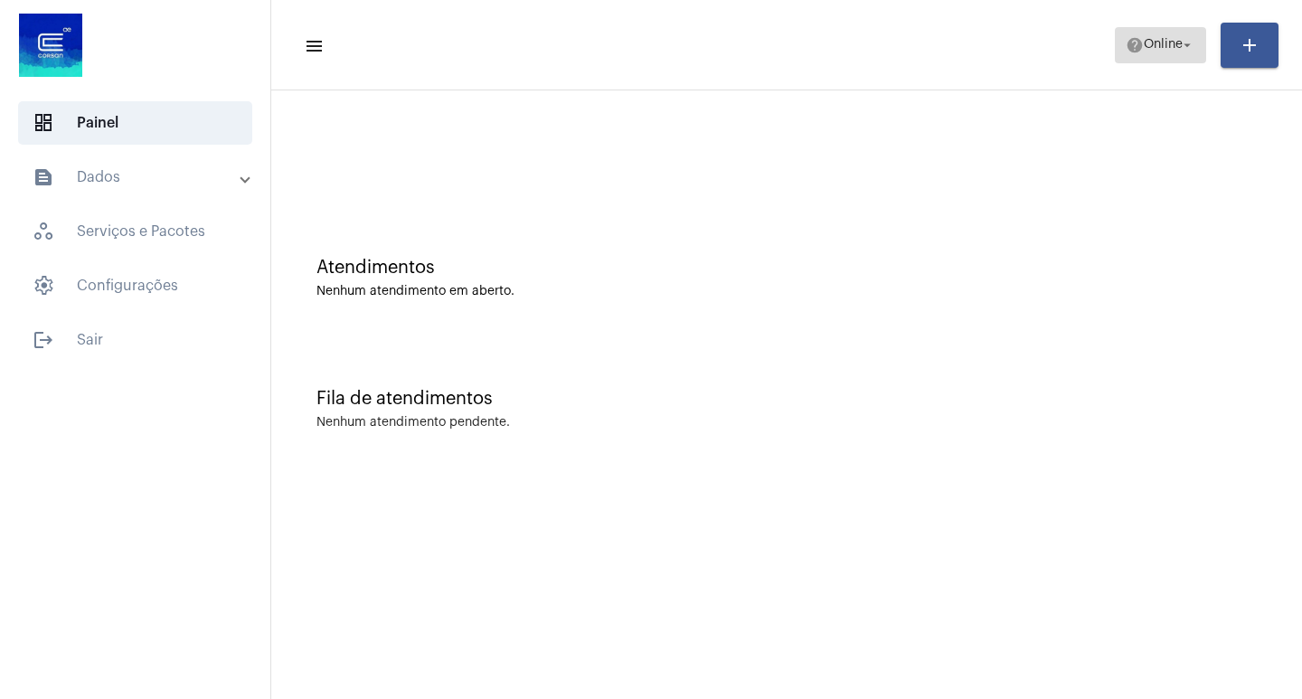
click at [1166, 48] on span "Online" at bounding box center [1163, 45] width 39 height 13
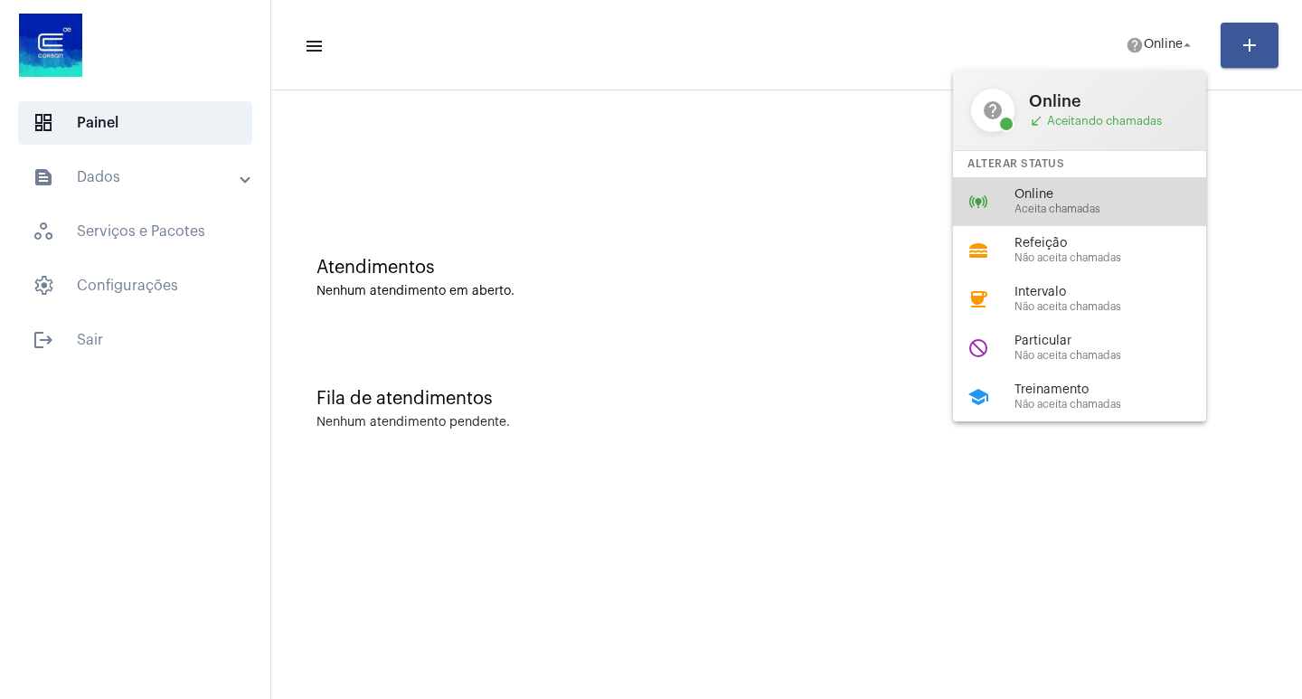
click at [1104, 177] on div "online_prediction Online Aceita chamadas" at bounding box center [1094, 201] width 282 height 49
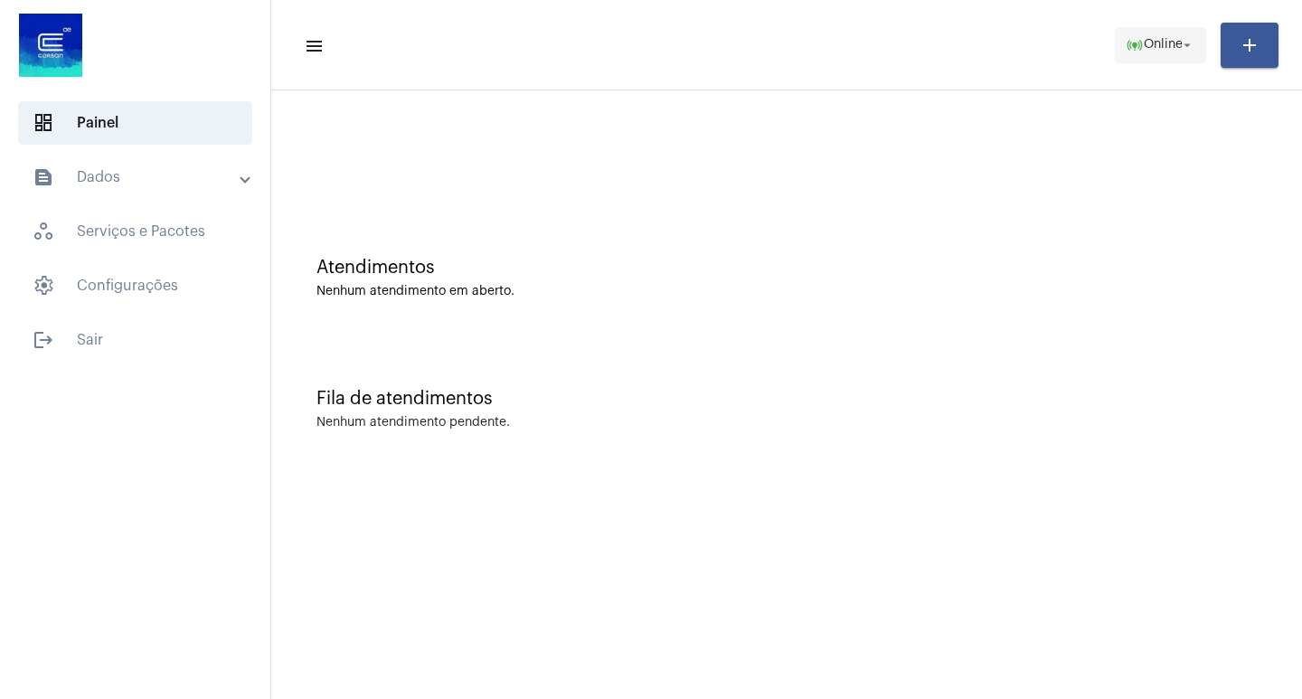
click at [1175, 61] on button "online_prediction Online arrow_drop_down" at bounding box center [1160, 45] width 91 height 36
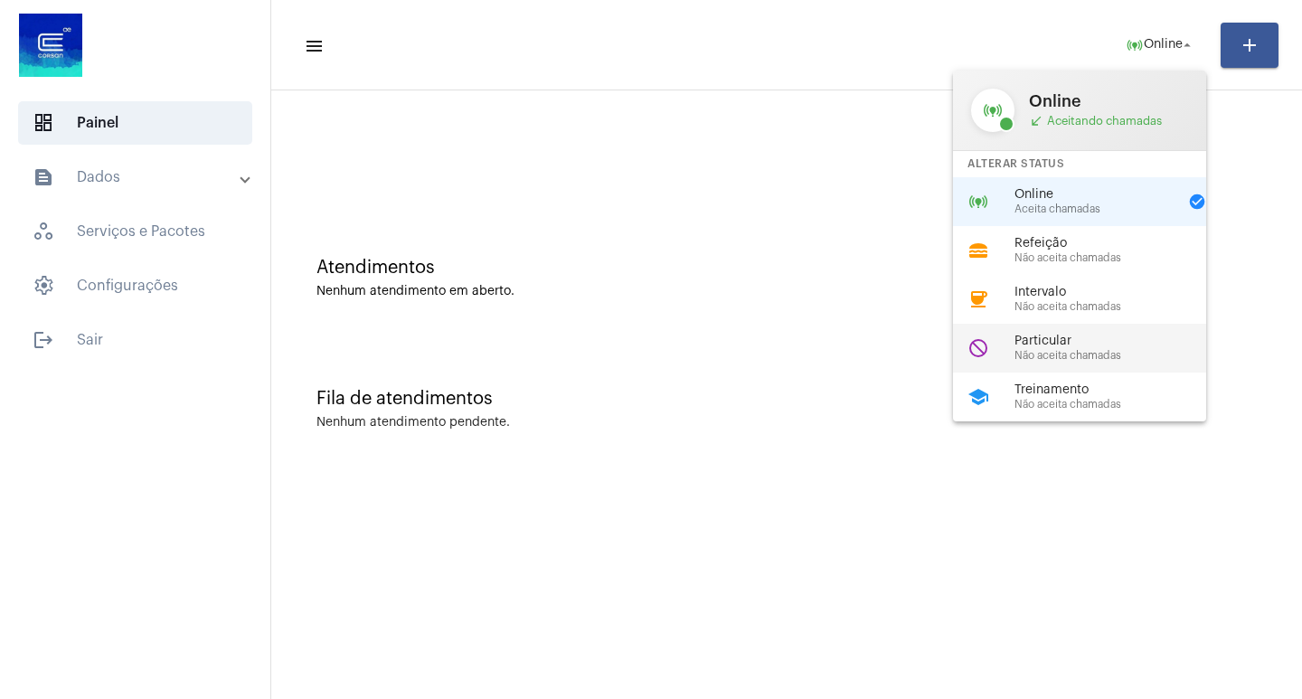
click at [1044, 362] on div "do_not_disturb Particular Não aceita chamadas" at bounding box center [1094, 348] width 282 height 49
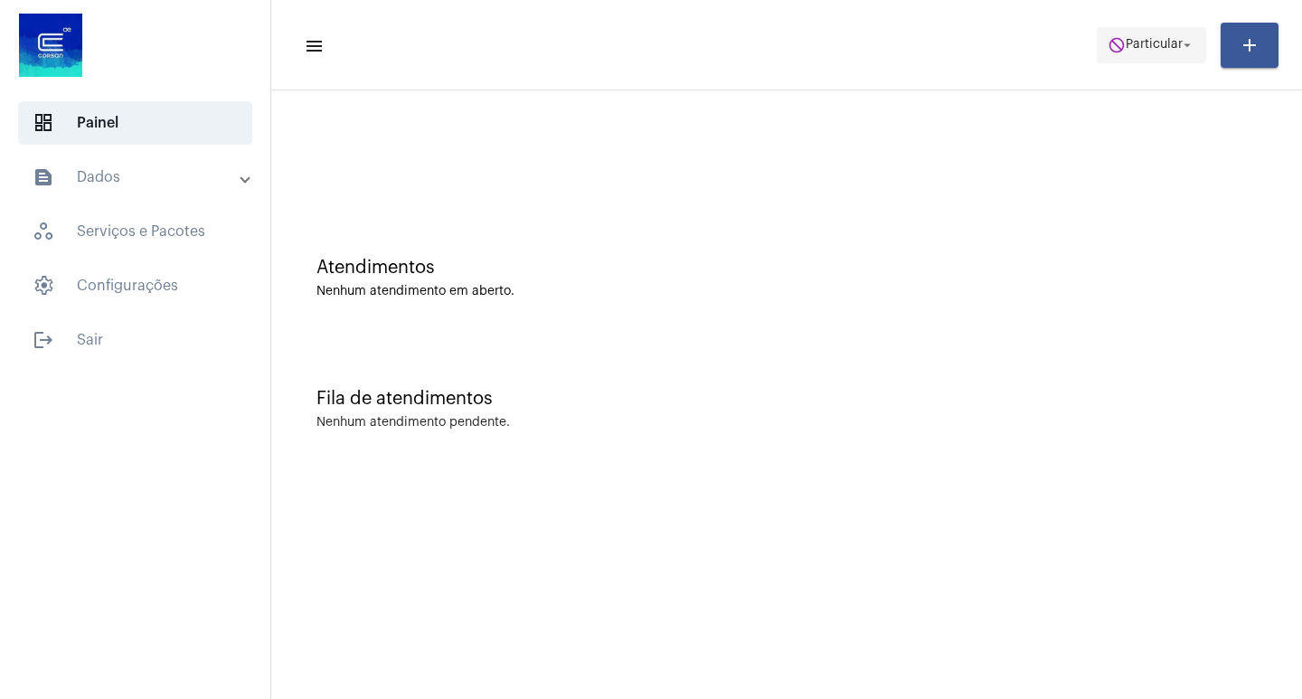
click at [1162, 59] on span "do_not_disturb Particular arrow_drop_down" at bounding box center [1152, 44] width 88 height 33
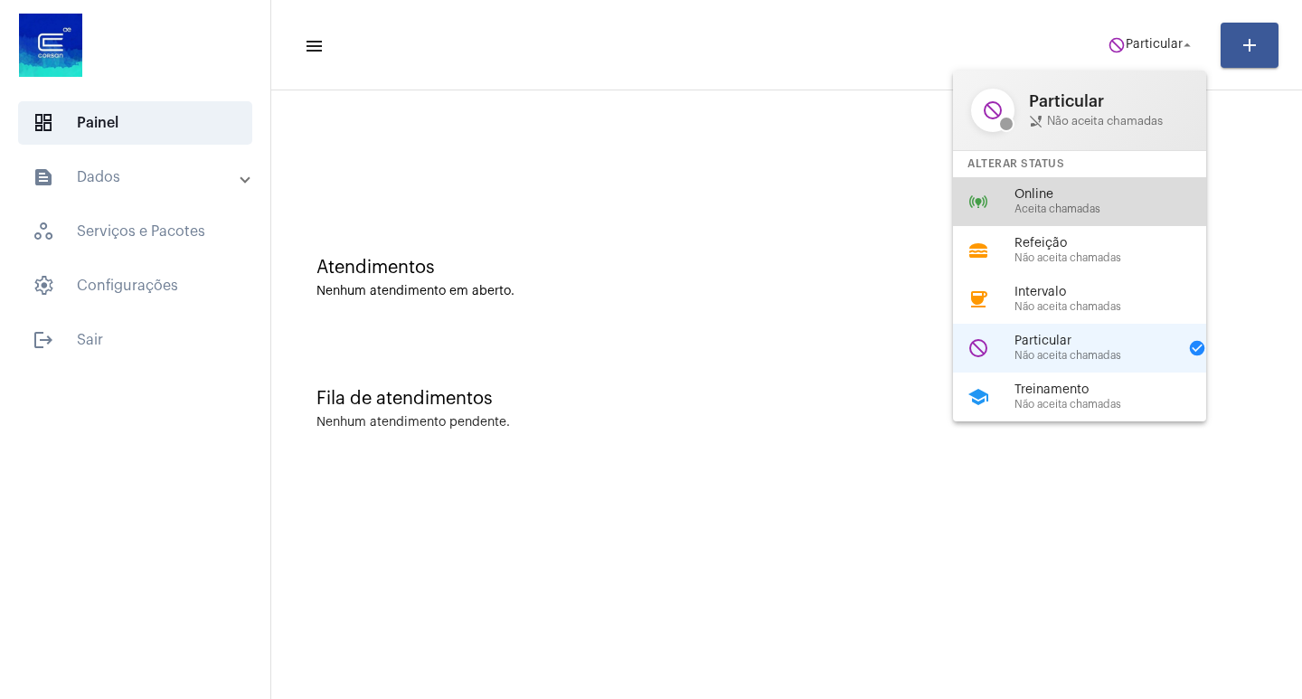
click at [1130, 179] on div "online_prediction Online Aceita chamadas" at bounding box center [1094, 201] width 282 height 49
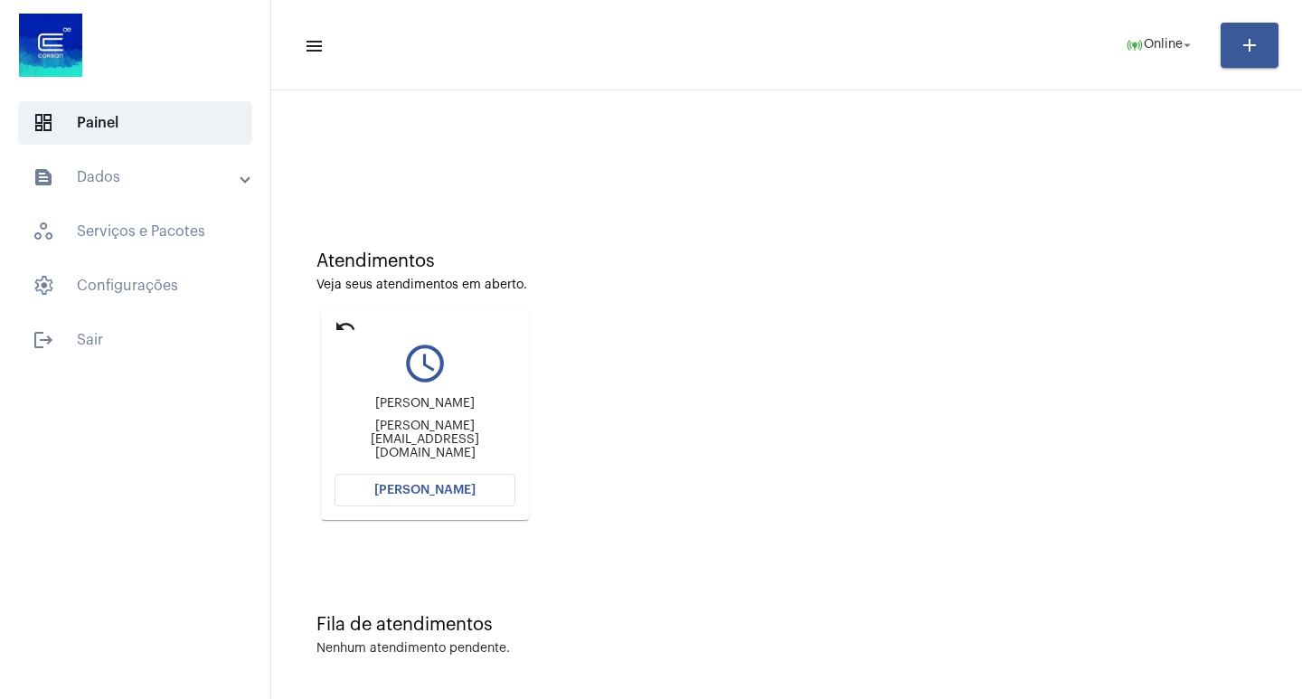
scroll to position [8, 0]
click at [461, 488] on span "Abrir Chamada" at bounding box center [424, 488] width 101 height 13
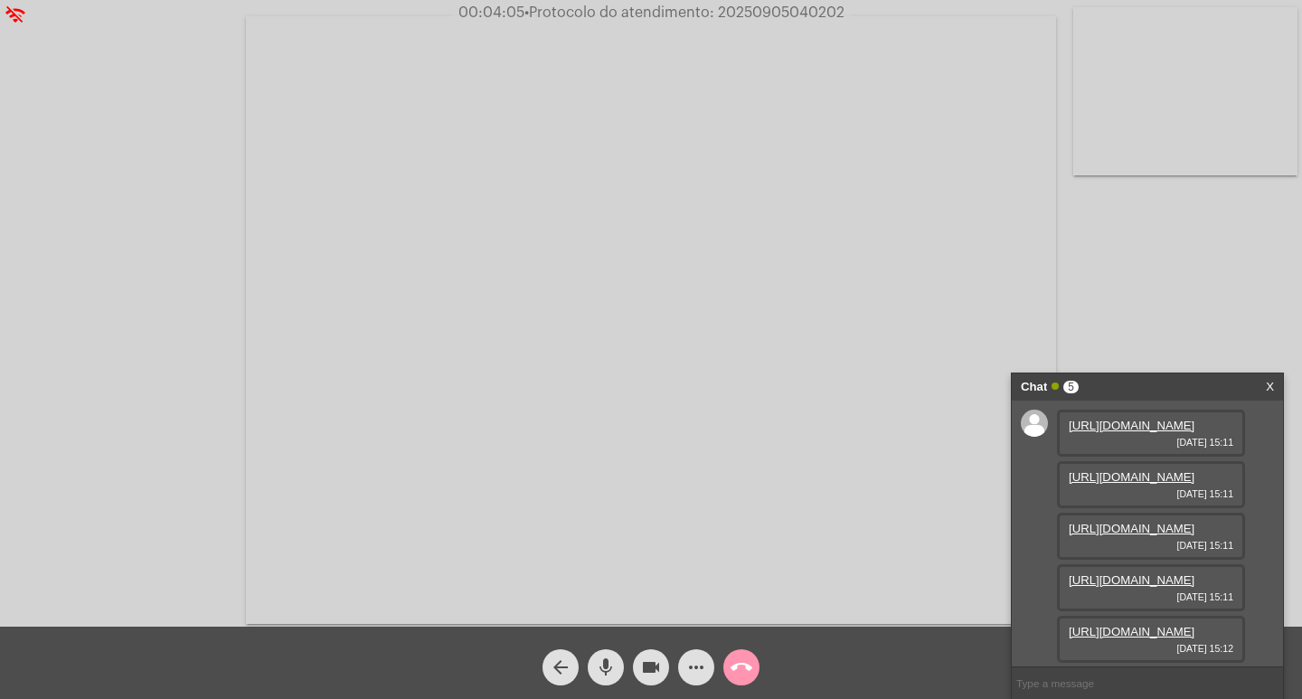
click at [1115, 432] on link "https://neft-transfer-bucket.s3.amazonaws.com/temp-6fe7691f-ea64-58dd-d8c0-fc82…" at bounding box center [1132, 426] width 126 height 14
click at [1125, 484] on link "https://neft-transfer-bucket.s3.amazonaws.com/temp-efd79dcf-dea8-4829-54e4-aa63…" at bounding box center [1132, 477] width 126 height 14
click at [1138, 522] on link "https://neft-transfer-bucket.s3.amazonaws.com/temp-c9d5bf82-f9f0-2544-64dc-45fd…" at bounding box center [1132, 529] width 126 height 14
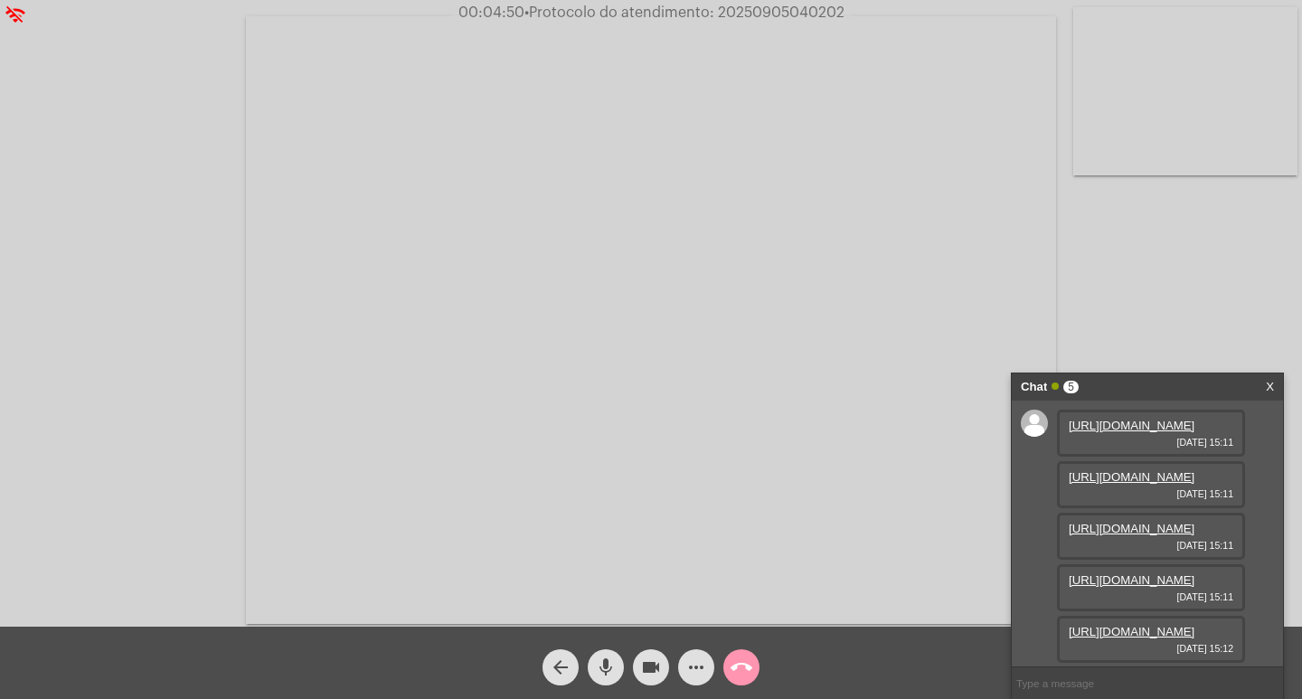
click at [1131, 571] on div "https://neft-transfer-bucket.s3.amazonaws.com/temp-04543231-756a-47aa-023f-682a…" at bounding box center [1151, 587] width 188 height 47
click at [1129, 625] on link "https://neft-transfer-bucket.s3.amazonaws.com/temp-facd381e-2818-29b8-b1b2-4c13…" at bounding box center [1132, 632] width 126 height 14
click at [1127, 625] on link "https://neft-transfer-bucket.s3.amazonaws.com/temp-facd381e-2818-29b8-b1b2-4c13…" at bounding box center [1132, 632] width 126 height 14
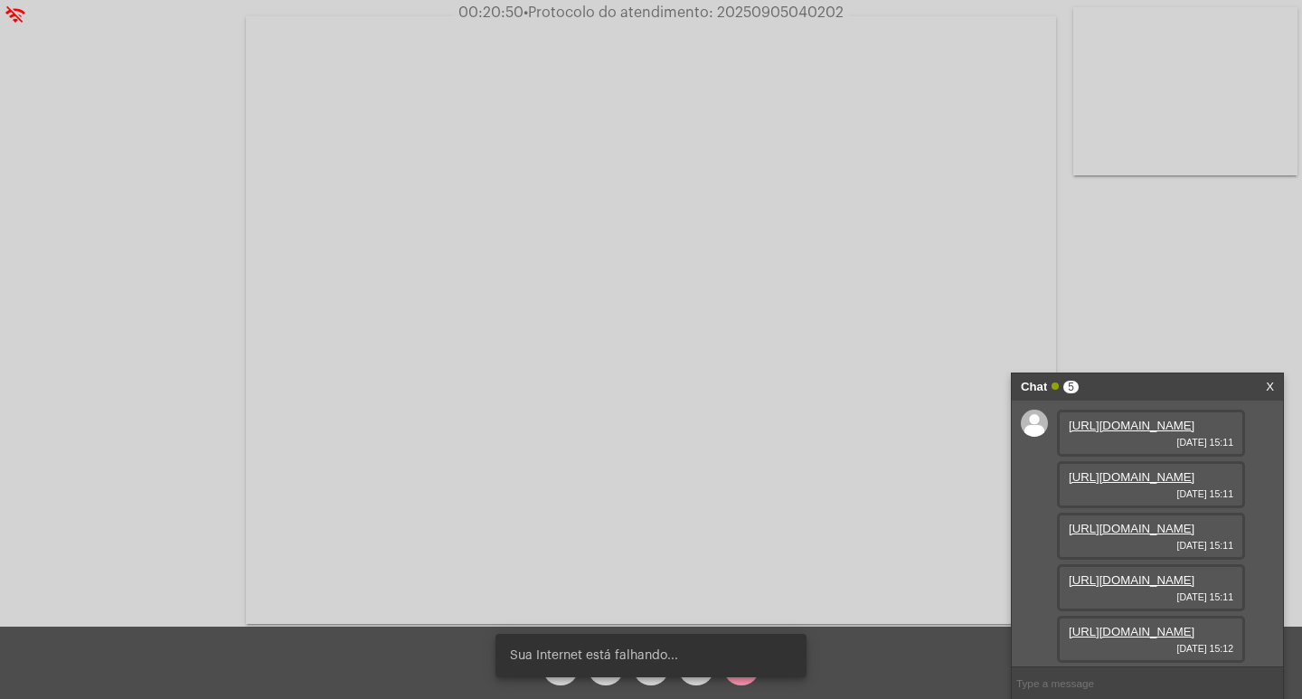
scroll to position [0, 0]
click at [1103, 432] on link "https://neft-transfer-bucket.s3.amazonaws.com/temp-6fe7691f-ea64-58dd-d8c0-fc82…" at bounding box center [1132, 426] width 126 height 14
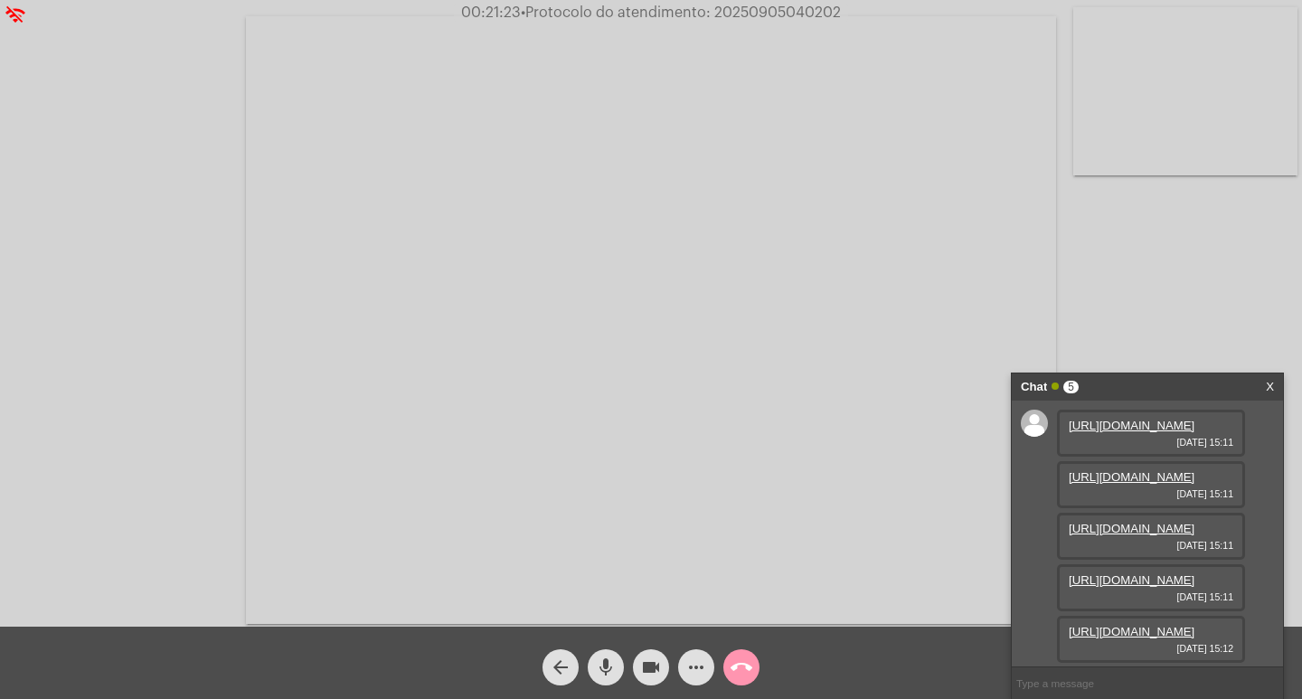
click at [1174, 508] on div "https://neft-transfer-bucket.s3.amazonaws.com/temp-efd79dcf-dea8-4829-54e4-aa63…" at bounding box center [1151, 484] width 188 height 47
click at [1172, 484] on link "https://neft-transfer-bucket.s3.amazonaws.com/temp-efd79dcf-dea8-4829-54e4-aa63…" at bounding box center [1132, 477] width 126 height 14
click at [1135, 522] on link "https://neft-transfer-bucket.s3.amazonaws.com/temp-c9d5bf82-f9f0-2544-64dc-45fd…" at bounding box center [1132, 529] width 126 height 14
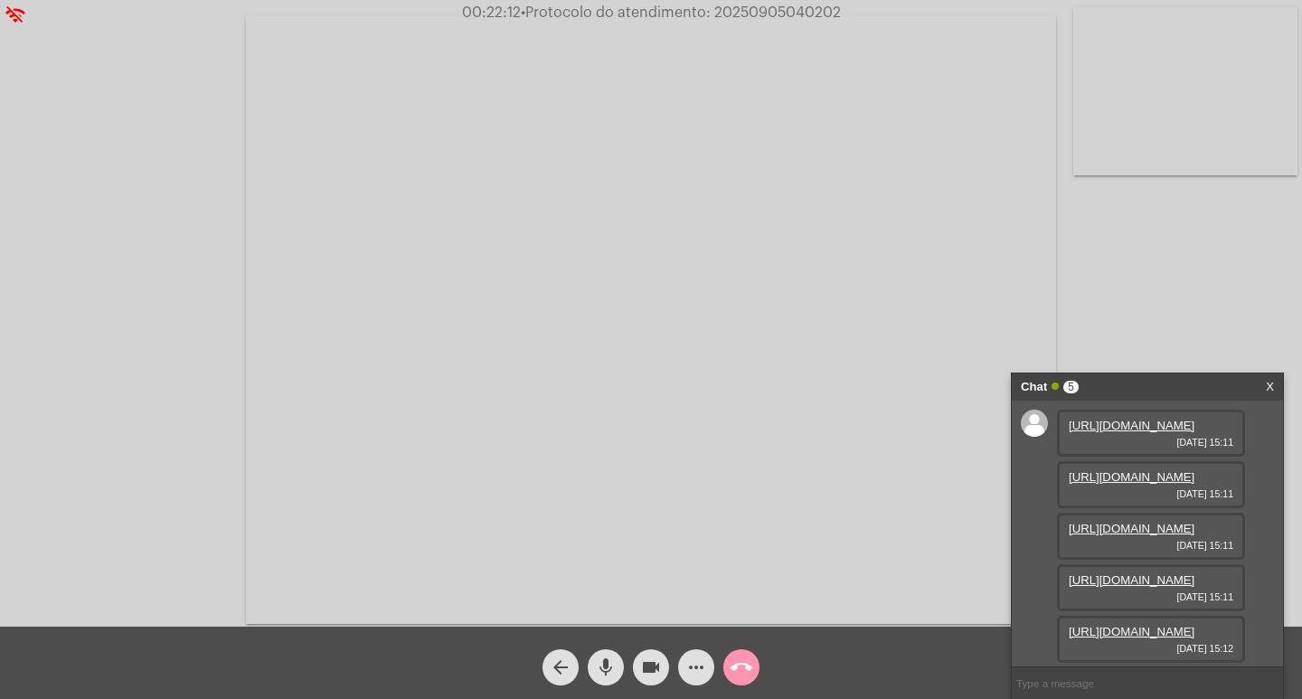
scroll to position [200, 0]
click at [1107, 573] on link "https://neft-transfer-bucket.s3.amazonaws.com/temp-04543231-756a-47aa-023f-682a…" at bounding box center [1132, 580] width 126 height 14
click at [1115, 625] on link "https://neft-transfer-bucket.s3.amazonaws.com/temp-facd381e-2818-29b8-b1b2-4c13…" at bounding box center [1132, 632] width 126 height 14
click at [698, 666] on mat-icon "more_horiz" at bounding box center [696, 667] width 22 height 22
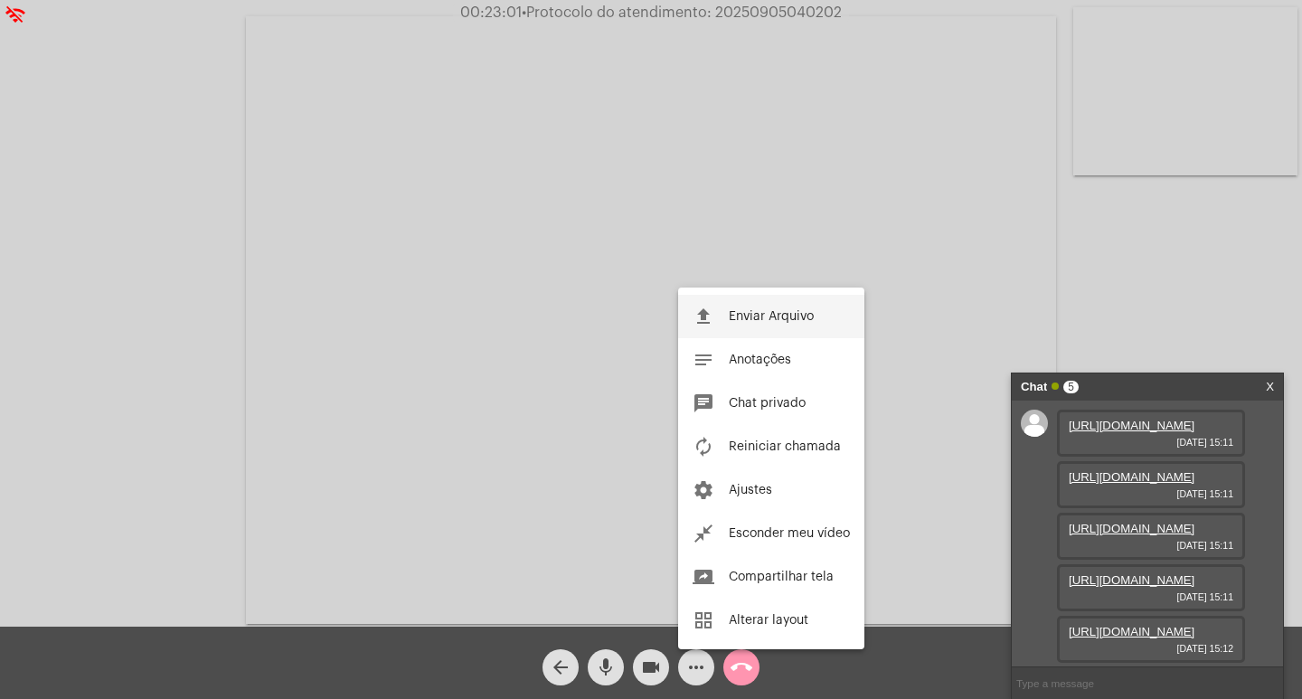
click at [755, 327] on button "file_upload Enviar Arquivo" at bounding box center [771, 316] width 186 height 43
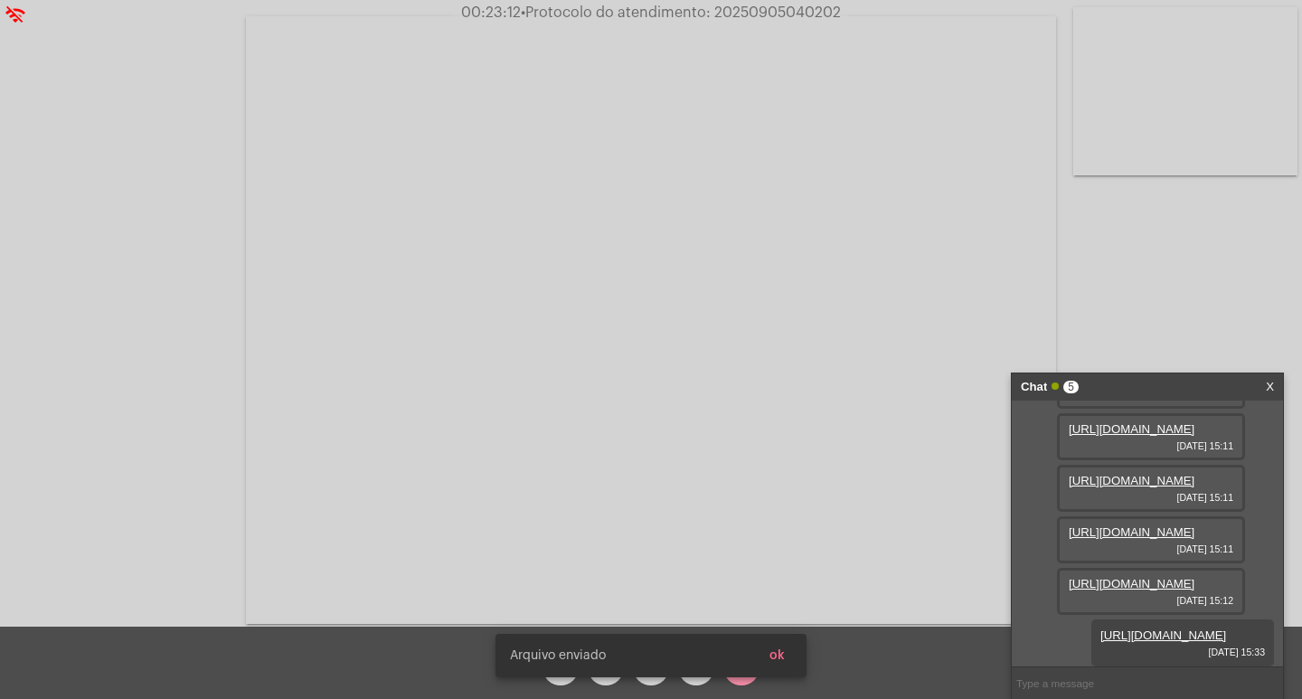
scroll to position [292, 0]
click at [751, 19] on span "• Protocolo do atendimento: 20250905040202" at bounding box center [682, 12] width 320 height 14
drag, startPoint x: 751, startPoint y: 19, endPoint x: 773, endPoint y: 26, distance: 23.7
click at [773, 26] on video at bounding box center [651, 320] width 810 height 608
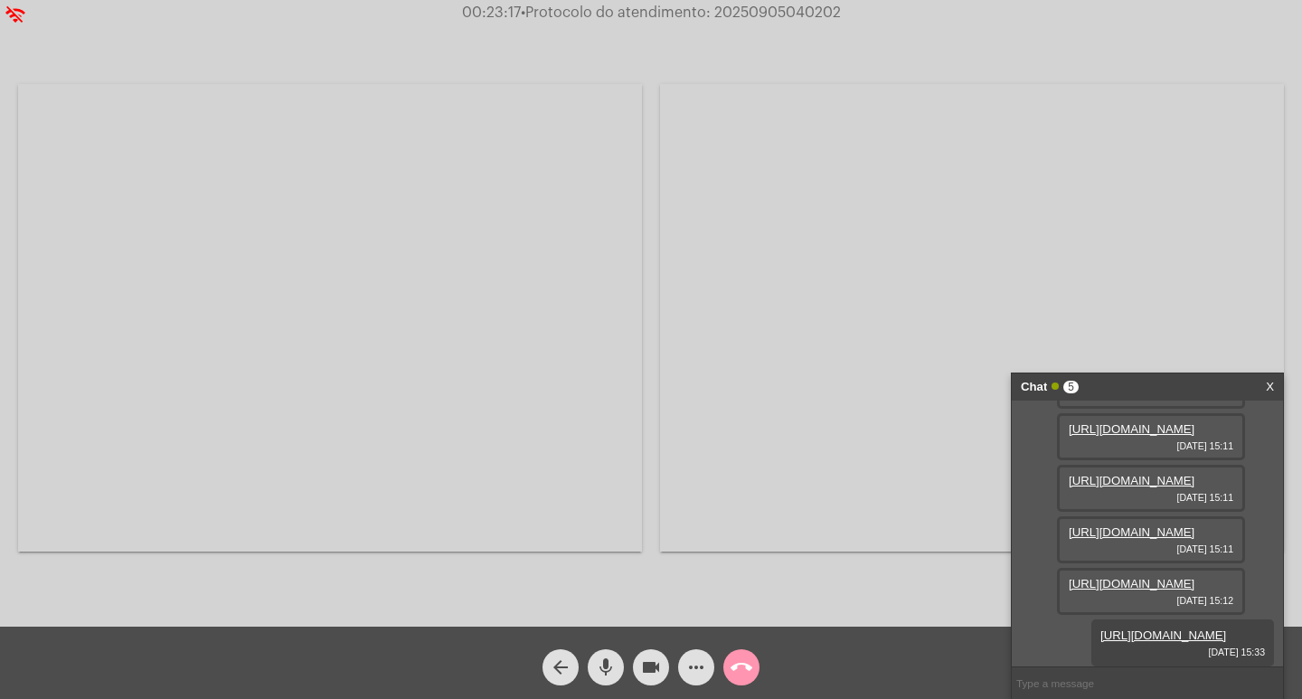
copy span "20250905040202"
click at [298, 293] on video at bounding box center [330, 317] width 624 height 467
click at [1183, 667] on input "text" at bounding box center [1147, 683] width 271 height 32
paste input "20250905040202"
type input "20250905040202"
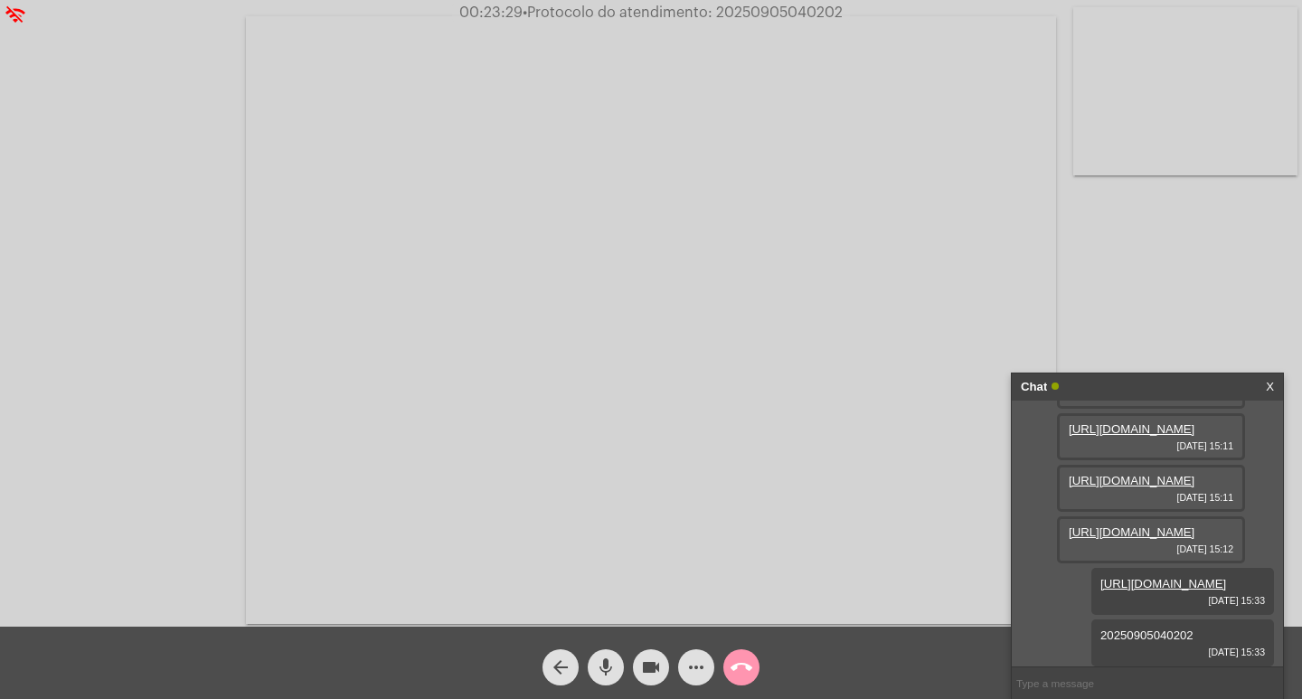
scroll to position [344, 0]
click at [647, 680] on span "videocam" at bounding box center [651, 667] width 22 height 36
click at [732, 653] on span "call_end" at bounding box center [742, 667] width 22 height 36
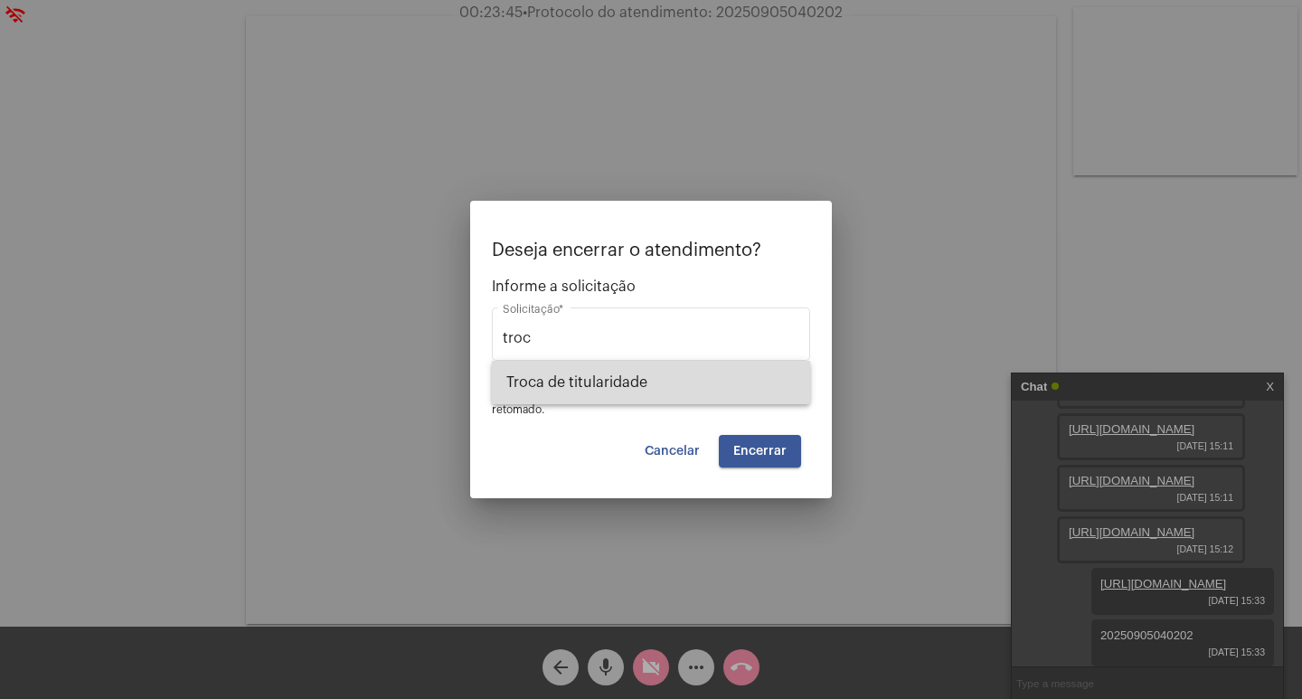
click at [703, 399] on span "Troca de titularidade" at bounding box center [650, 382] width 289 height 43
type input "Troca de titularidade"
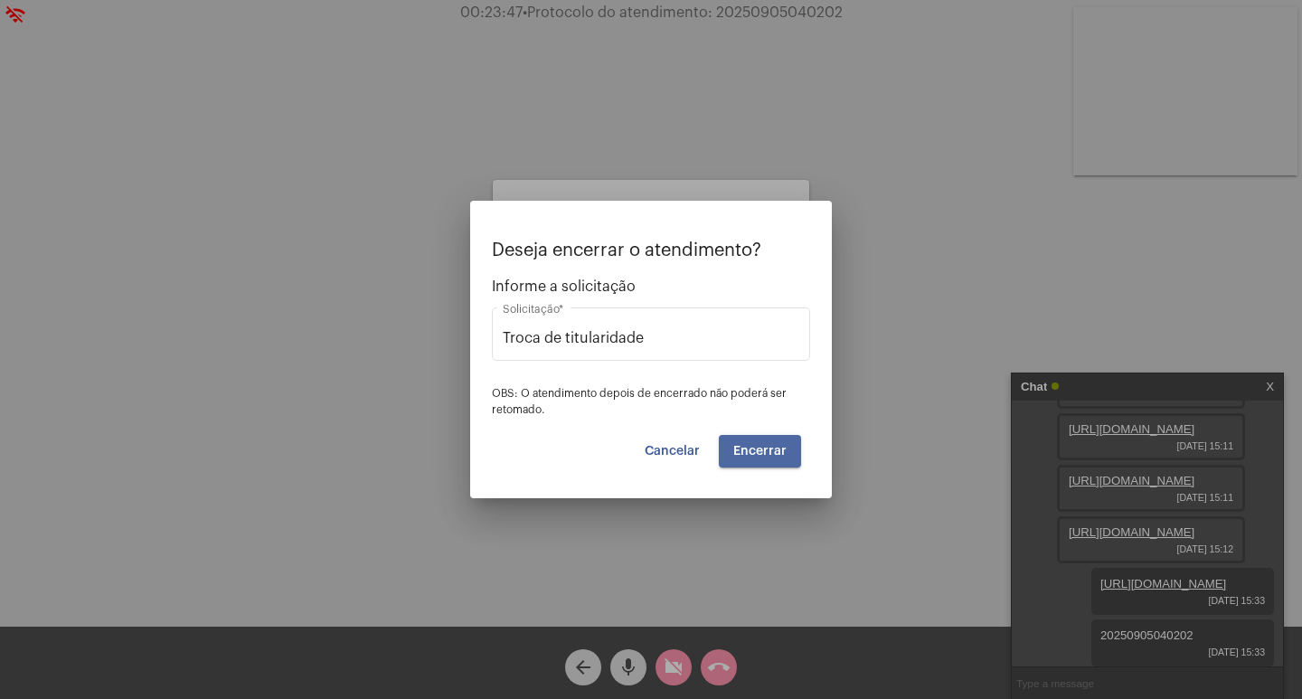
click at [756, 464] on button "Encerrar" at bounding box center [760, 451] width 82 height 33
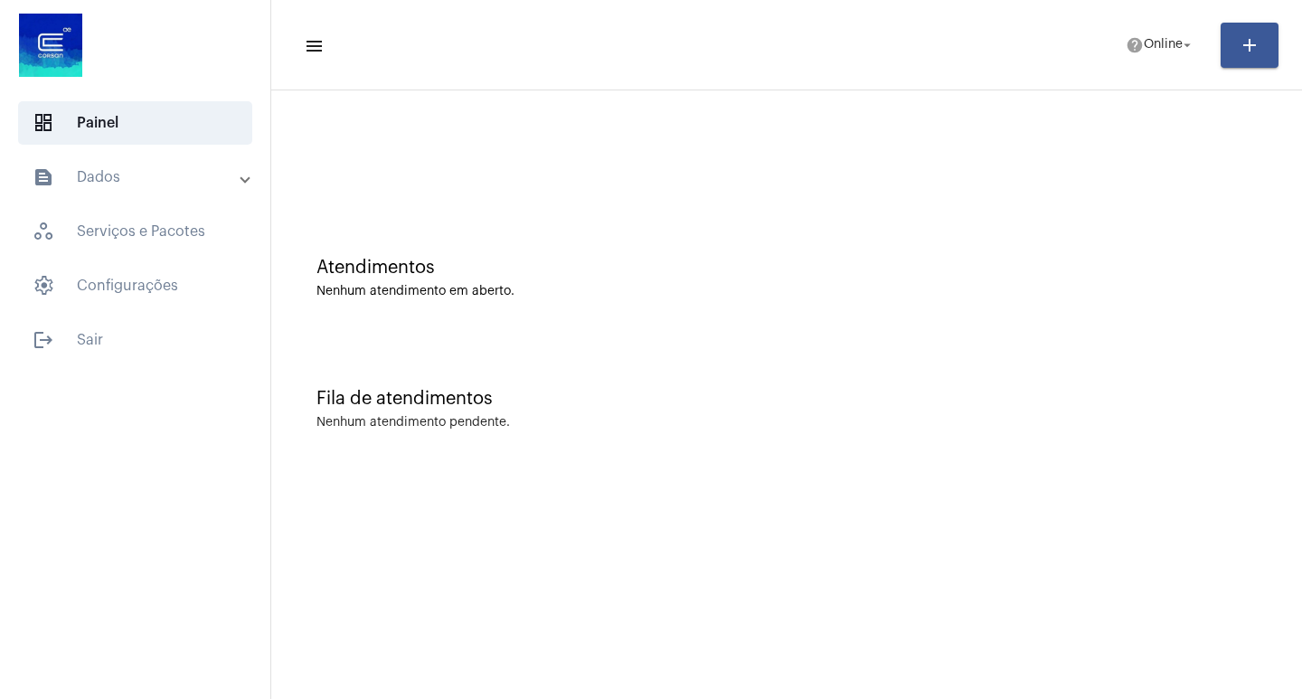
click at [1129, 66] on mat-toolbar-row "menu help Online arrow_drop_down add" at bounding box center [786, 45] width 1031 height 58
click at [1159, 43] on span "Online" at bounding box center [1163, 45] width 39 height 13
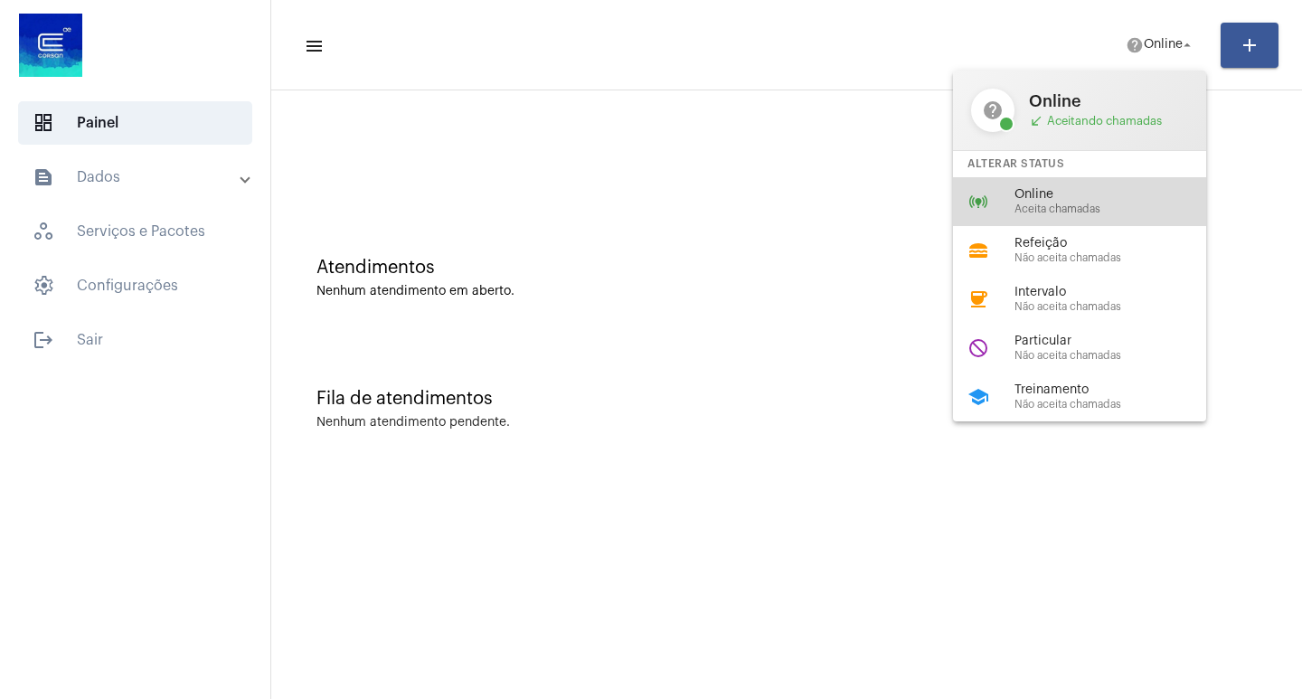
click at [1142, 194] on span "Online" at bounding box center [1118, 195] width 206 height 14
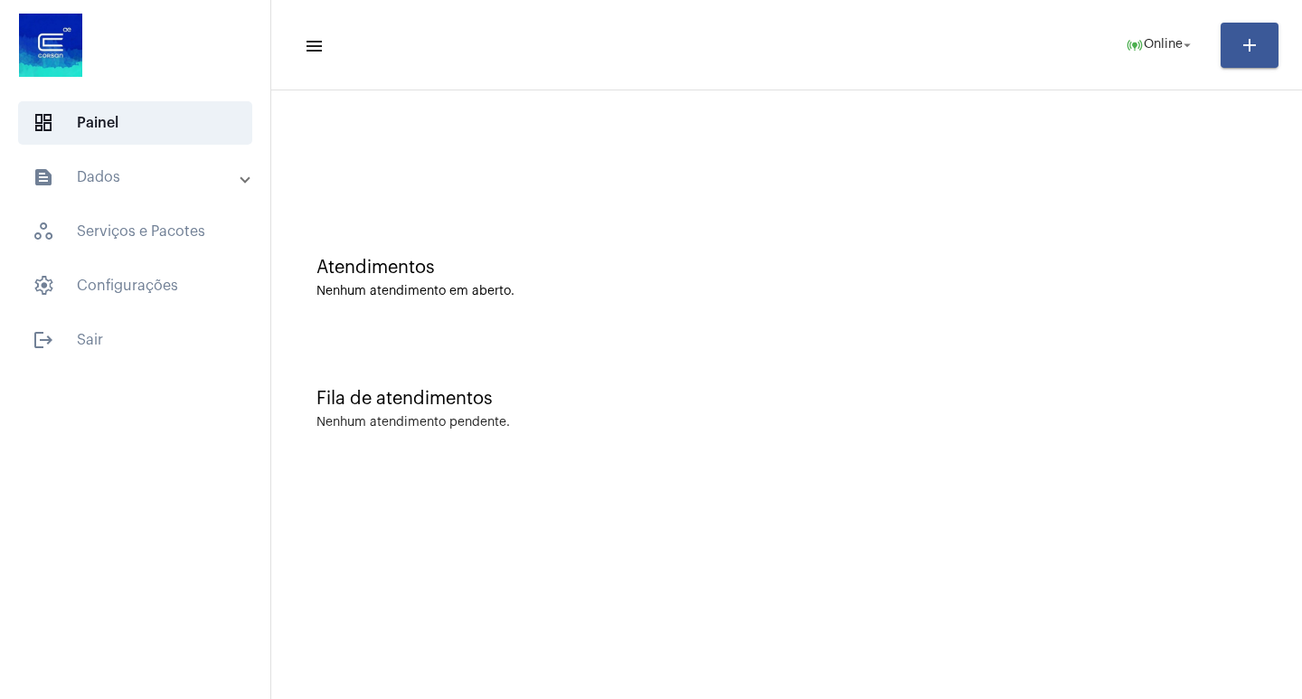
click at [155, 159] on mat-expansion-panel-header "text_snippet_outlined Dados" at bounding box center [141, 177] width 260 height 43
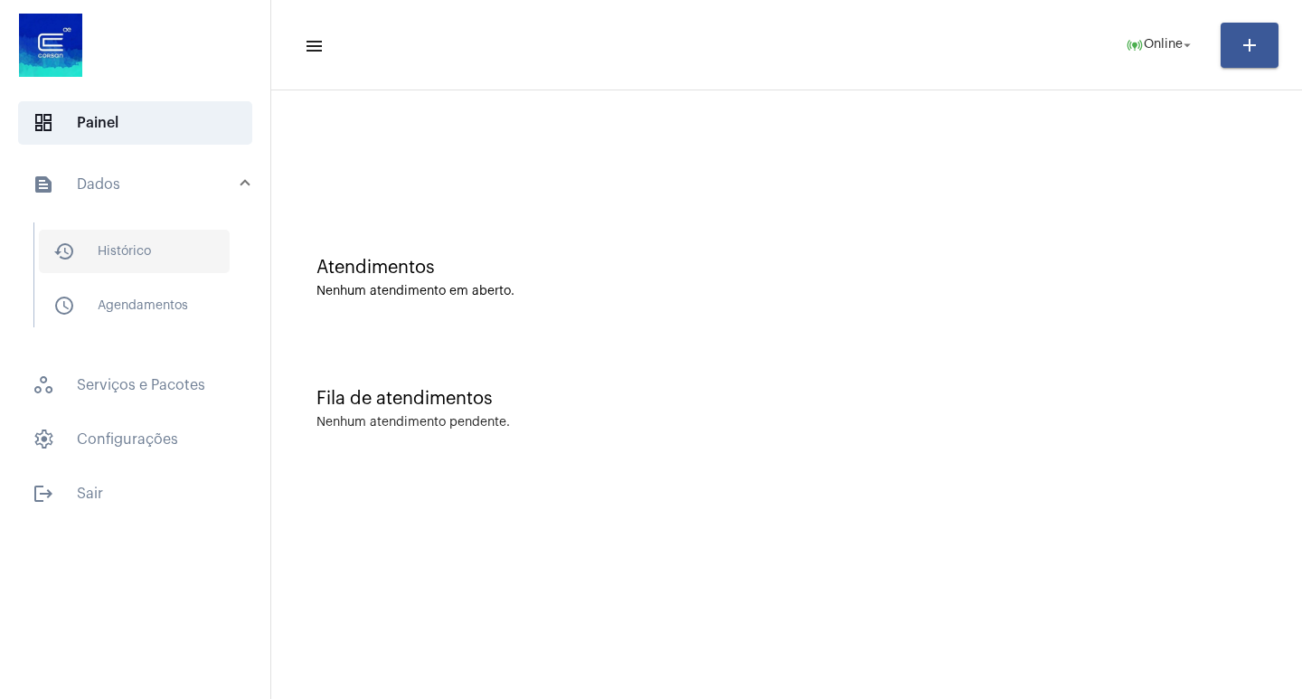
click at [167, 231] on span "history_outlined Histórico" at bounding box center [134, 251] width 191 height 43
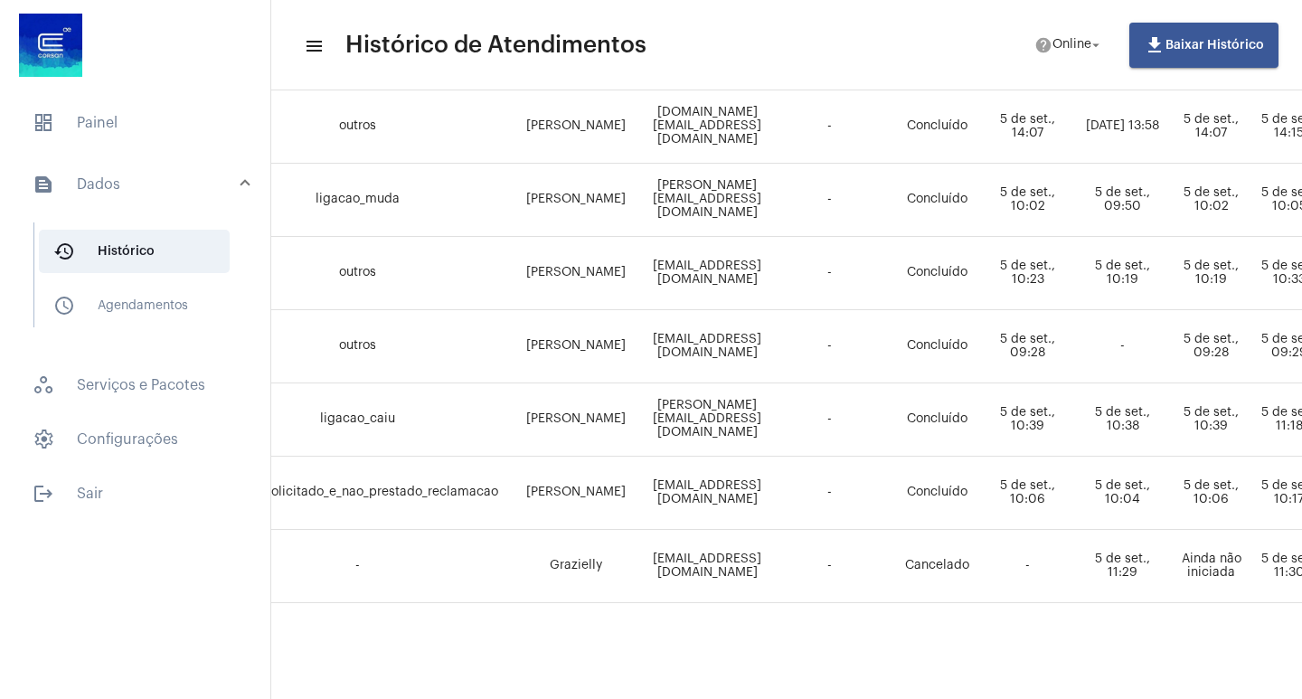
scroll to position [802, 348]
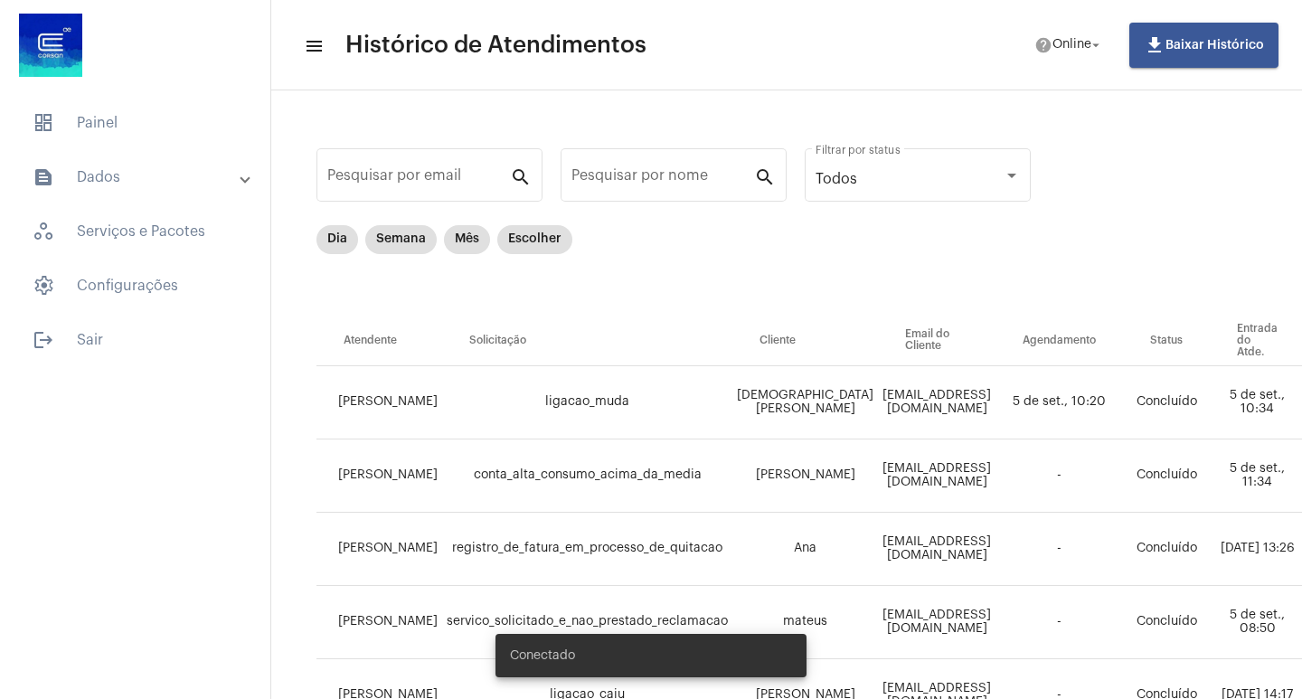
click at [269, 169] on mat-expansion-panel-header "text_snippet_outlined Dados" at bounding box center [141, 177] width 260 height 43
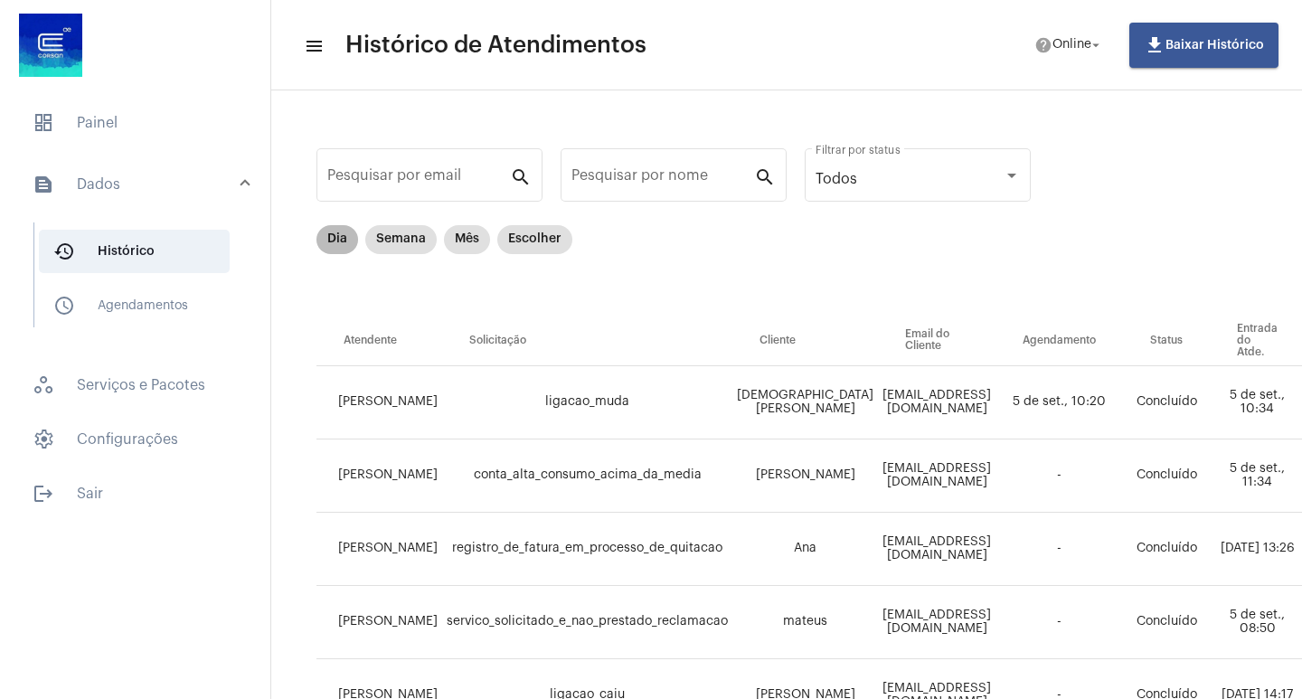
click at [329, 248] on mat-chip "Dia" at bounding box center [337, 239] width 42 height 29
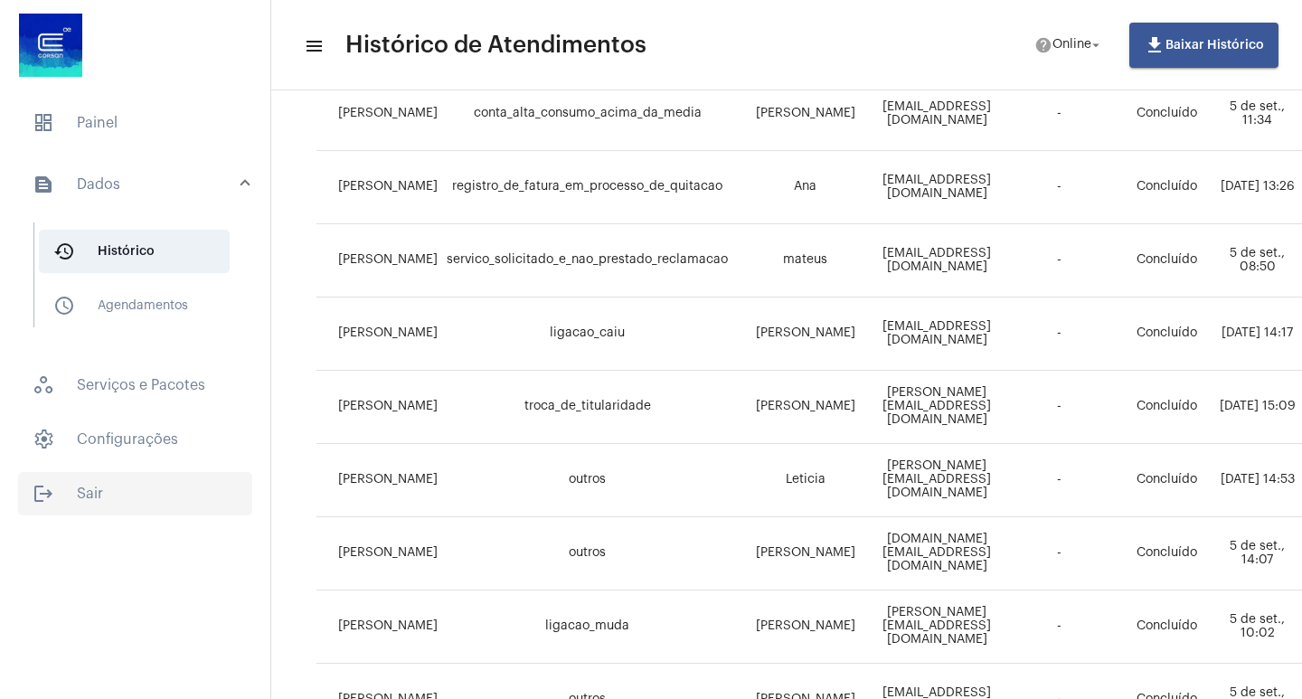
click at [61, 514] on span "logout Sair" at bounding box center [135, 493] width 234 height 43
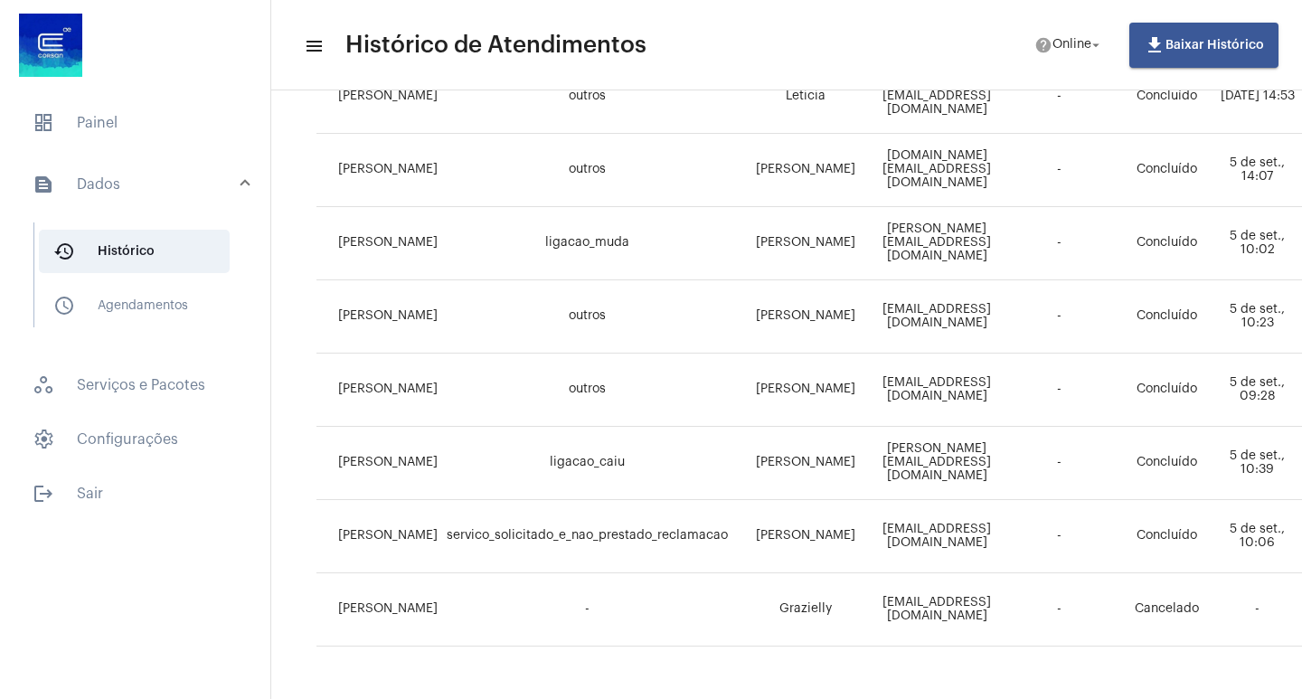
scroll to position [802, 0]
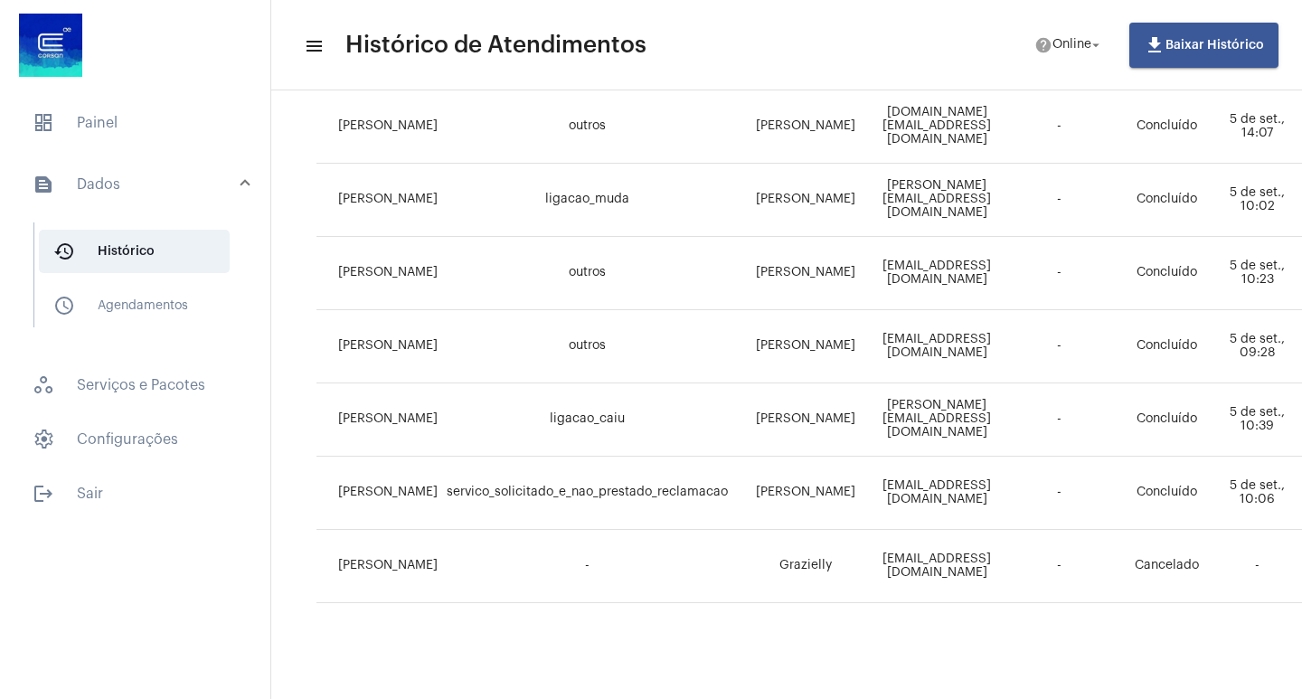
drag, startPoint x: 830, startPoint y: 679, endPoint x: 763, endPoint y: 587, distance: 113.9
click at [826, 619] on div "Pesquisar por email search Pesquisar por nome search Todos Filtrar por status D…" at bounding box center [786, 0] width 1031 height 1397
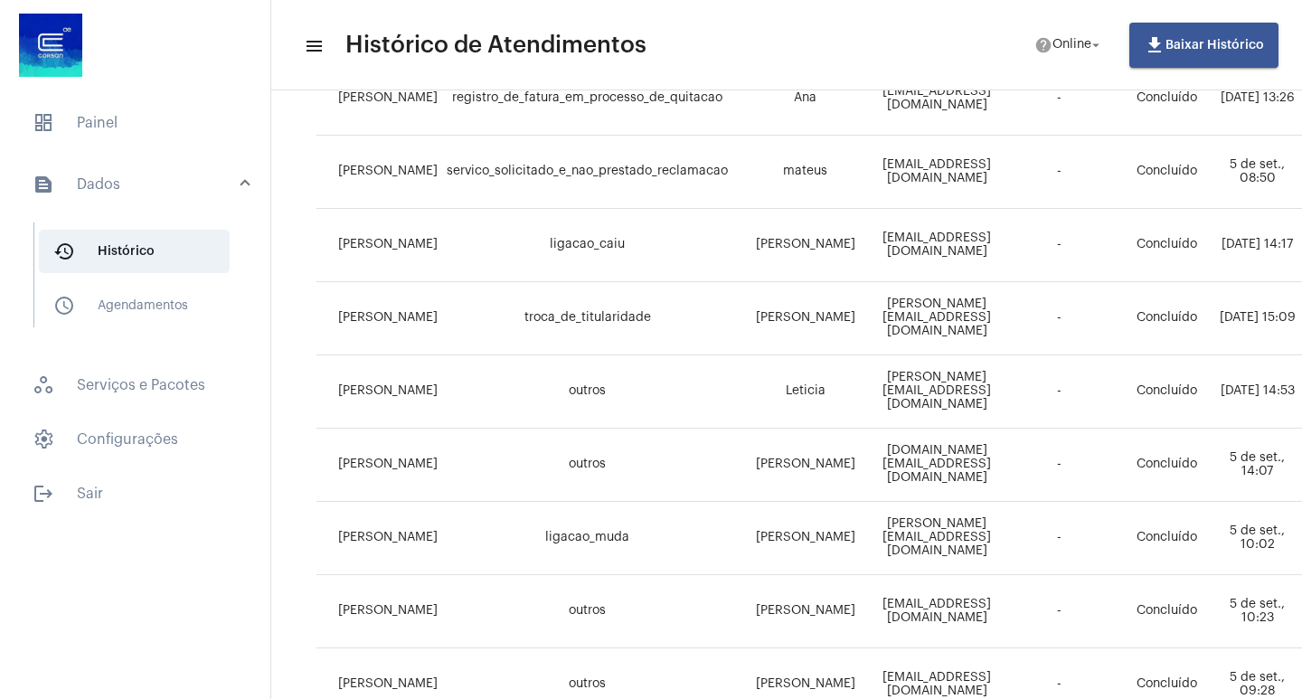
scroll to position [440, 0]
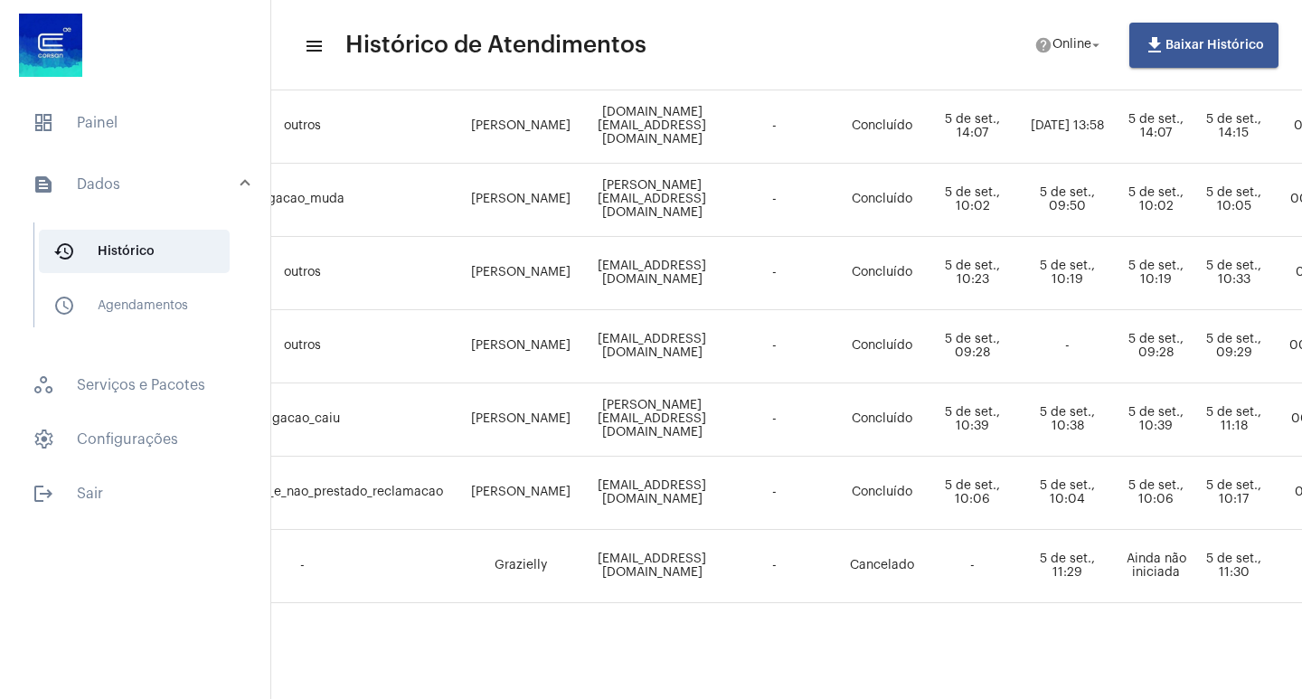
drag, startPoint x: 750, startPoint y: 684, endPoint x: 1282, endPoint y: 729, distance: 534.4
click at [1282, 698] on html "dashboard Painel text_snippet_outlined Dados history_outlined Histórico schedul…" at bounding box center [651, 349] width 1302 height 699
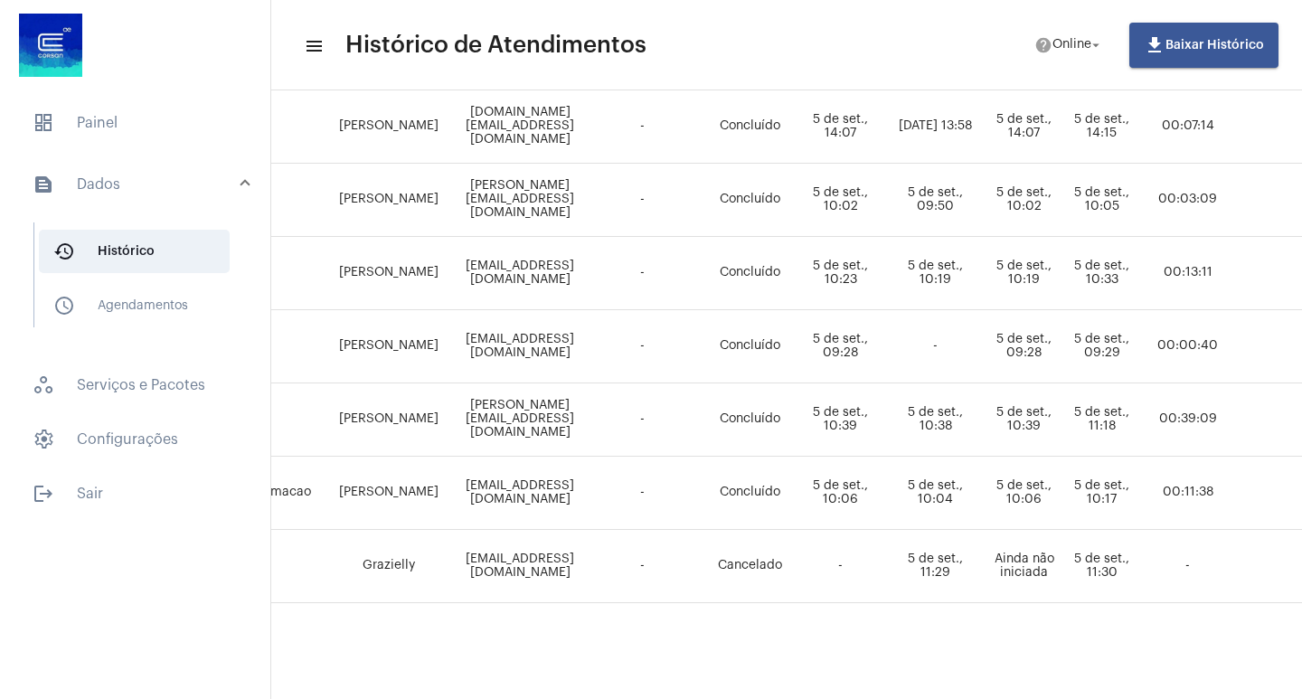
scroll to position [802, 796]
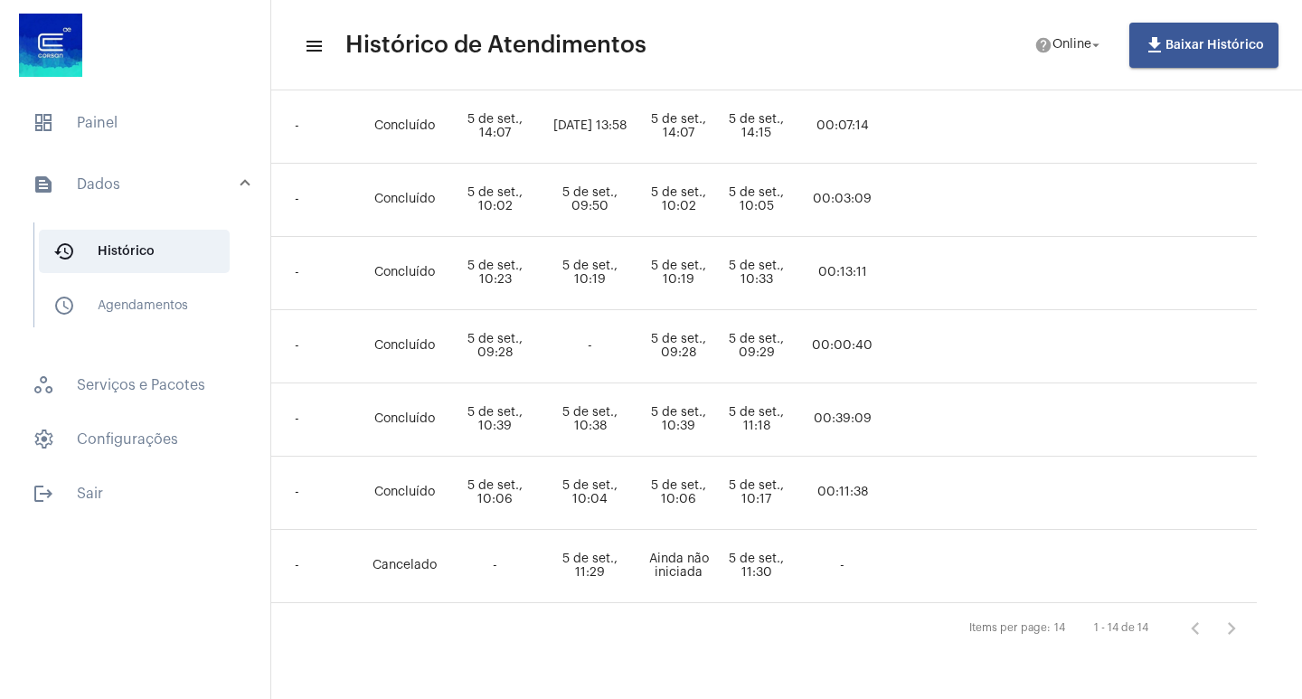
click at [554, 623] on div "Items per page: 14 1 - 14 de 14" at bounding box center [405, 628] width 1703 height 51
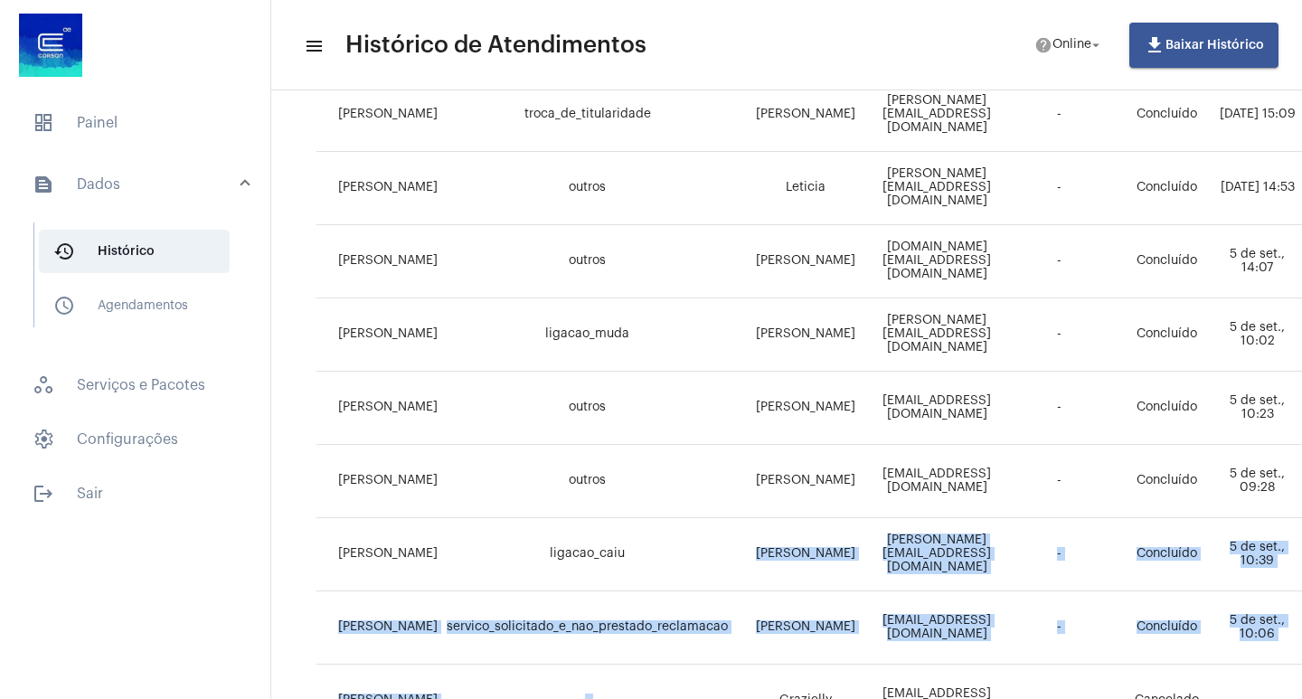
scroll to position [802, 0]
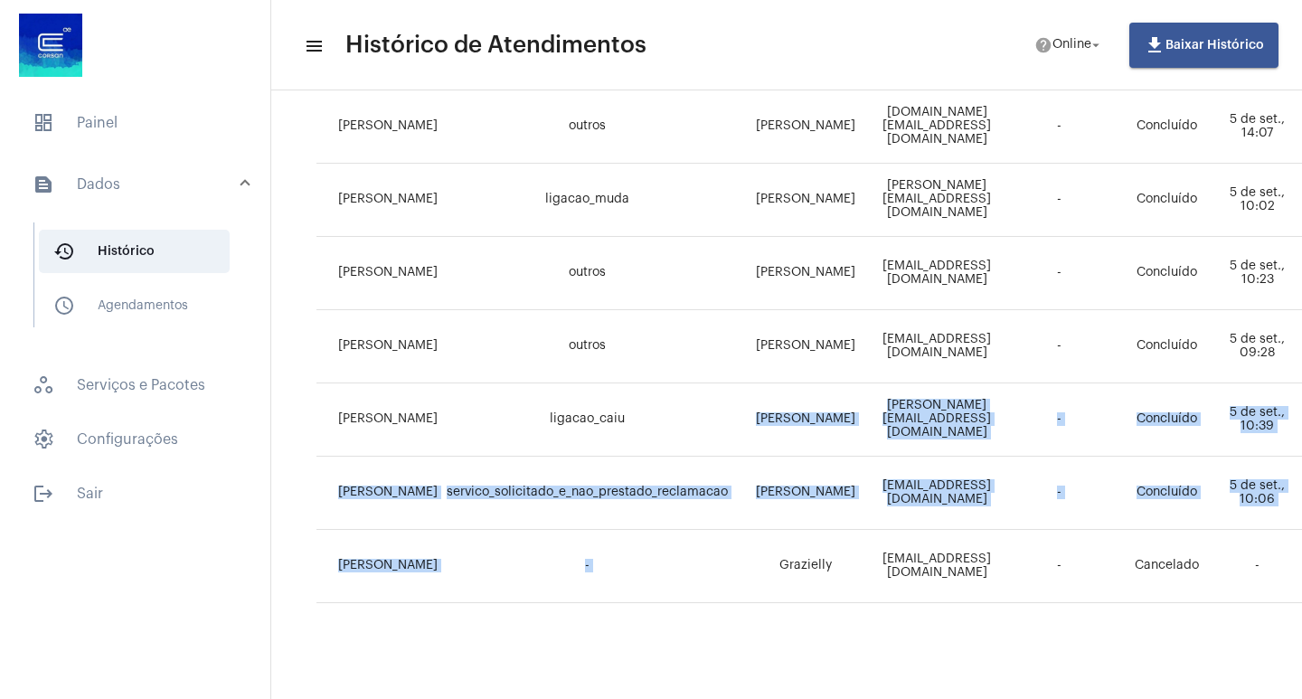
drag, startPoint x: 698, startPoint y: 684, endPoint x: 735, endPoint y: 692, distance: 38.0
click at [735, 692] on mat-sidenav-content "menu Histórico de Atendimentos help Online arrow_drop_down file_download Baixar…" at bounding box center [786, 349] width 1031 height 699
click at [725, 655] on div "Pesquisar por email search Pesquisar por nome search Todos Filtrar por status D…" at bounding box center [1167, 0] width 1757 height 1361
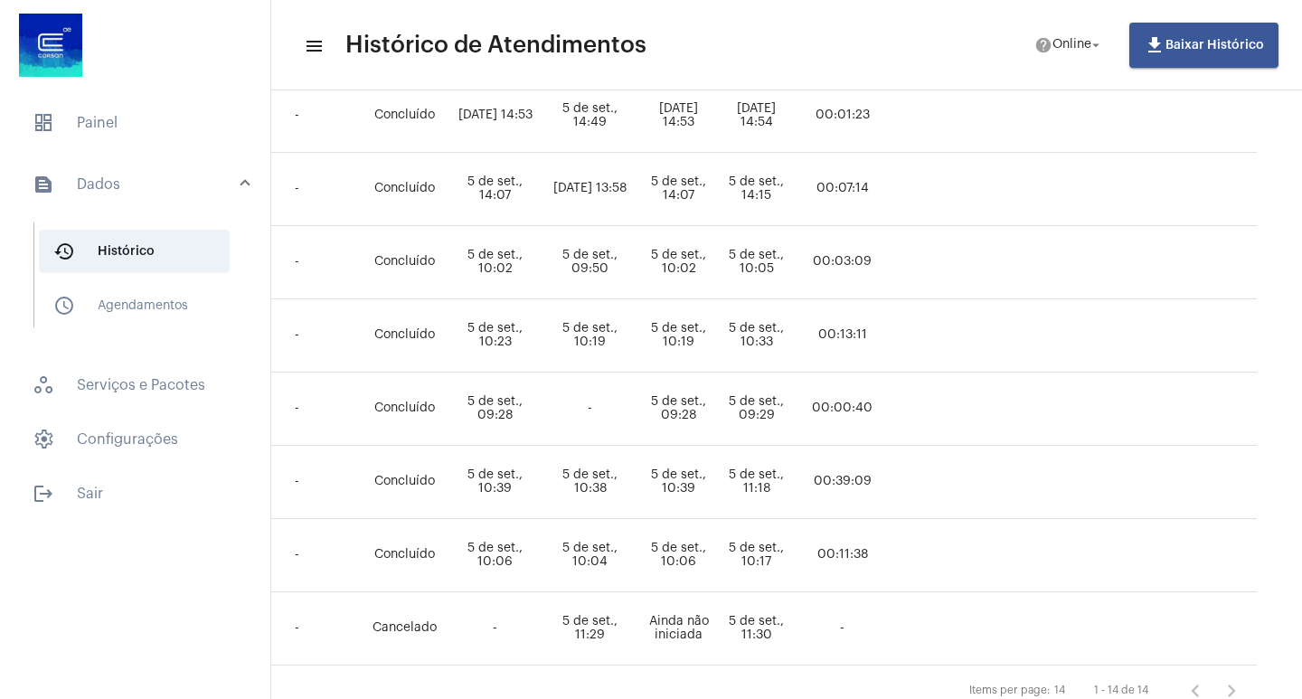
scroll to position [802, 796]
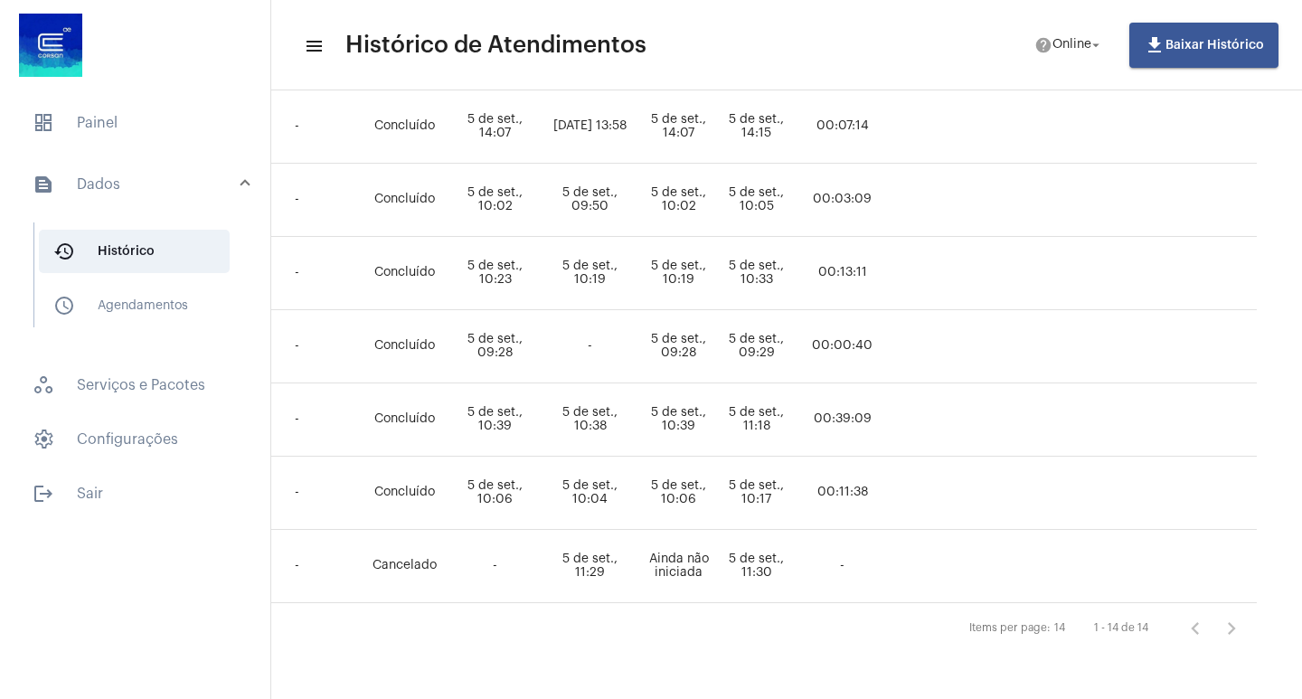
drag, startPoint x: 853, startPoint y: 684, endPoint x: 766, endPoint y: 685, distance: 86.8
click at [766, 685] on mat-sidenav-content "menu Histórico de Atendimentos help Online arrow_drop_down file_download Baixar…" at bounding box center [786, 349] width 1031 height 699
click at [760, 675] on mat-sidenav-content "menu Histórico de Atendimentos help Online arrow_drop_down file_download Baixar…" at bounding box center [786, 349] width 1031 height 699
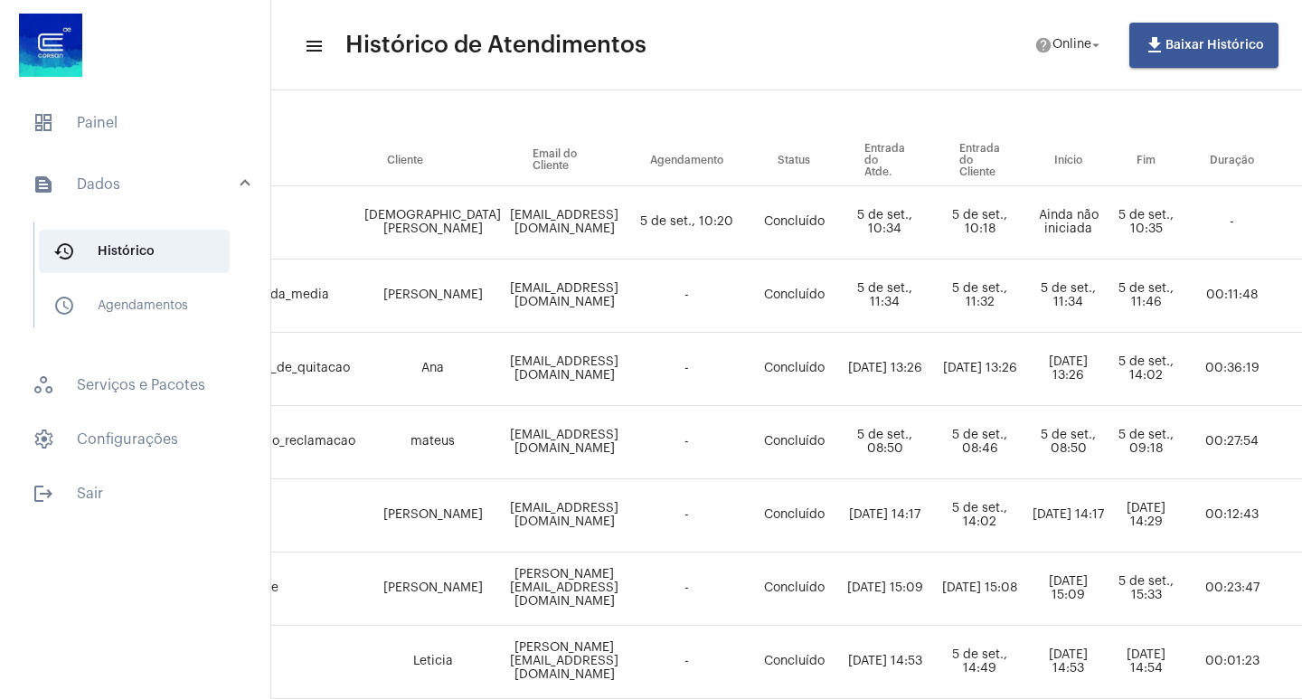
scroll to position [181, 373]
click at [103, 128] on span "dashboard Painel" at bounding box center [135, 122] width 234 height 43
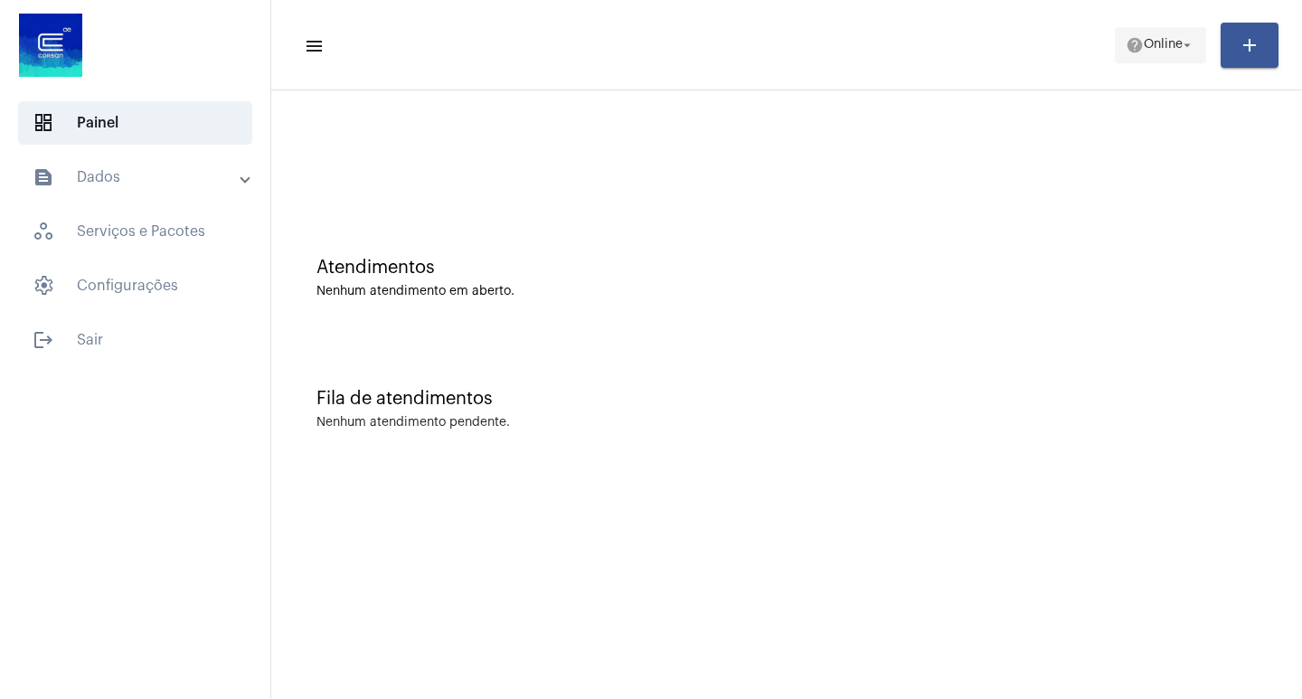
click at [1138, 27] on button "help Online arrow_drop_down" at bounding box center [1160, 45] width 91 height 36
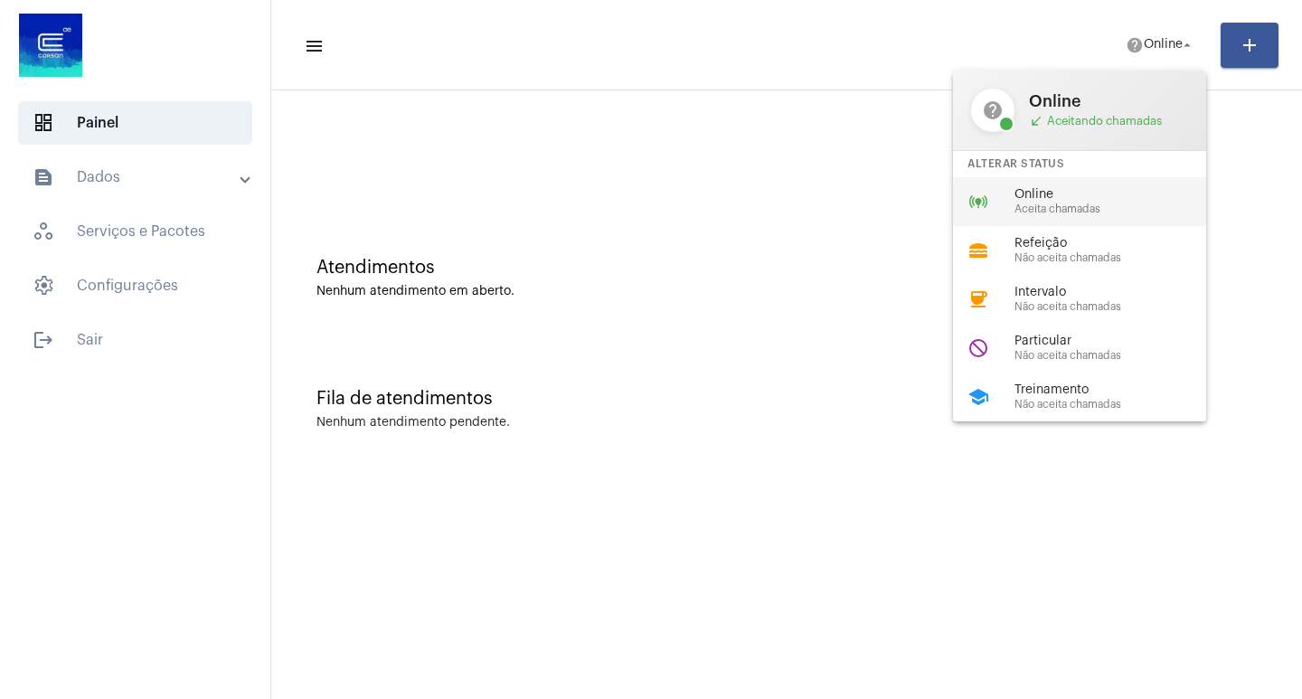
click at [1126, 184] on div "online_prediction Online Aceita chamadas" at bounding box center [1094, 201] width 282 height 49
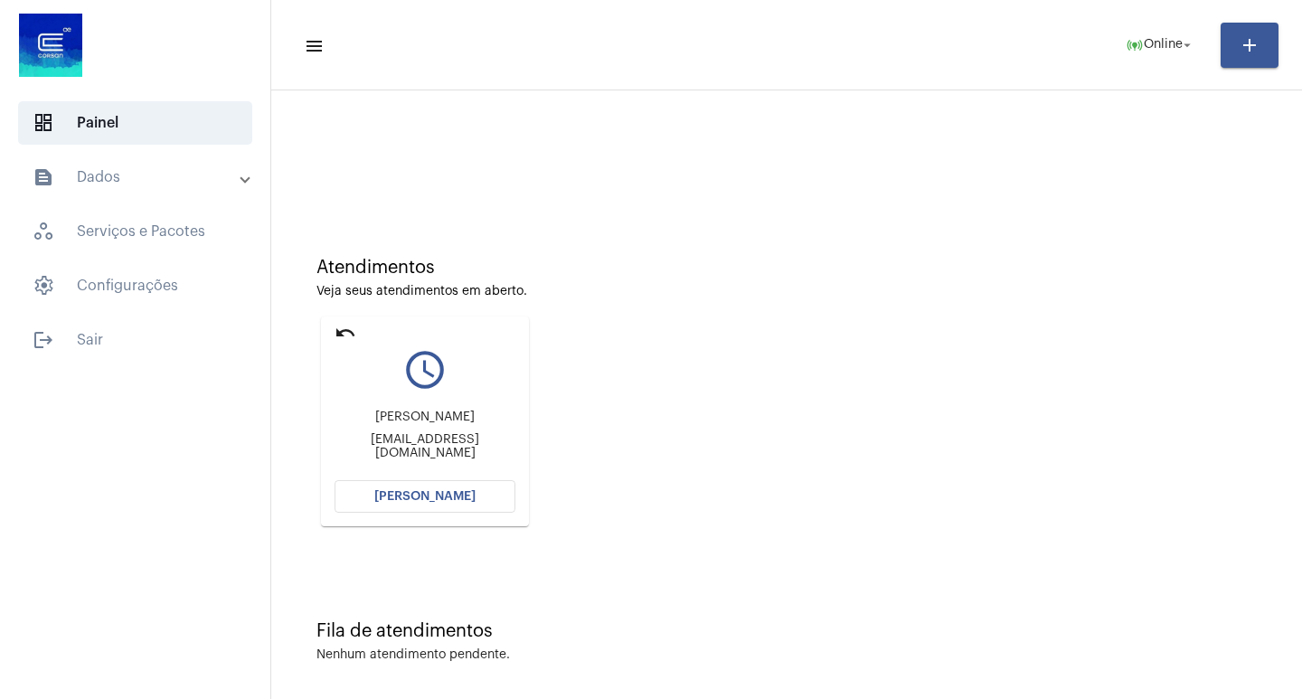
click at [467, 488] on button "[PERSON_NAME]" at bounding box center [425, 496] width 181 height 33
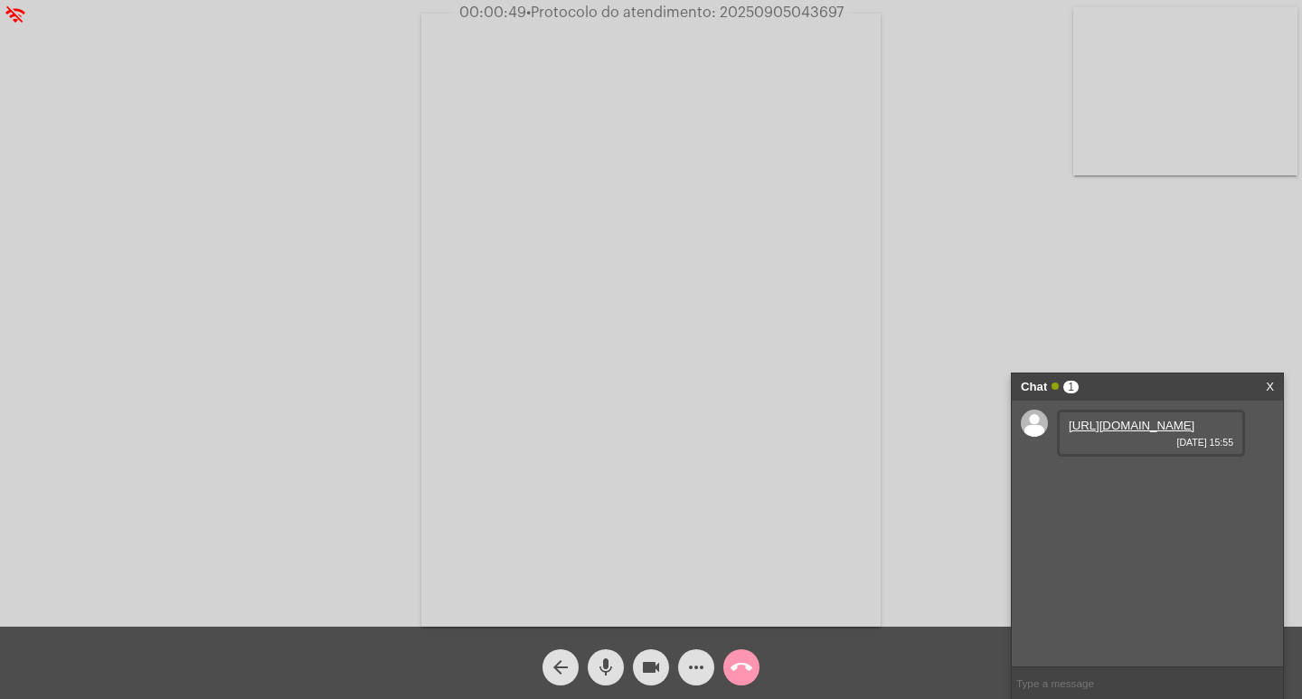
click at [1155, 432] on link "[URL][DOMAIN_NAME]" at bounding box center [1132, 426] width 126 height 14
click at [1078, 484] on link "[URL][DOMAIN_NAME]" at bounding box center [1132, 477] width 126 height 14
click at [1160, 535] on link "[URL][DOMAIN_NAME]" at bounding box center [1132, 529] width 126 height 14
click at [1162, 587] on link "[URL][DOMAIN_NAME]" at bounding box center [1132, 580] width 126 height 14
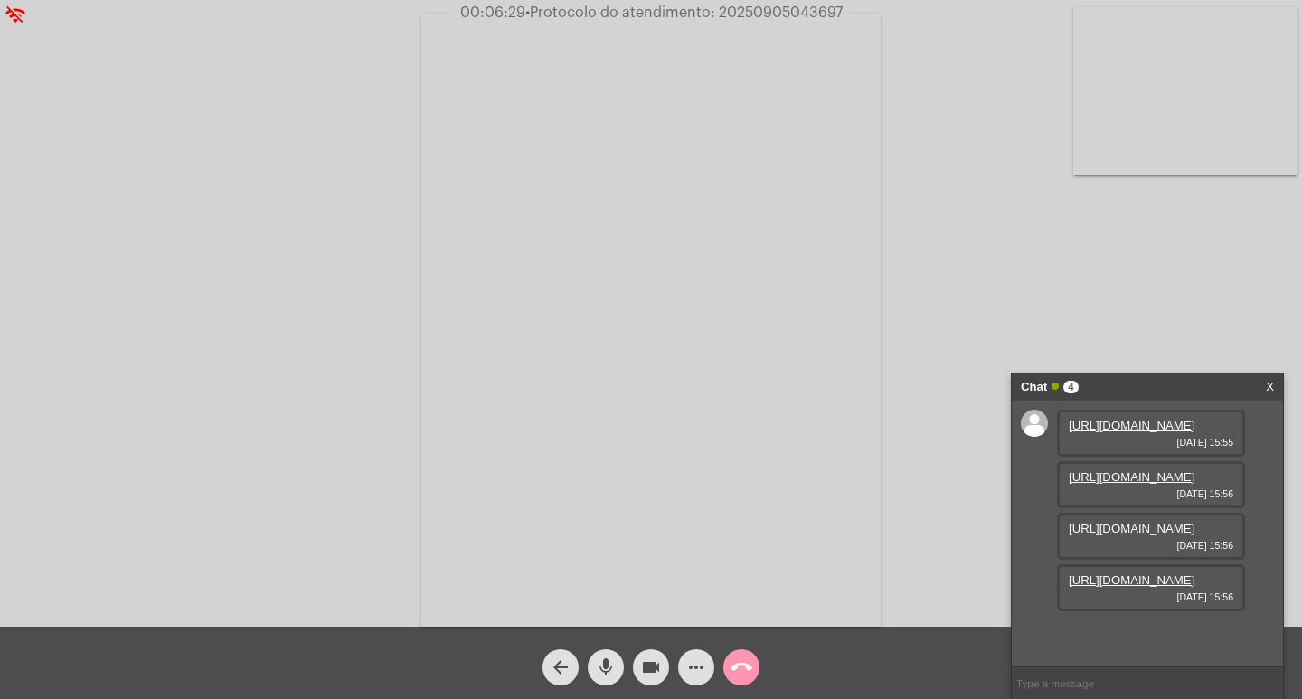
click at [1192, 587] on link "[URL][DOMAIN_NAME]" at bounding box center [1132, 580] width 126 height 14
click at [1127, 535] on link "[URL][DOMAIN_NAME]" at bounding box center [1132, 529] width 126 height 14
click at [642, 666] on mat-icon "videocam" at bounding box center [651, 667] width 22 height 22
click at [643, 650] on span "videocam_off" at bounding box center [651, 667] width 22 height 36
click at [654, 656] on span "videocam" at bounding box center [651, 667] width 22 height 36
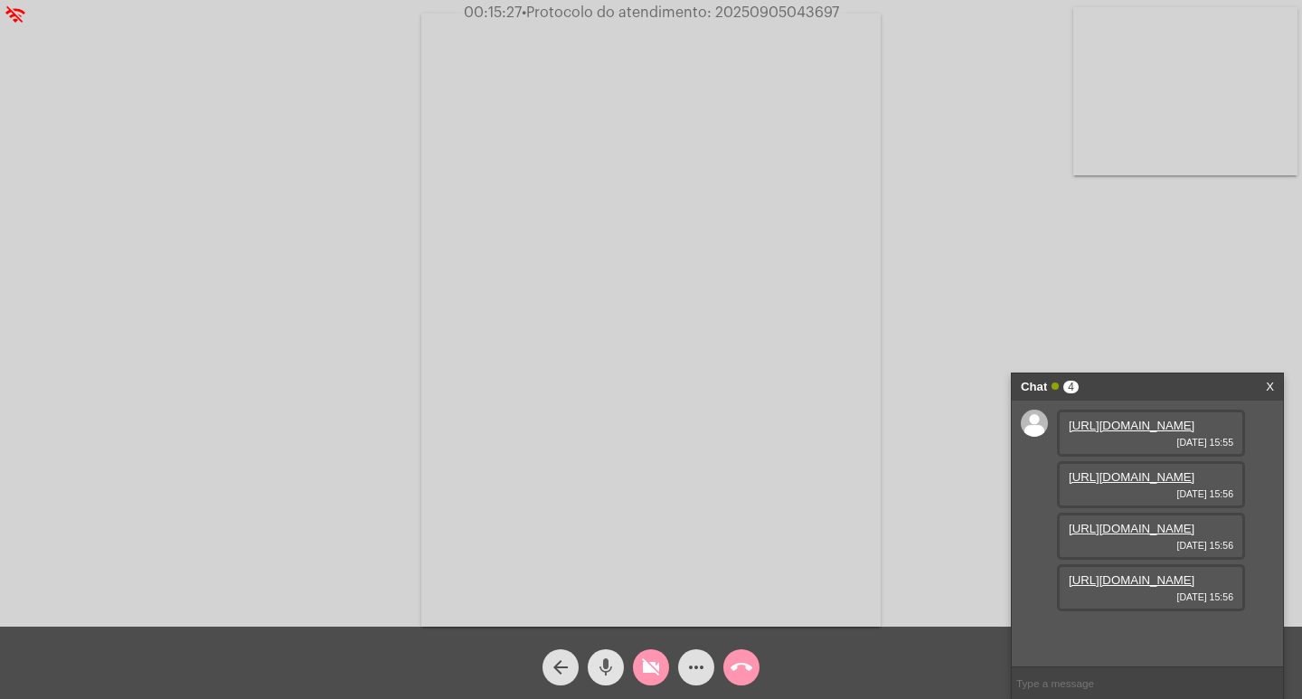
click at [623, 666] on button "mic" at bounding box center [606, 667] width 36 height 36
click at [750, 674] on mat-icon "call_end" at bounding box center [742, 667] width 22 height 22
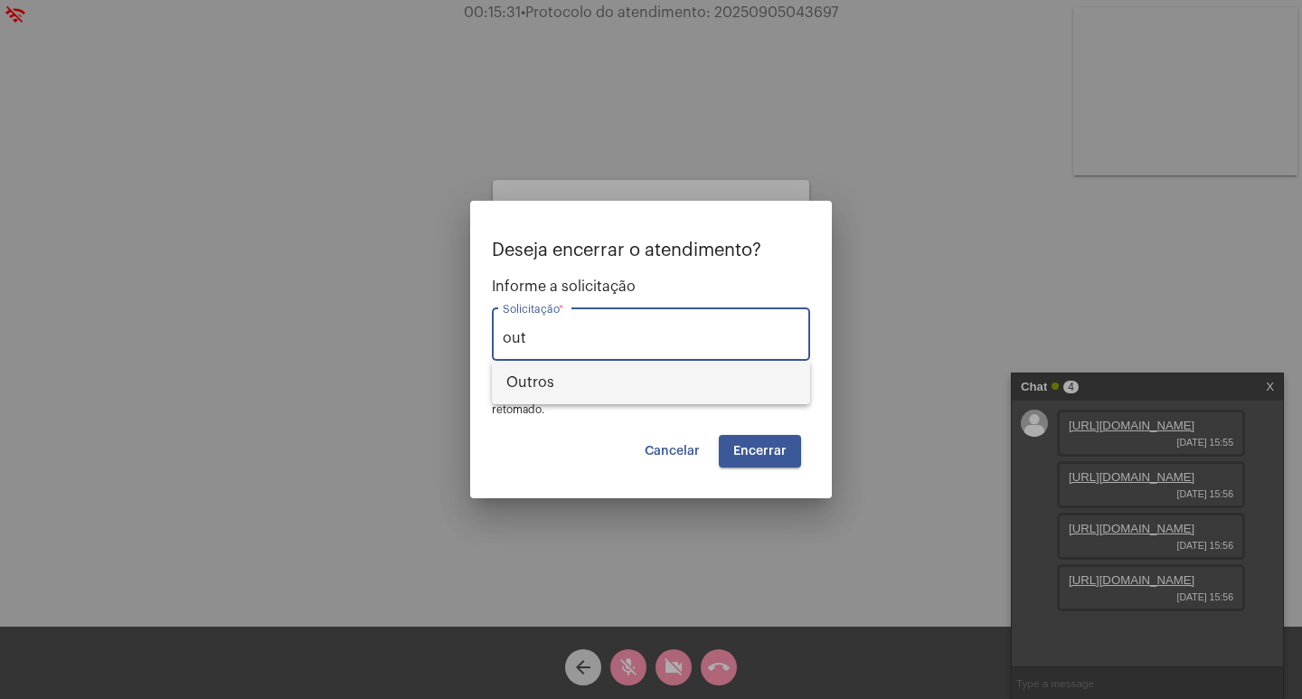
click at [707, 379] on span "Outros" at bounding box center [650, 382] width 289 height 43
type input "Outros"
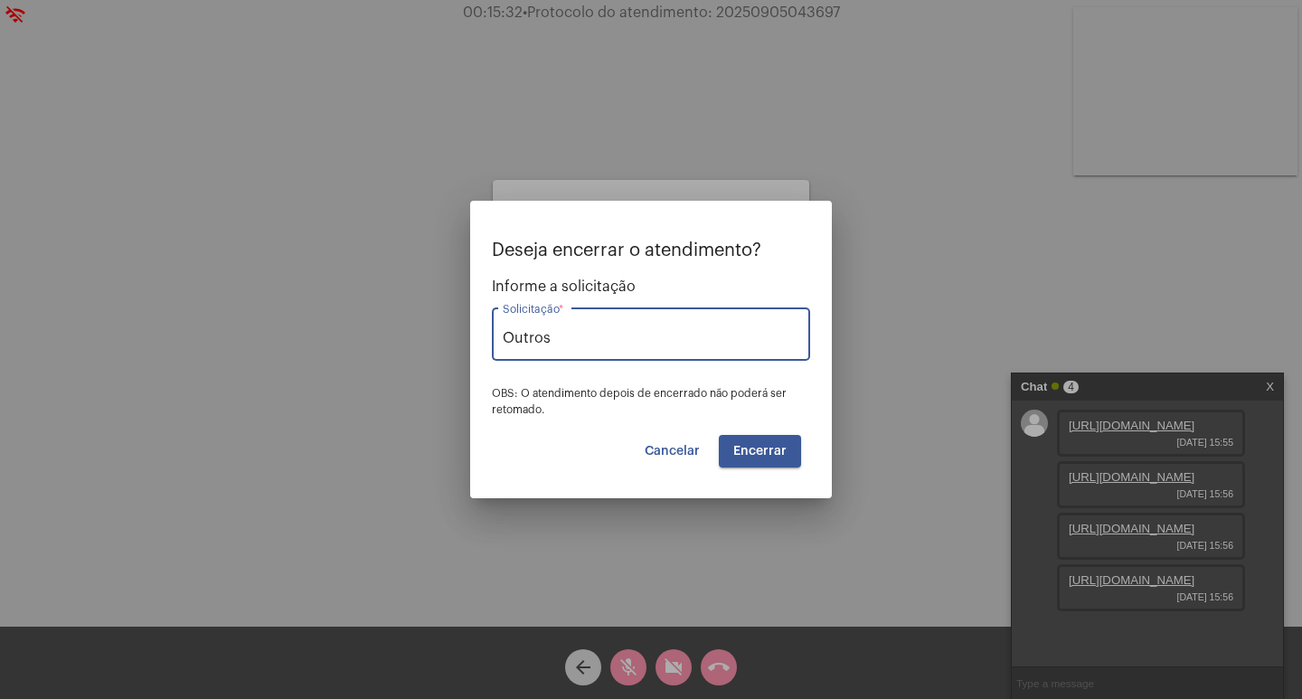
click at [768, 448] on span "Encerrar" at bounding box center [759, 451] width 53 height 13
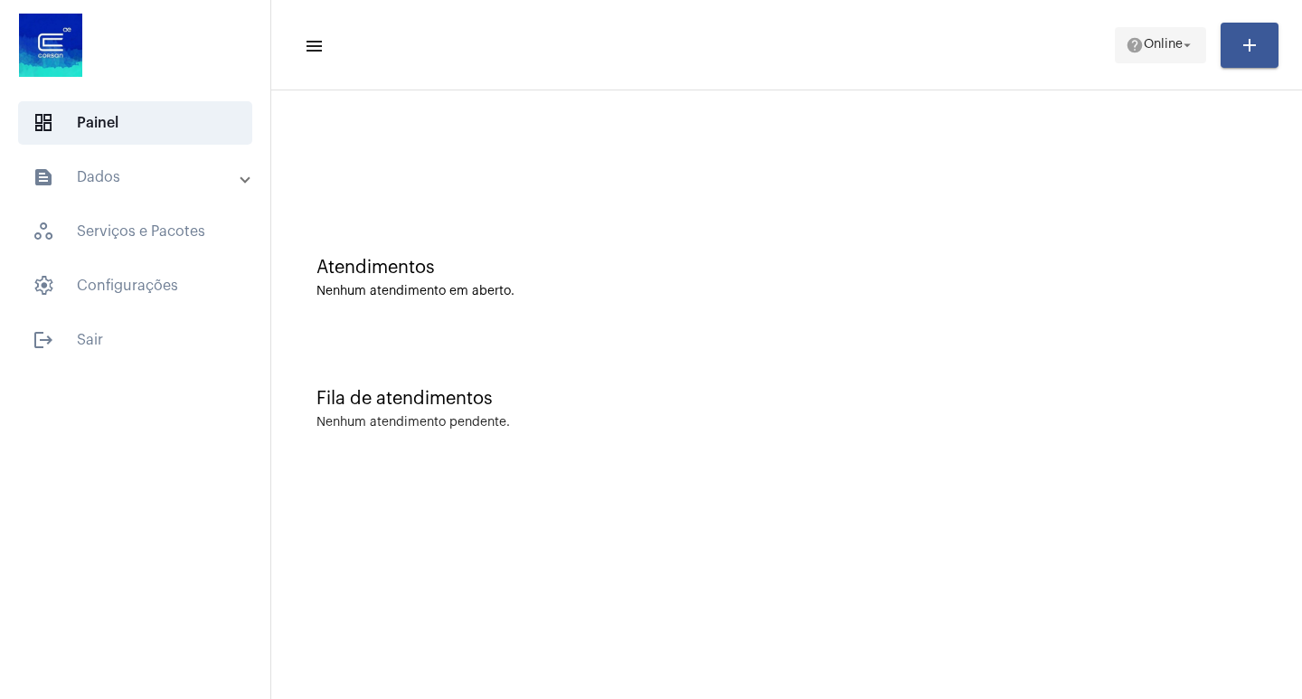
click at [1140, 61] on button "help Online arrow_drop_down" at bounding box center [1160, 45] width 91 height 36
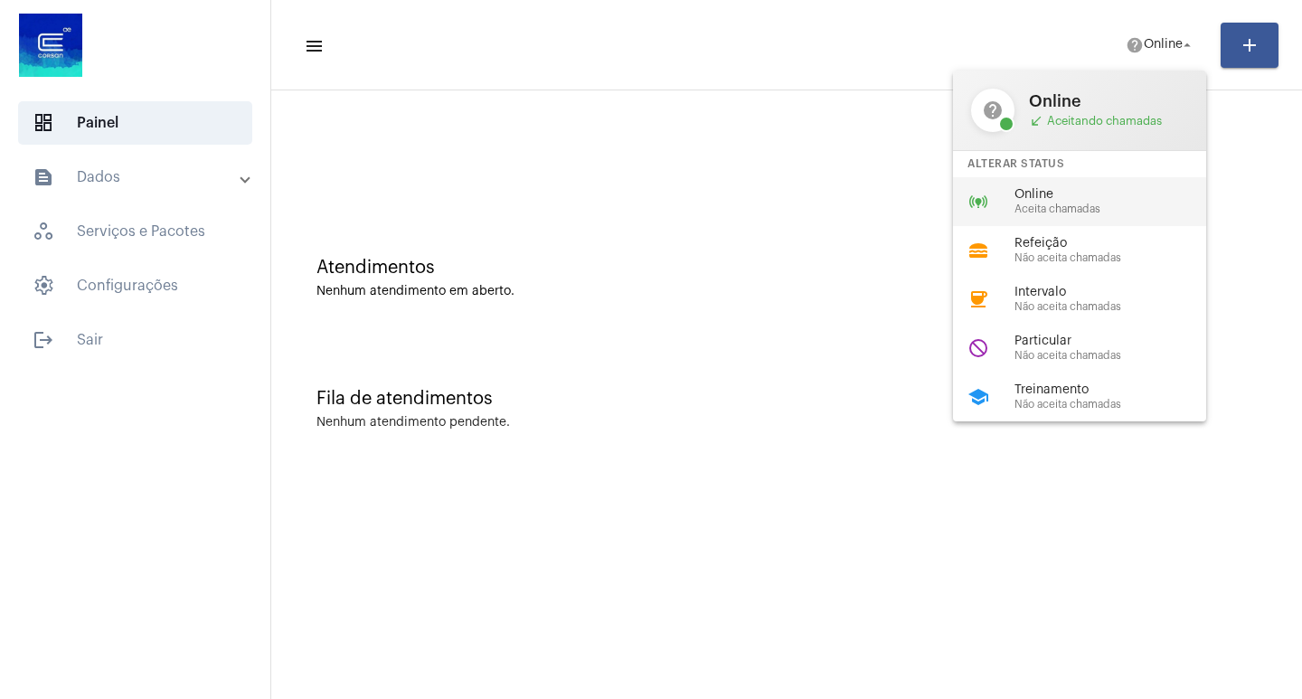
click at [1079, 194] on span "Online" at bounding box center [1118, 195] width 206 height 14
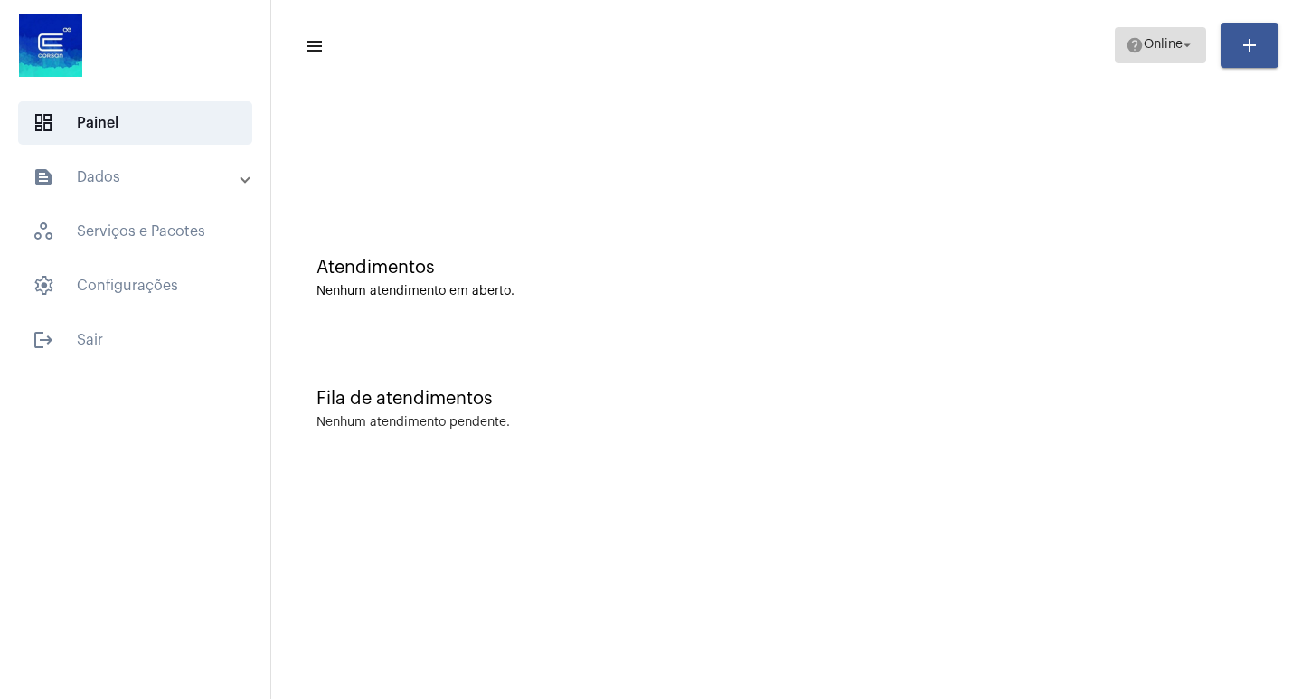
click at [1142, 33] on span "help Online arrow_drop_down" at bounding box center [1161, 44] width 70 height 33
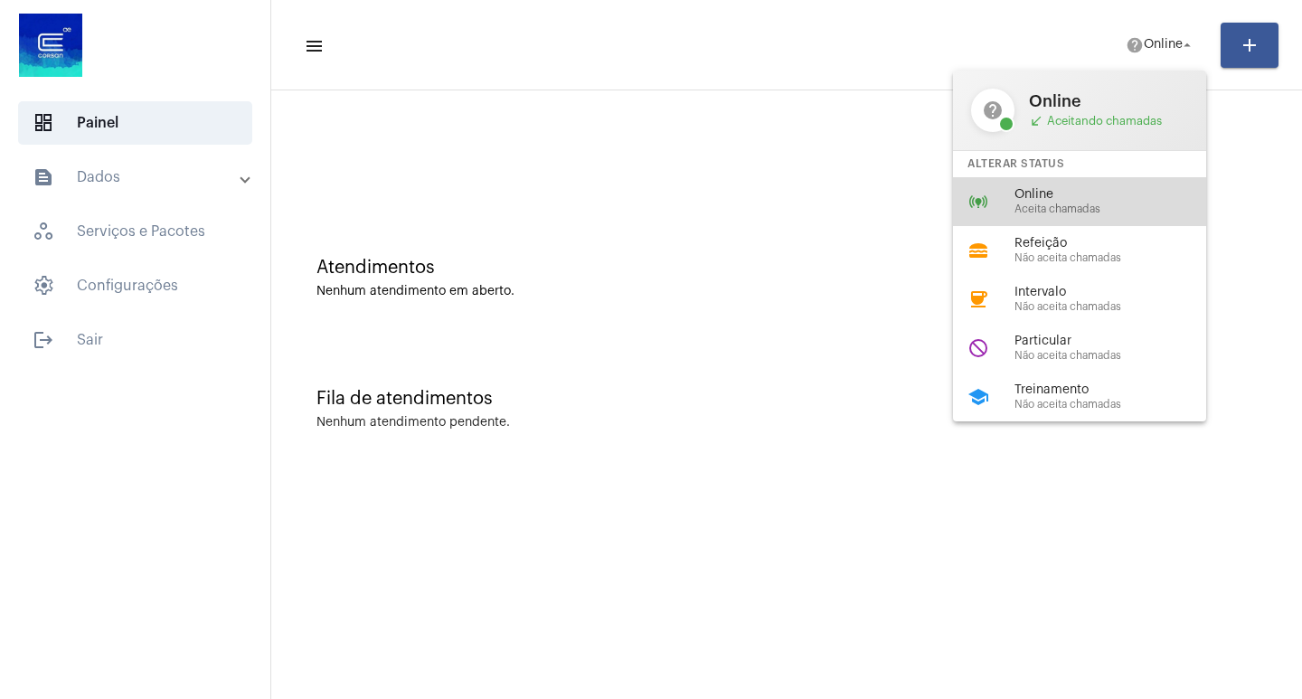
click at [1126, 197] on span "Online" at bounding box center [1118, 195] width 206 height 14
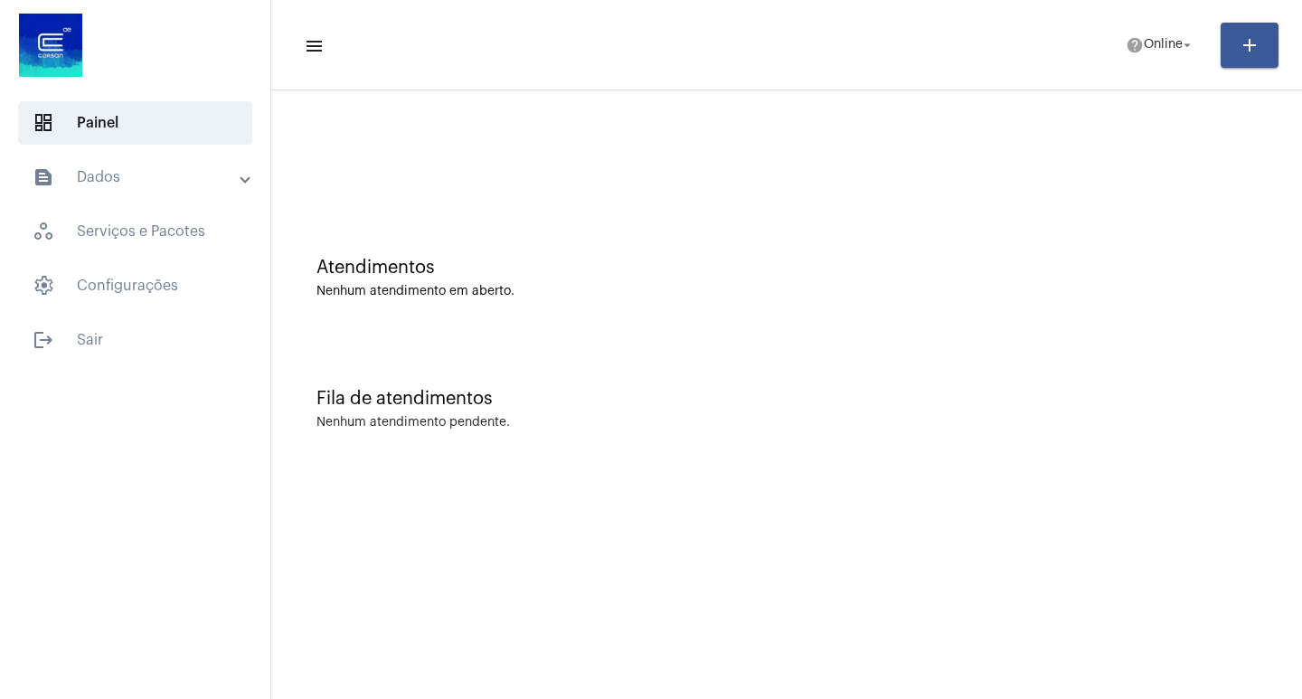
click at [1150, 252] on div "Atendimentos Nenhum atendimento em aberto." at bounding box center [786, 268] width 1013 height 131
click at [1175, 42] on span "Online" at bounding box center [1163, 45] width 39 height 13
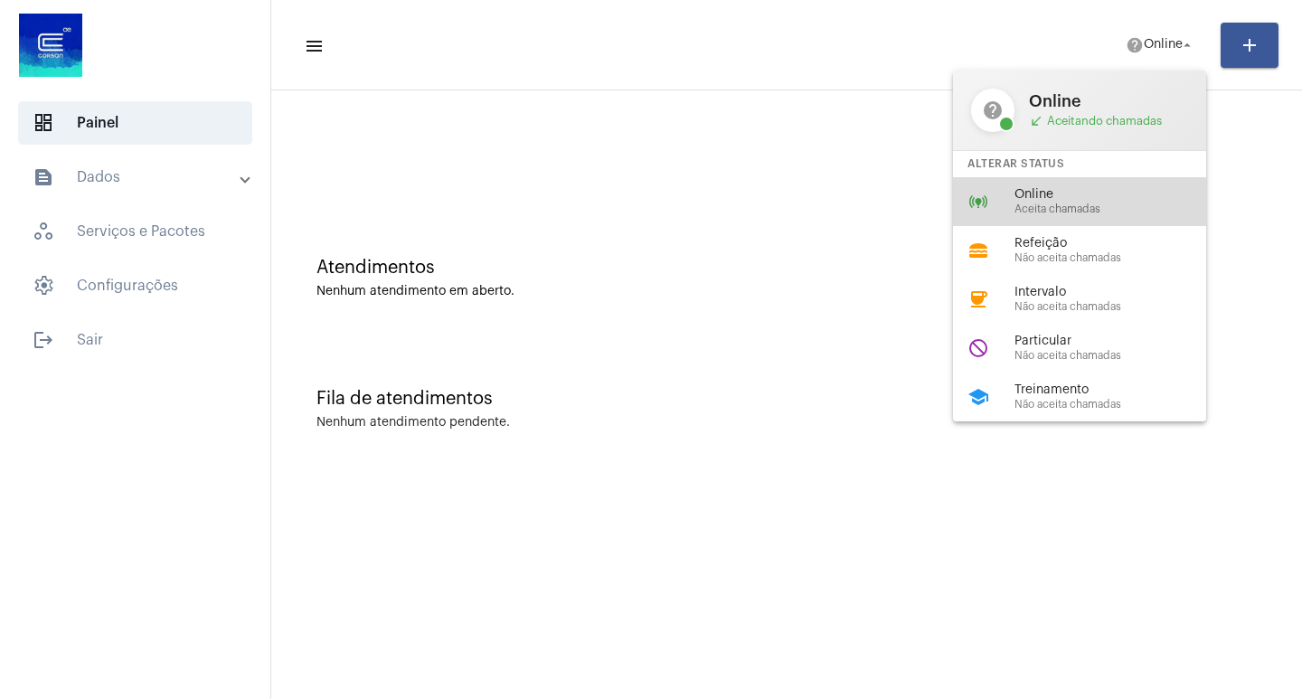
click at [1079, 212] on span "Aceita chamadas" at bounding box center [1118, 209] width 206 height 12
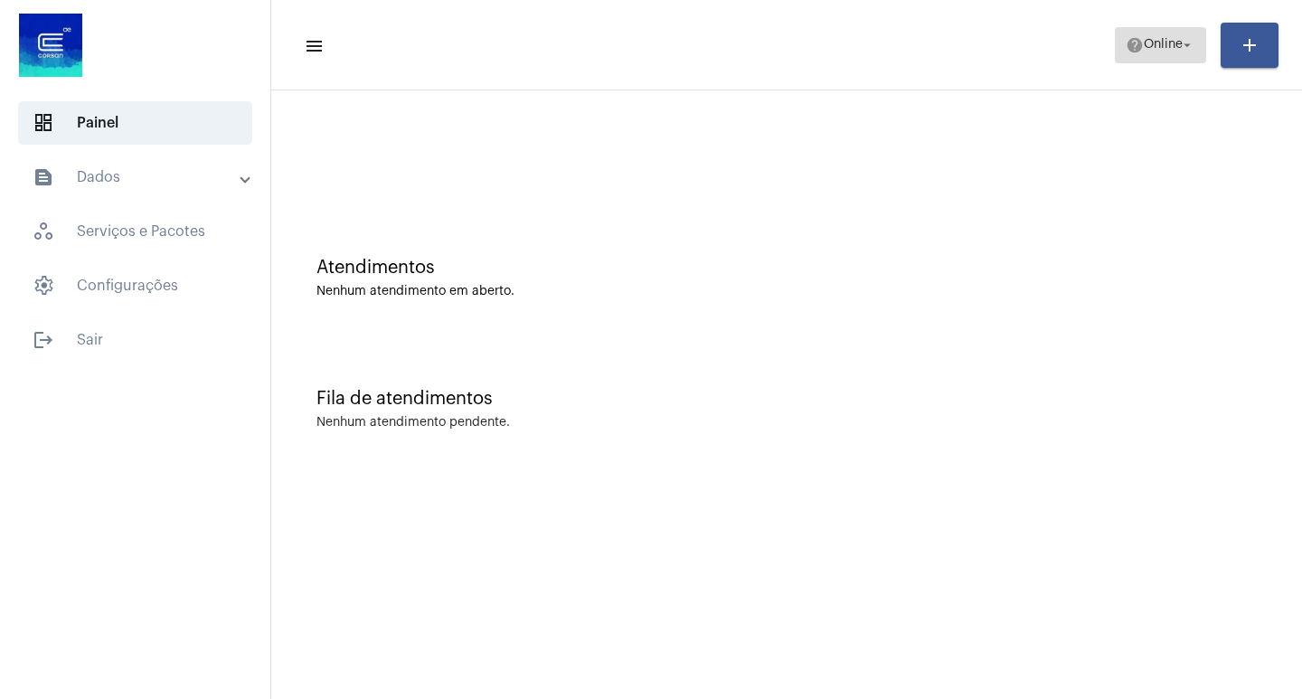
click at [1161, 41] on span "Online" at bounding box center [1163, 45] width 39 height 13
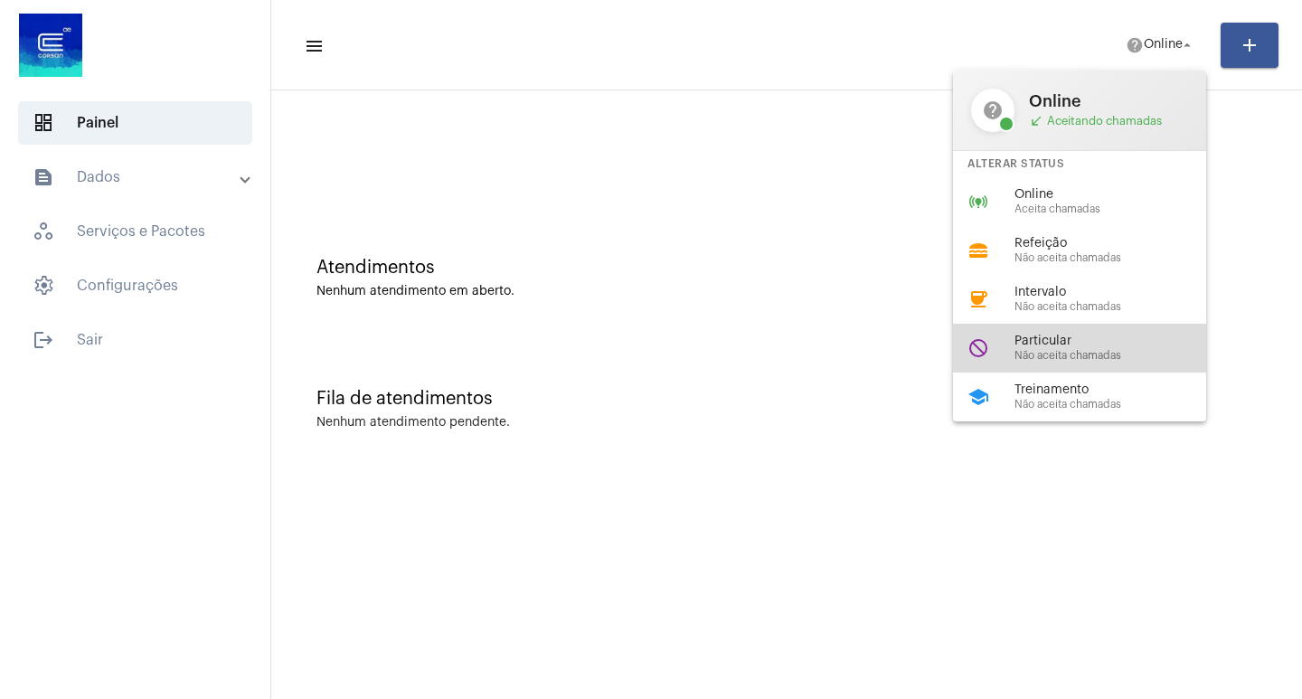
click at [1126, 371] on div "do_not_disturb Particular Não aceita chamadas" at bounding box center [1094, 348] width 282 height 49
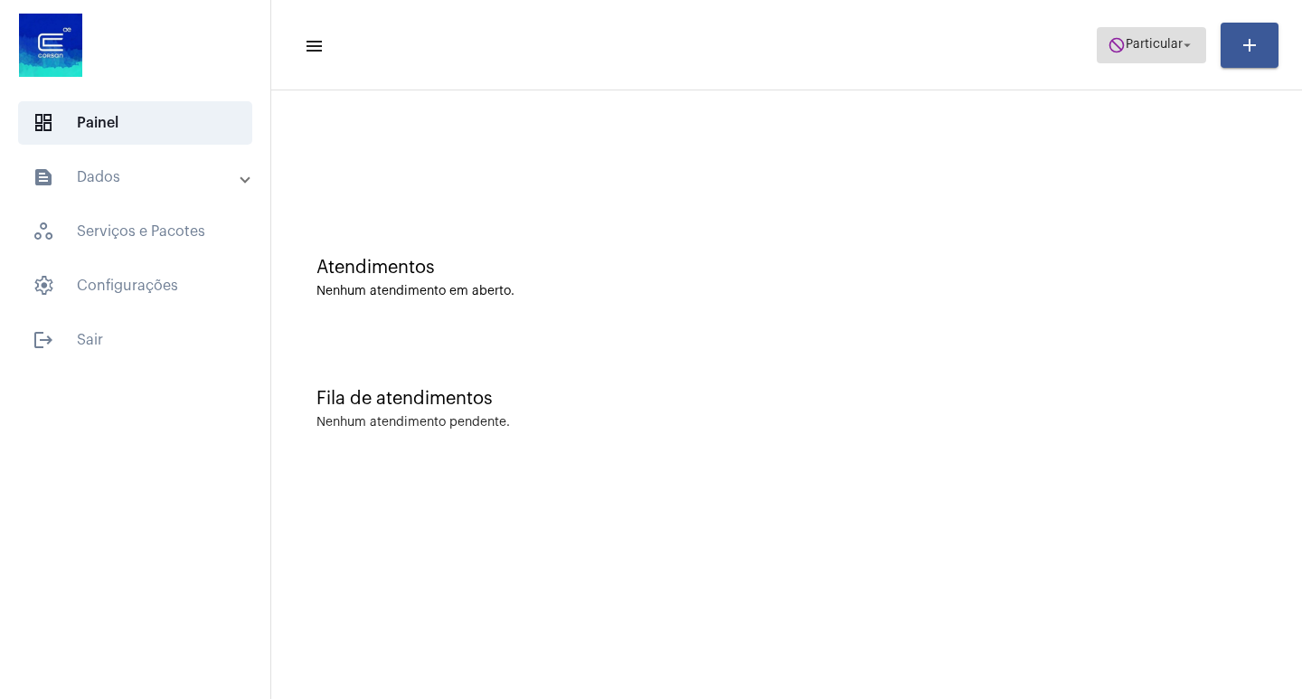
click at [1129, 48] on span "Particular" at bounding box center [1154, 45] width 57 height 13
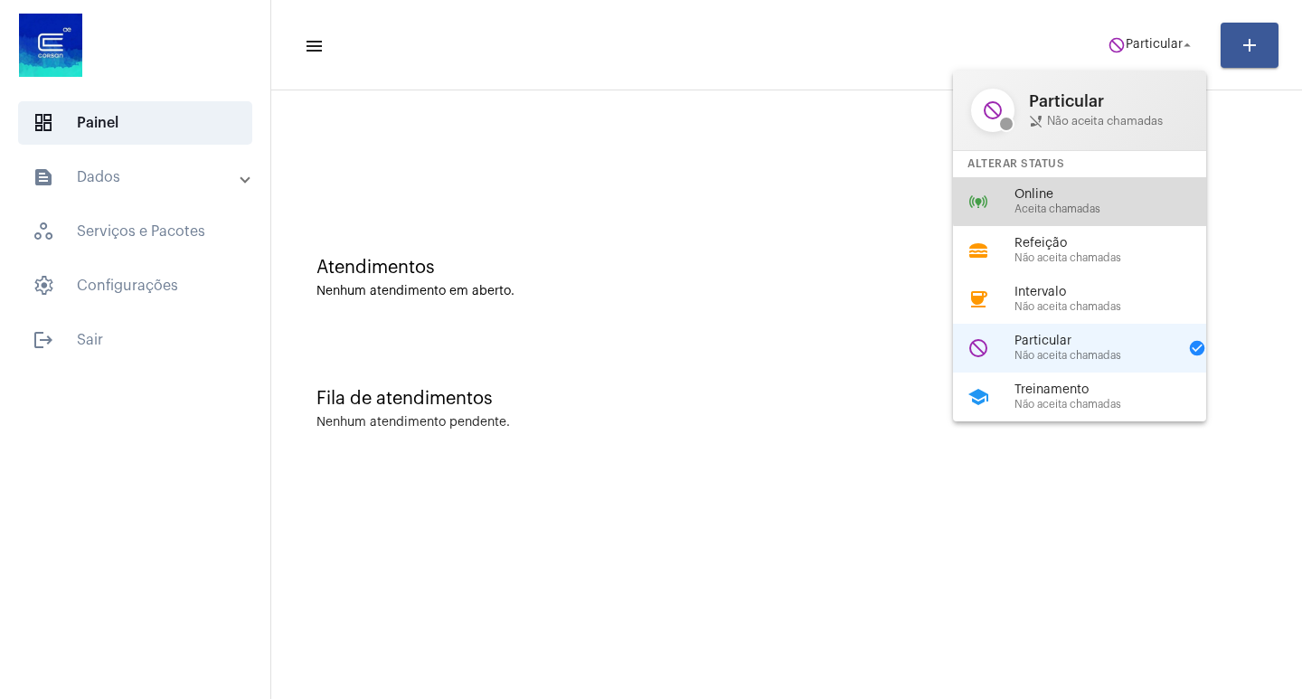
click at [1099, 195] on span "Online" at bounding box center [1118, 195] width 206 height 14
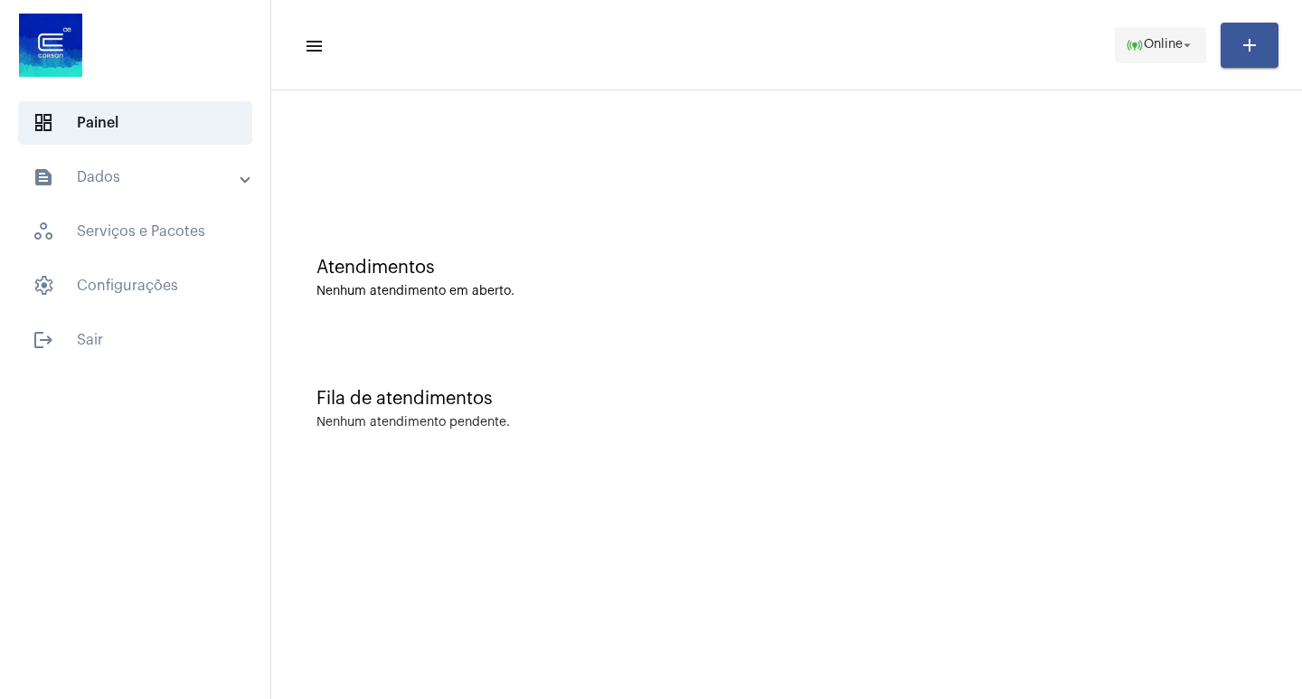
click at [1187, 42] on mat-icon "arrow_drop_down" at bounding box center [1187, 45] width 16 height 16
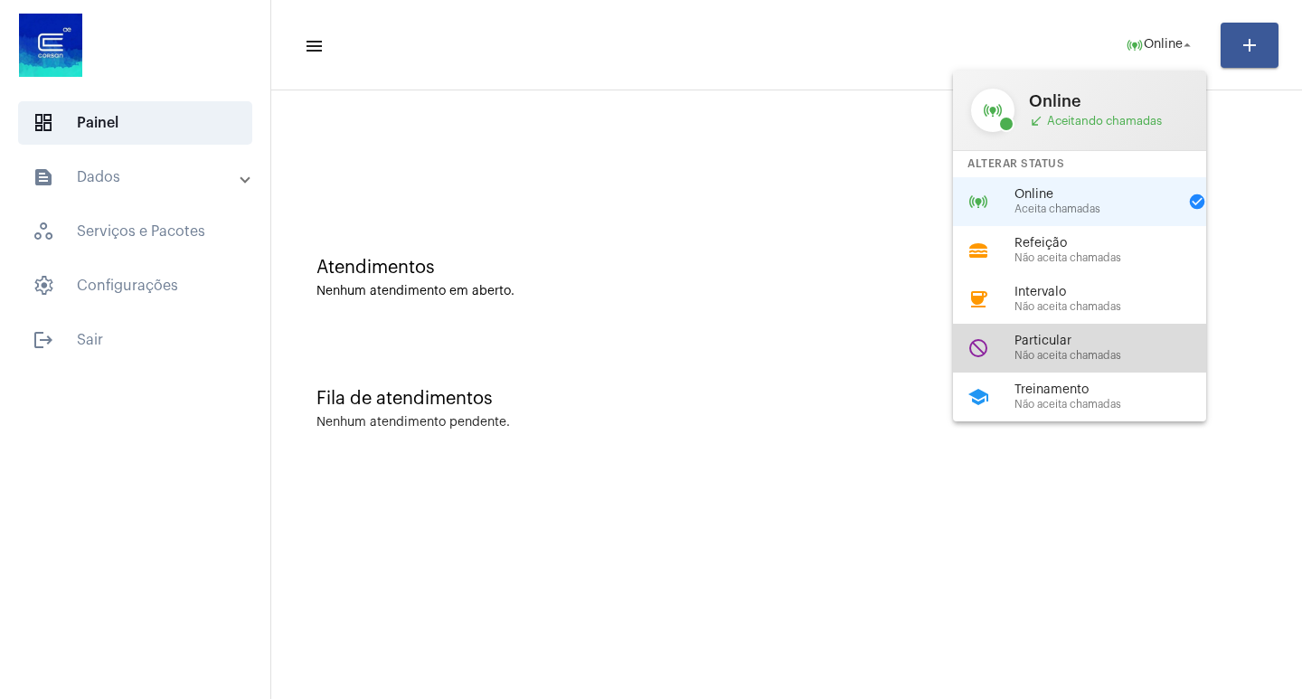
click at [1109, 344] on span "Particular" at bounding box center [1118, 342] width 206 height 14
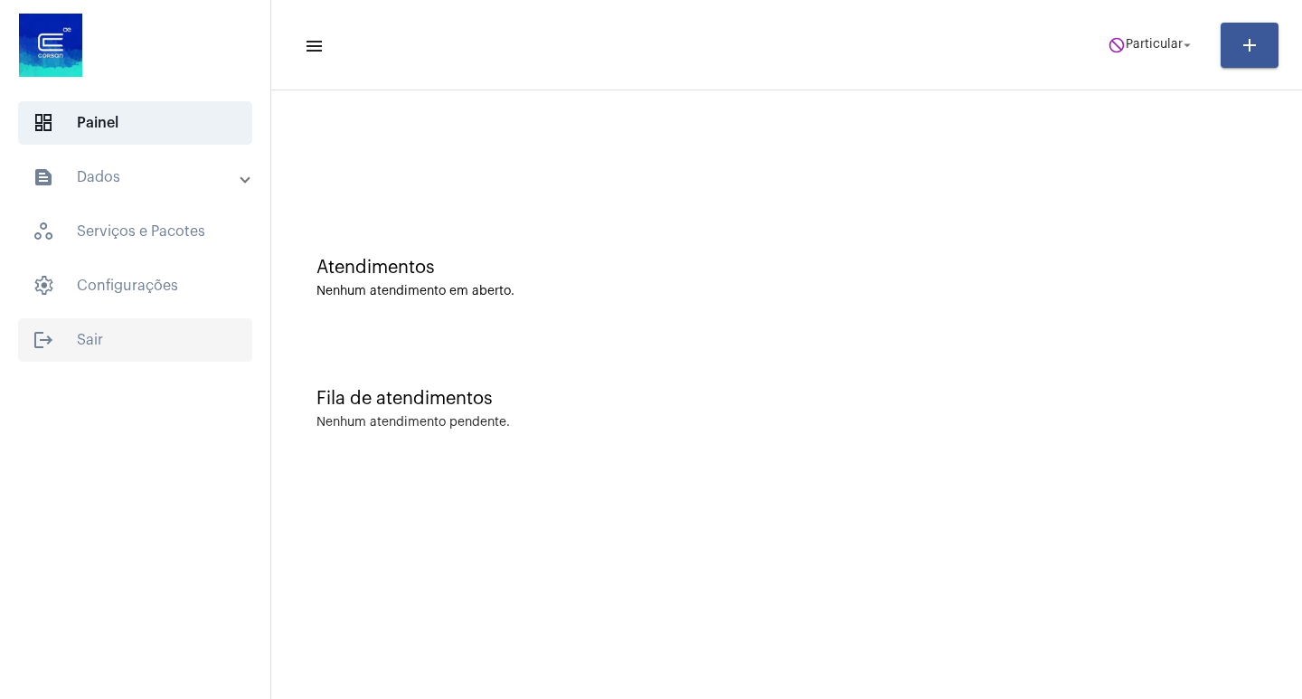
click at [153, 357] on span "logout Sair" at bounding box center [135, 339] width 234 height 43
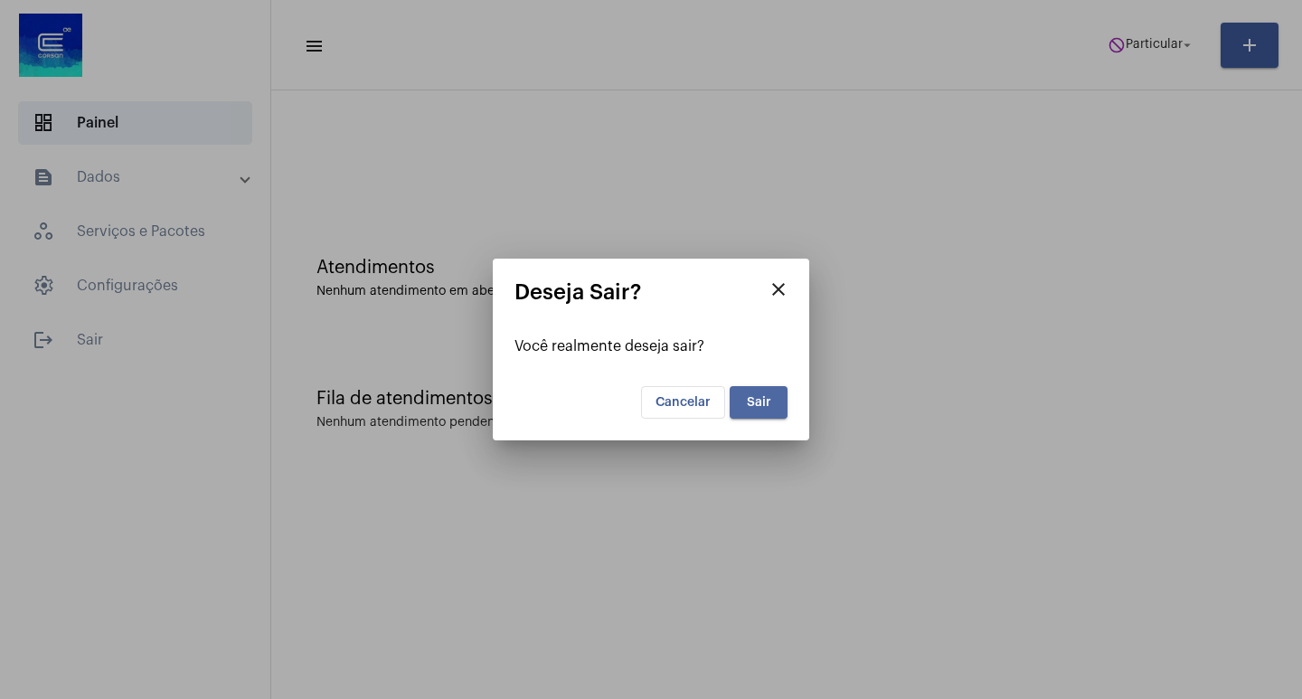
click at [752, 411] on button "Sair" at bounding box center [759, 402] width 58 height 33
